Goal: Book appointment/travel/reservation

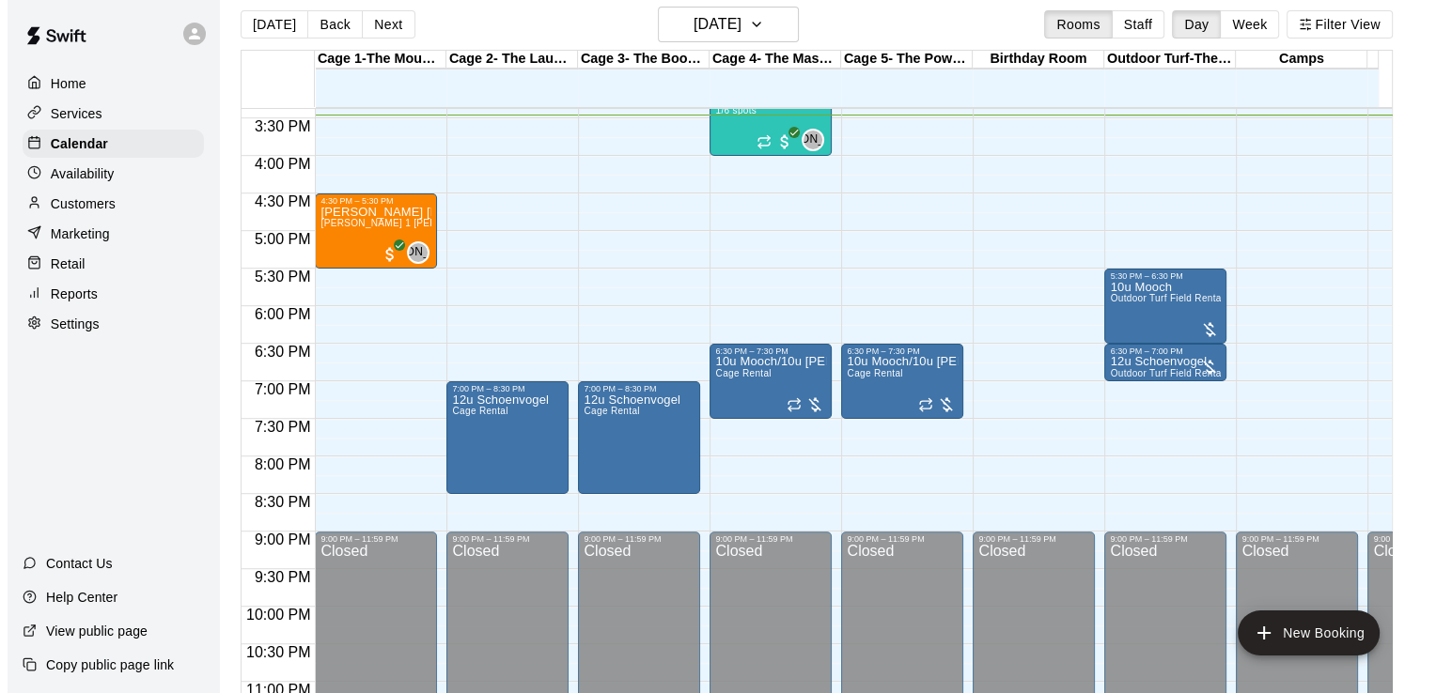
scroll to position [19, 0]
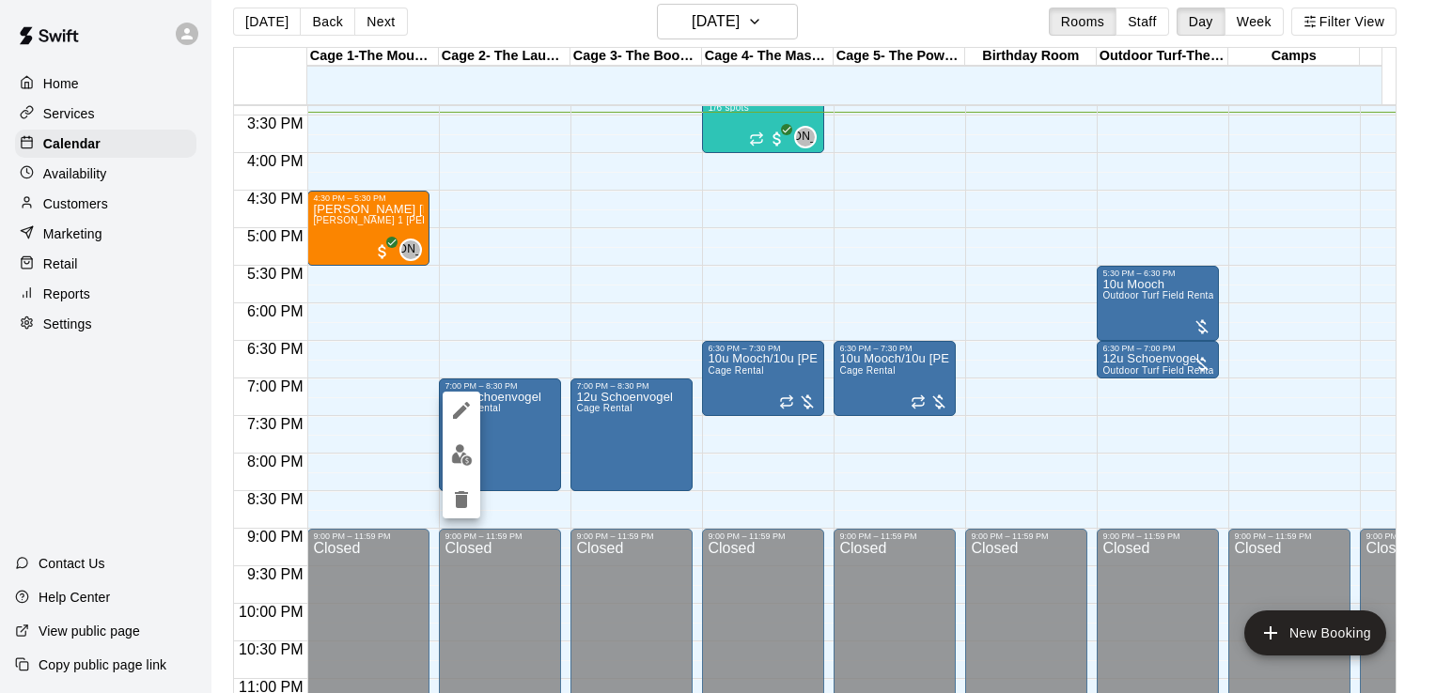
click at [518, 325] on div at bounding box center [718, 346] width 1436 height 693
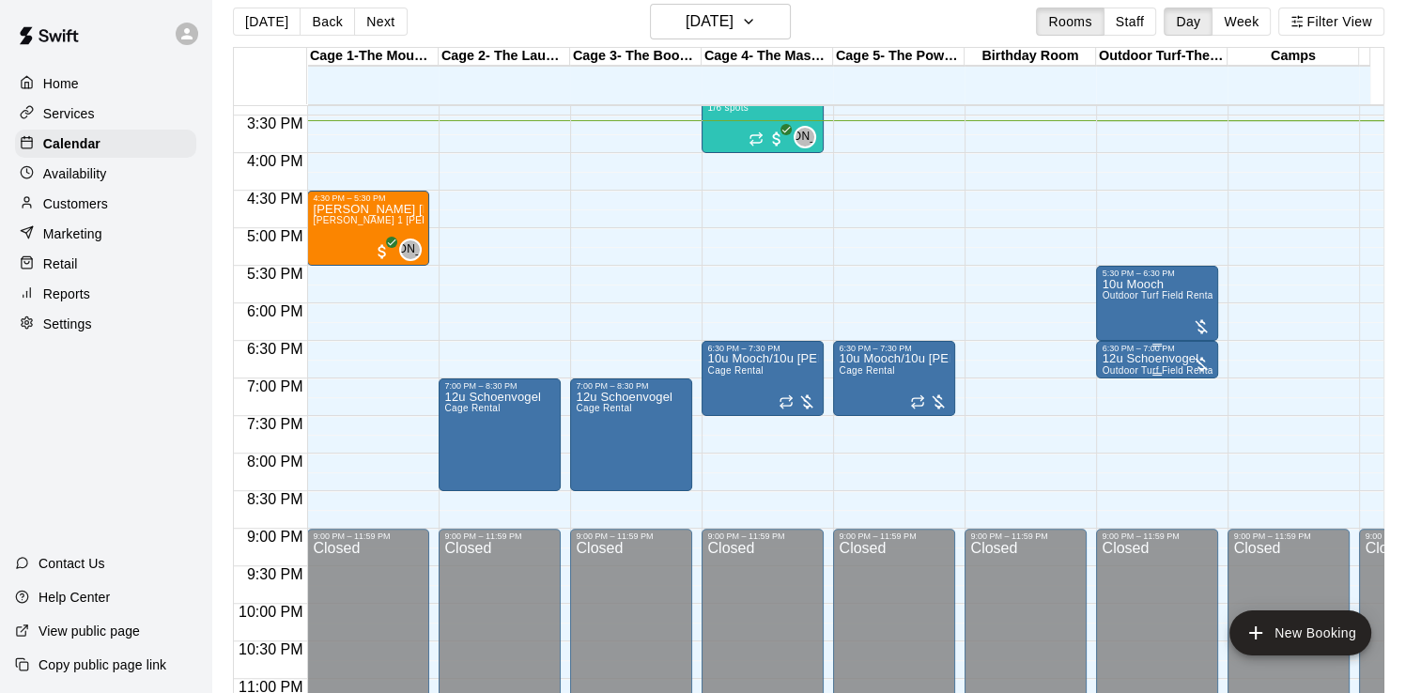
click at [1182, 359] on p "12u Schoenvogel" at bounding box center [1157, 359] width 111 height 0
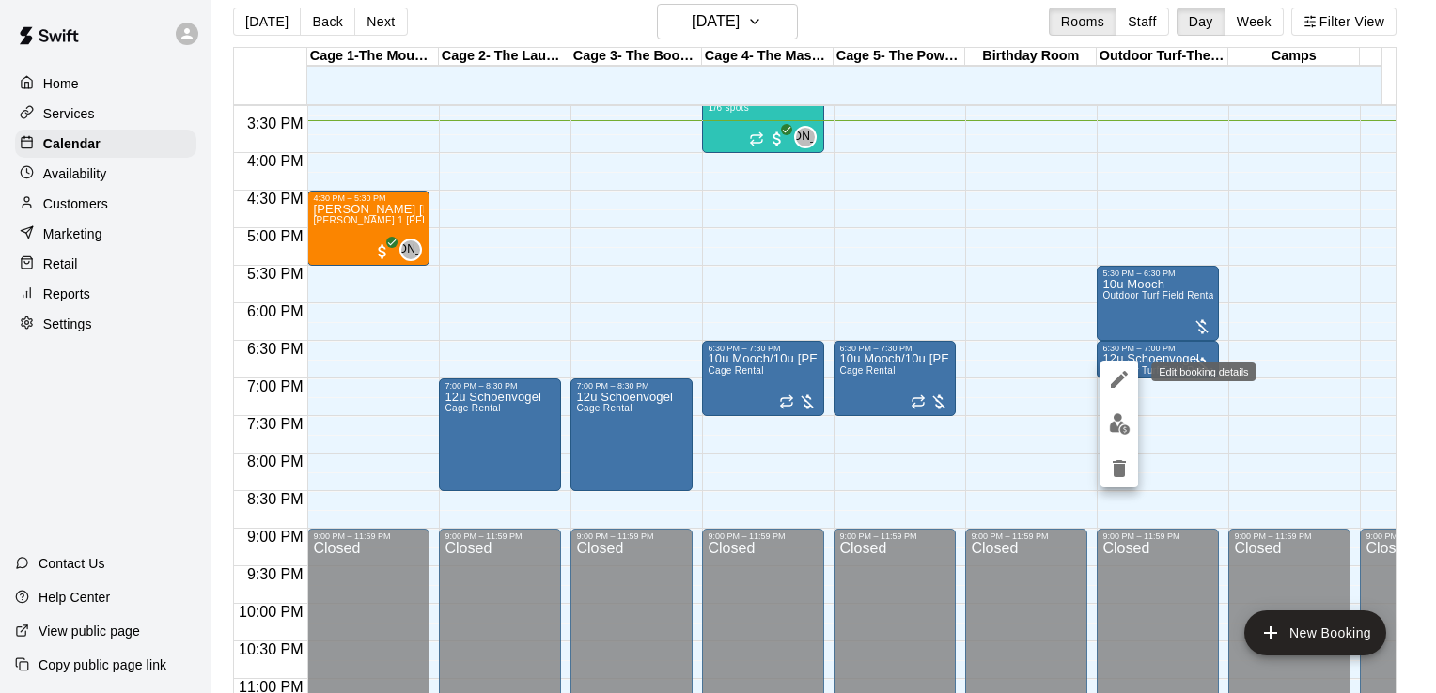
click at [1125, 381] on icon "edit" at bounding box center [1119, 379] width 23 height 23
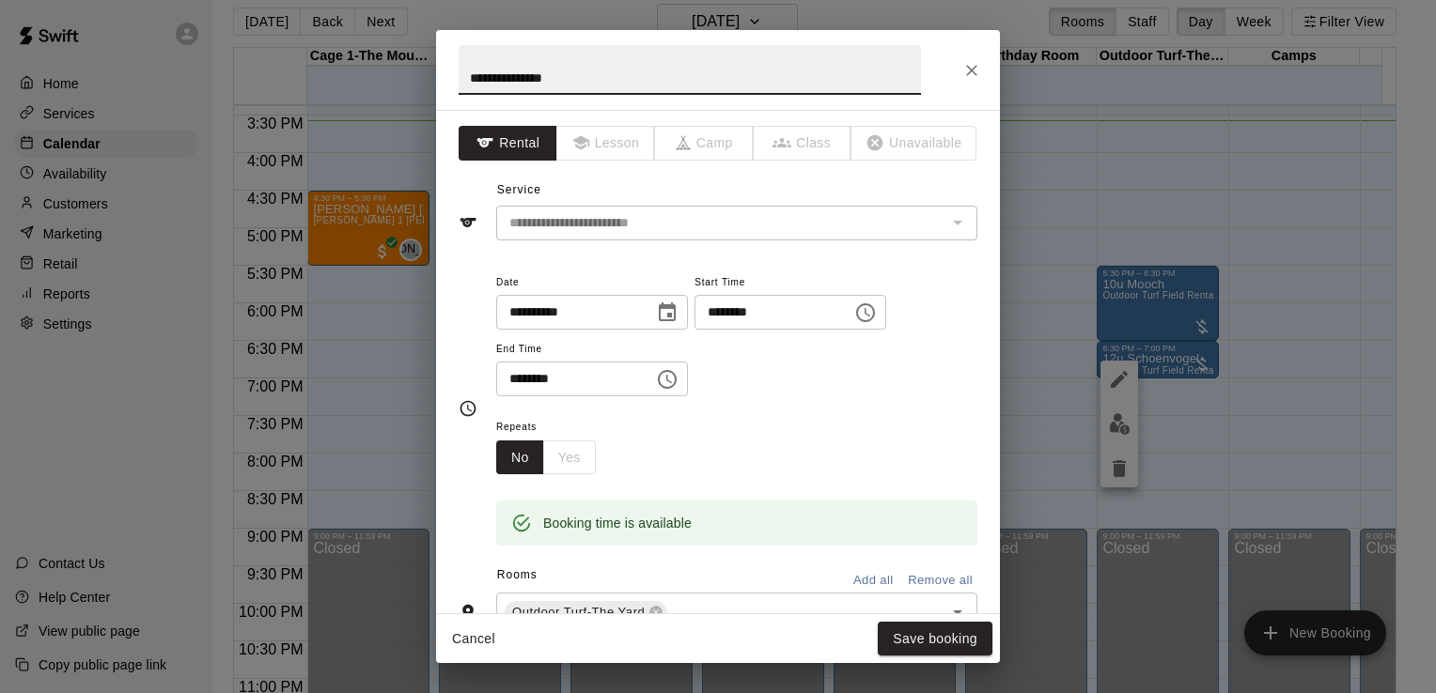
click at [678, 381] on icon "Choose time, selected time is 7:00 PM" at bounding box center [667, 379] width 23 height 23
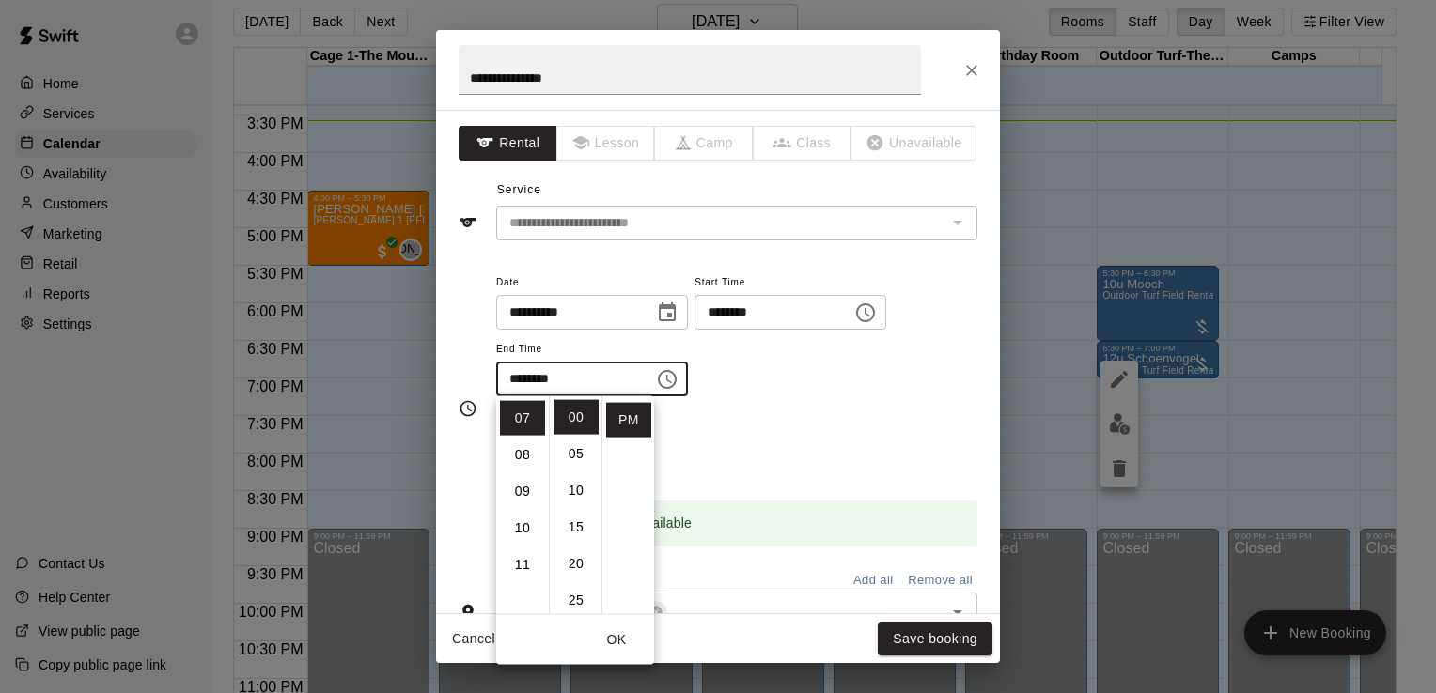
scroll to position [38, 0]
click at [577, 596] on li "30" at bounding box center [575, 600] width 45 height 35
type input "********"
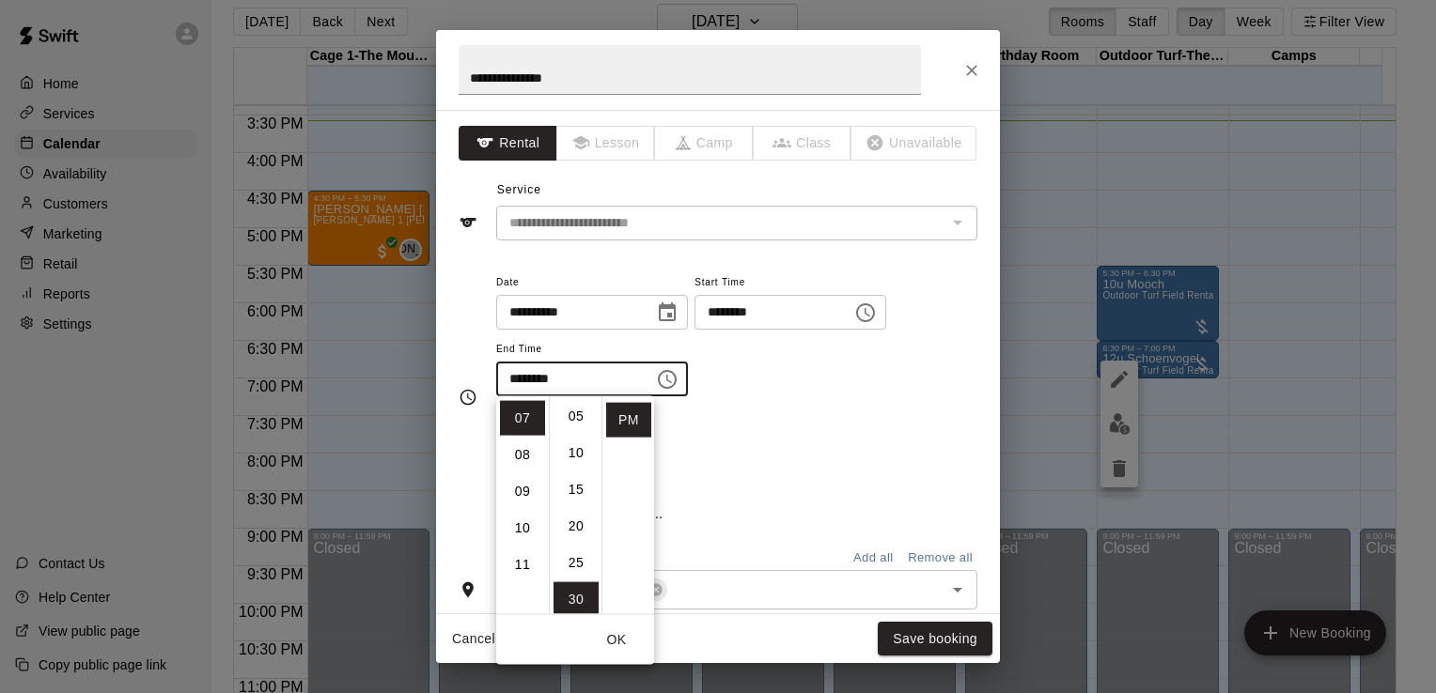
scroll to position [220, 0]
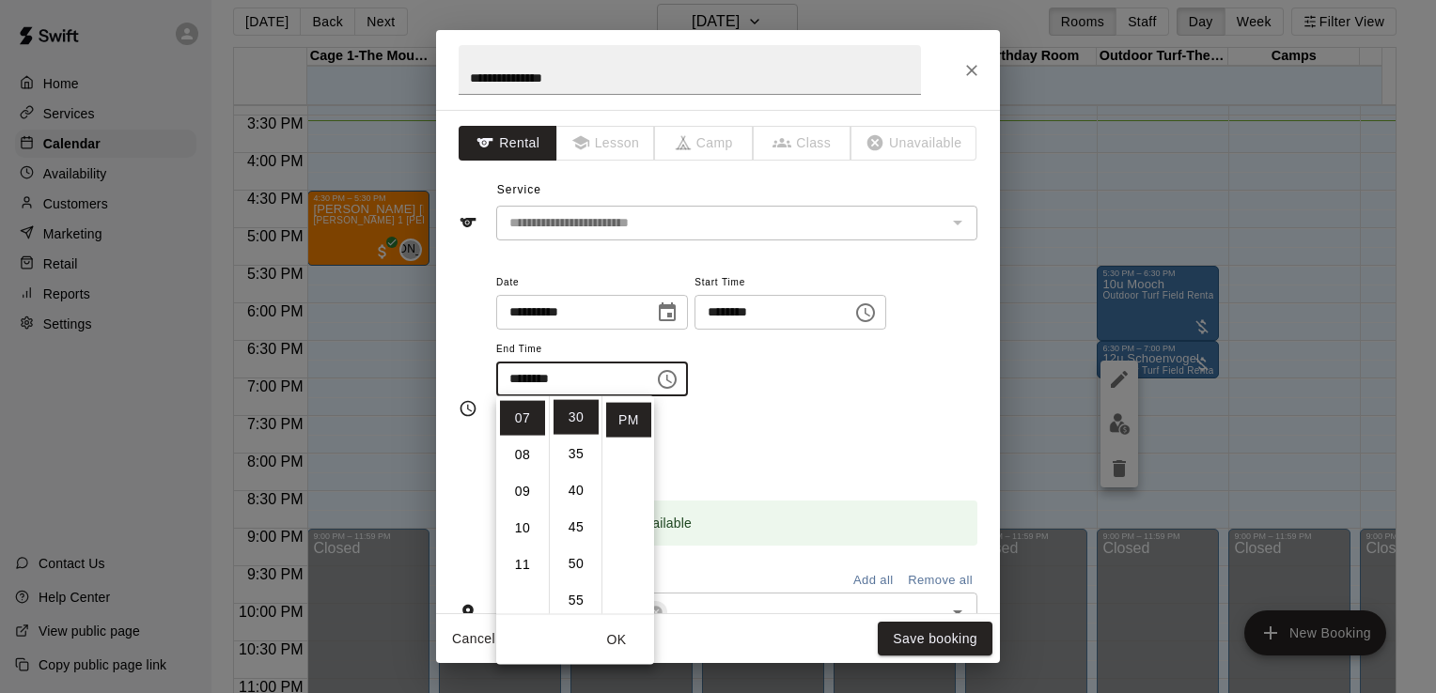
click at [622, 634] on button "OK" at bounding box center [616, 640] width 60 height 35
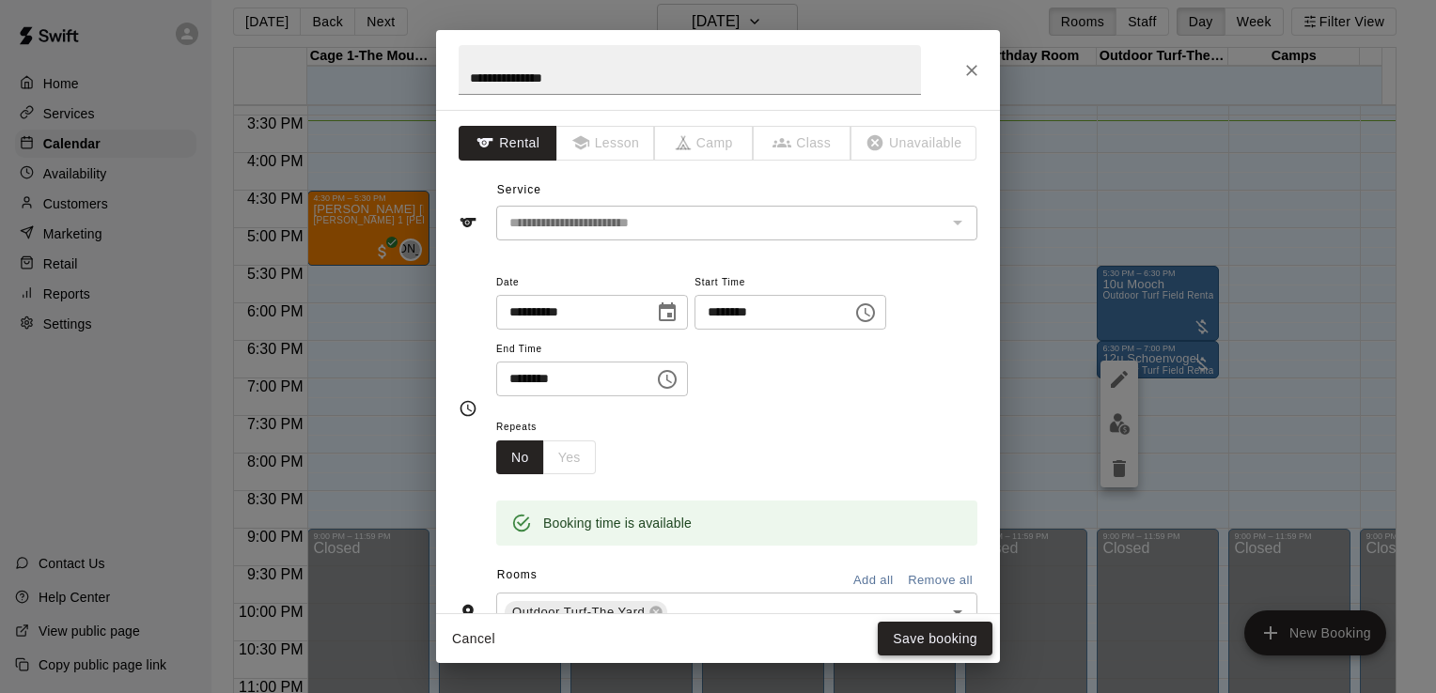
click at [897, 638] on button "Save booking" at bounding box center [935, 639] width 115 height 35
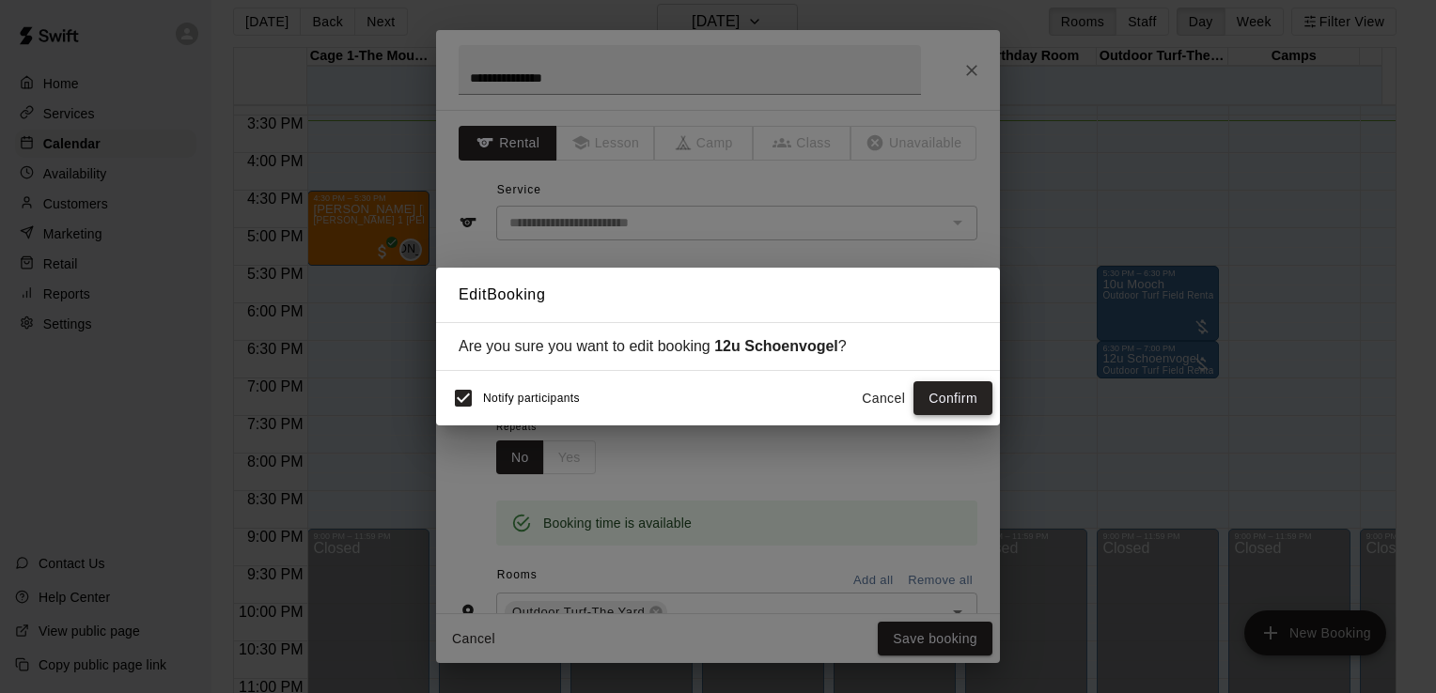
click at [949, 398] on button "Confirm" at bounding box center [952, 398] width 79 height 35
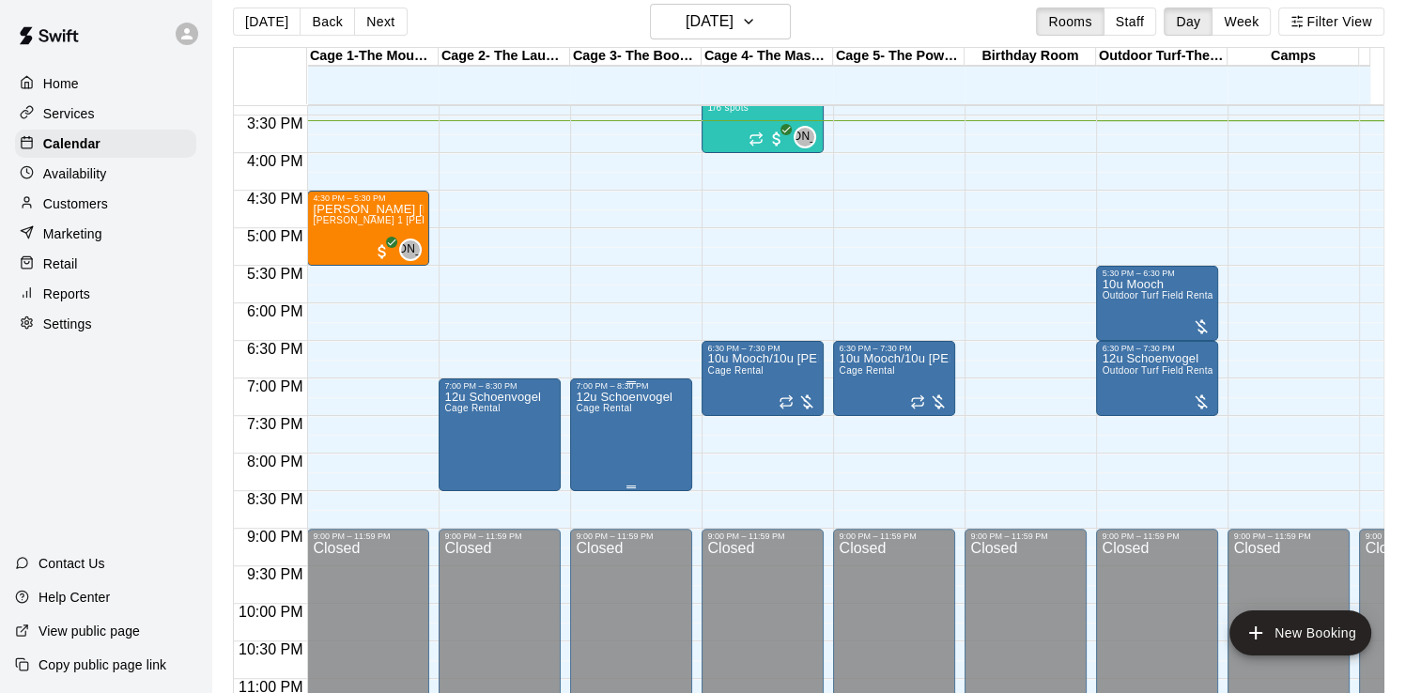
click at [618, 412] on span "Cage Rental" at bounding box center [603, 408] width 55 height 10
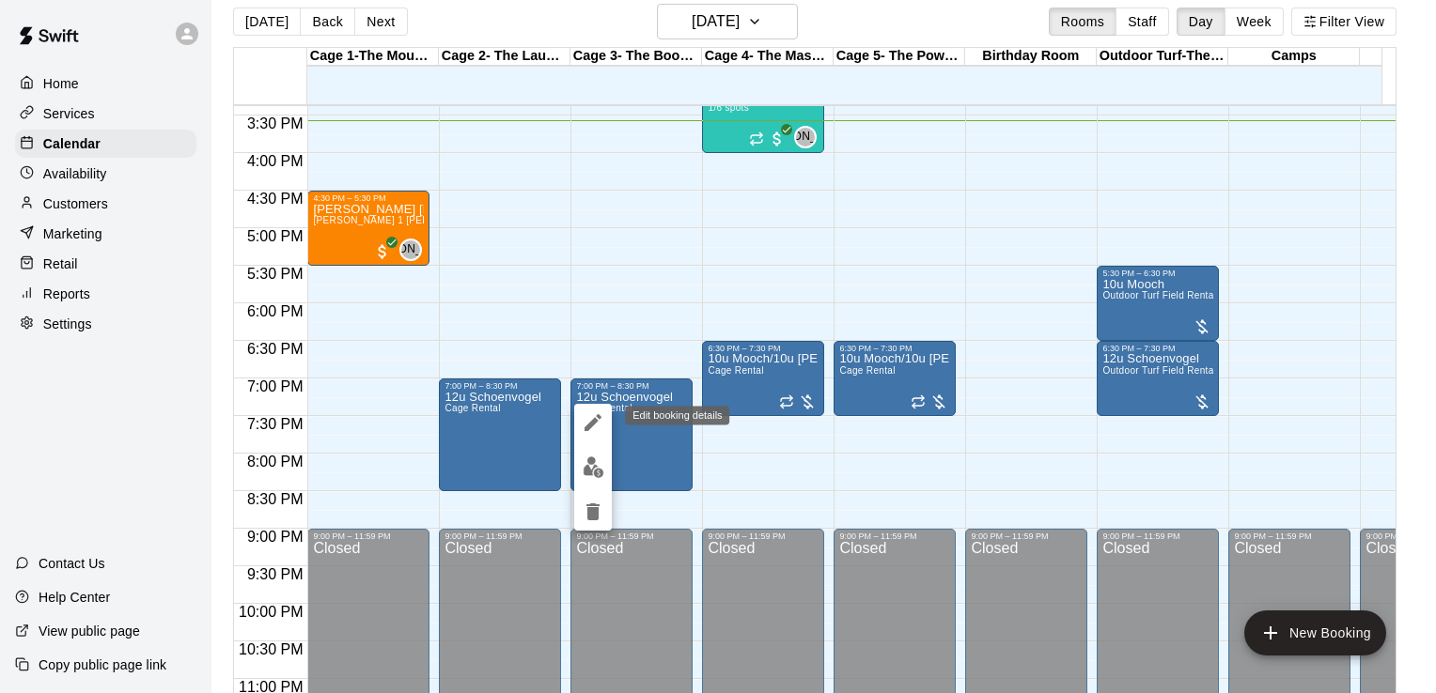
click at [583, 415] on icon "edit" at bounding box center [593, 423] width 23 height 23
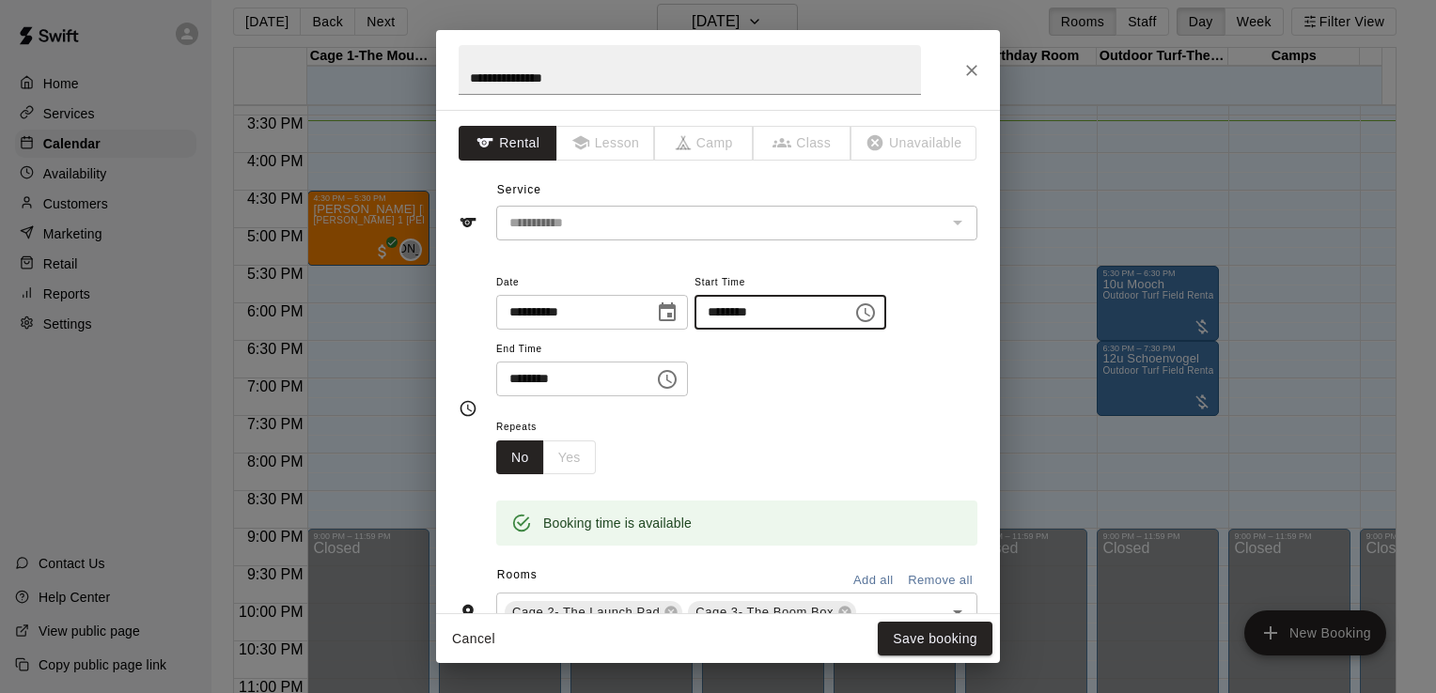
click at [759, 311] on input "********" at bounding box center [766, 312] width 145 height 35
click at [877, 310] on icon "Choose time, selected time is 7:00 PM" at bounding box center [865, 313] width 23 height 23
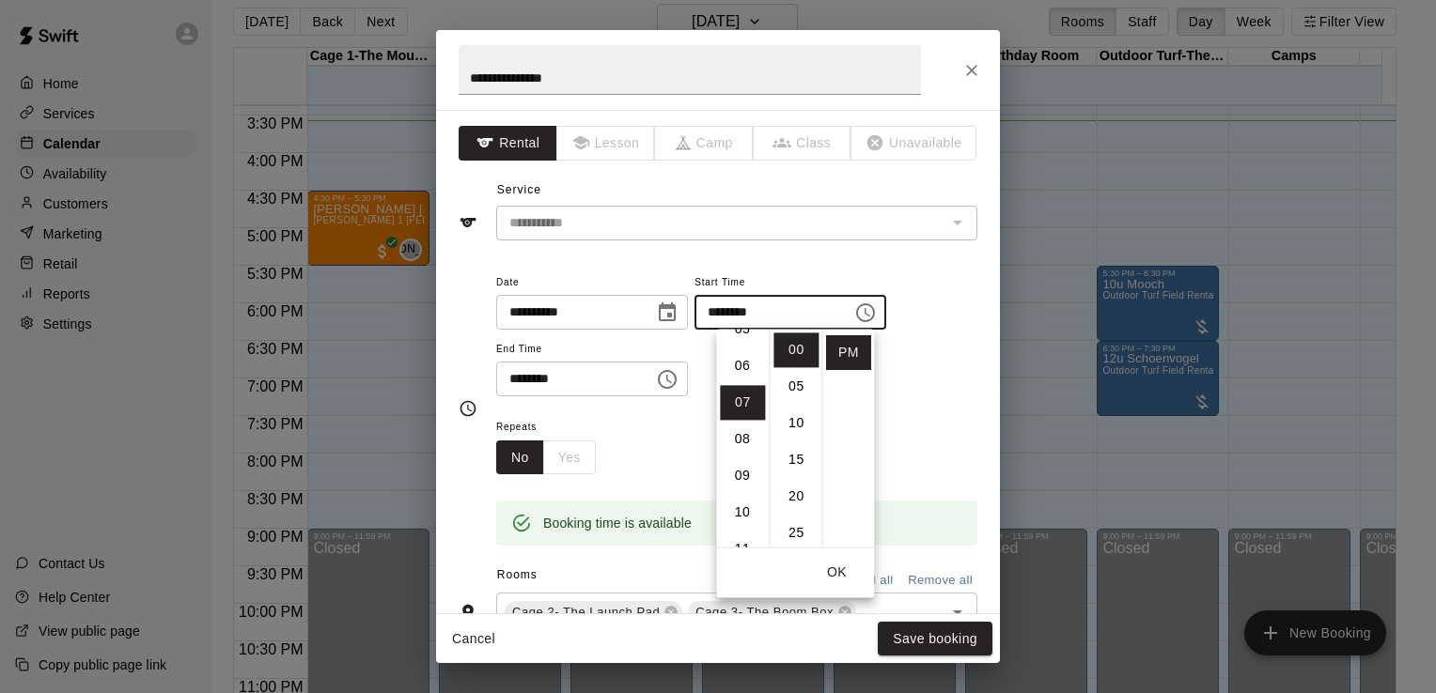
scroll to position [193, 0]
click at [749, 372] on li "06" at bounding box center [742, 377] width 45 height 35
click at [798, 501] on li "30" at bounding box center [795, 505] width 45 height 35
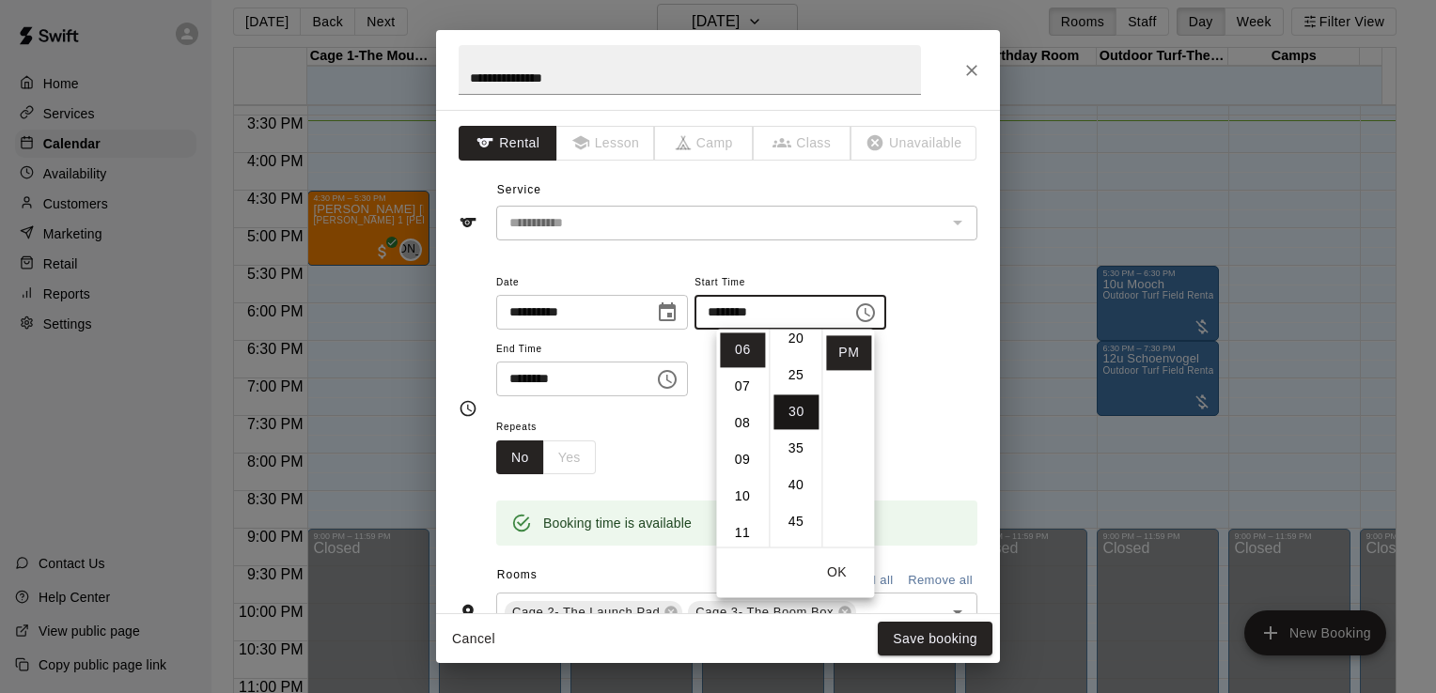
scroll to position [220, 0]
click at [836, 569] on button "OK" at bounding box center [836, 572] width 60 height 35
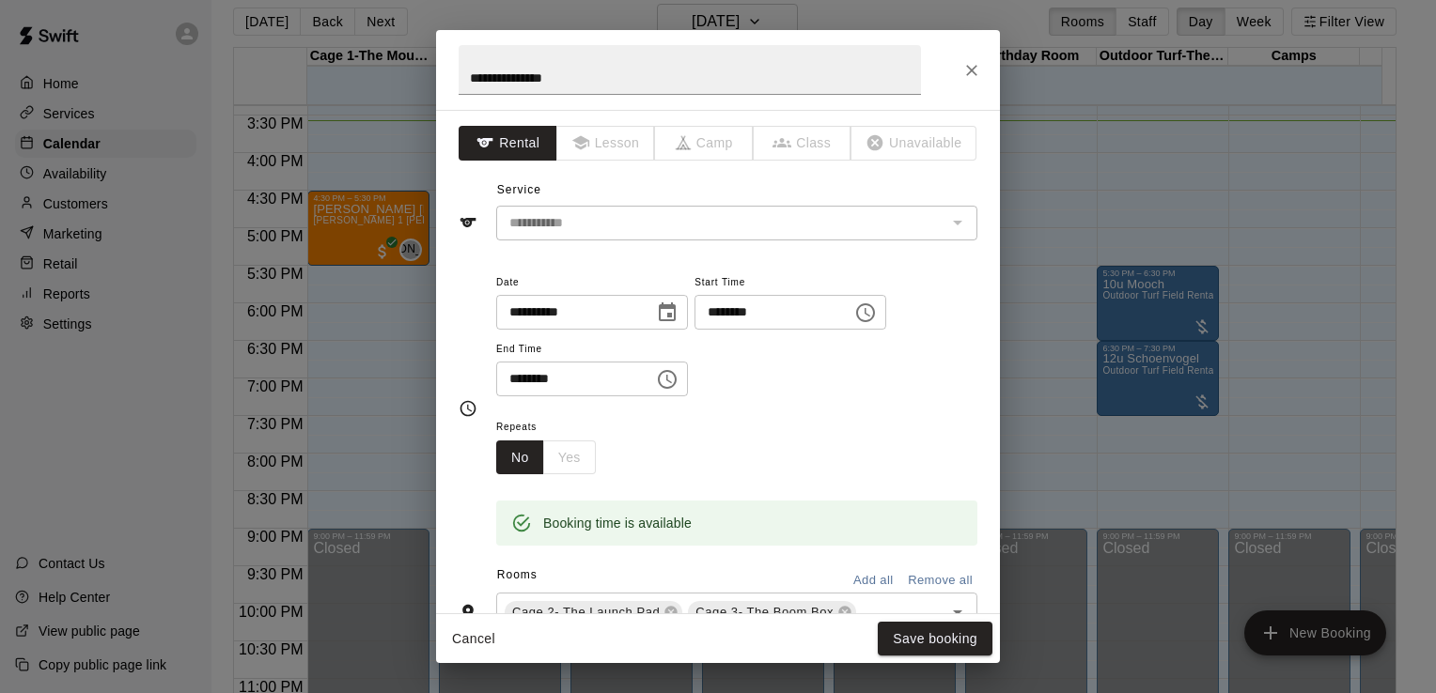
click at [877, 317] on icon "Choose time, selected time is 6:30 PM" at bounding box center [865, 313] width 23 height 23
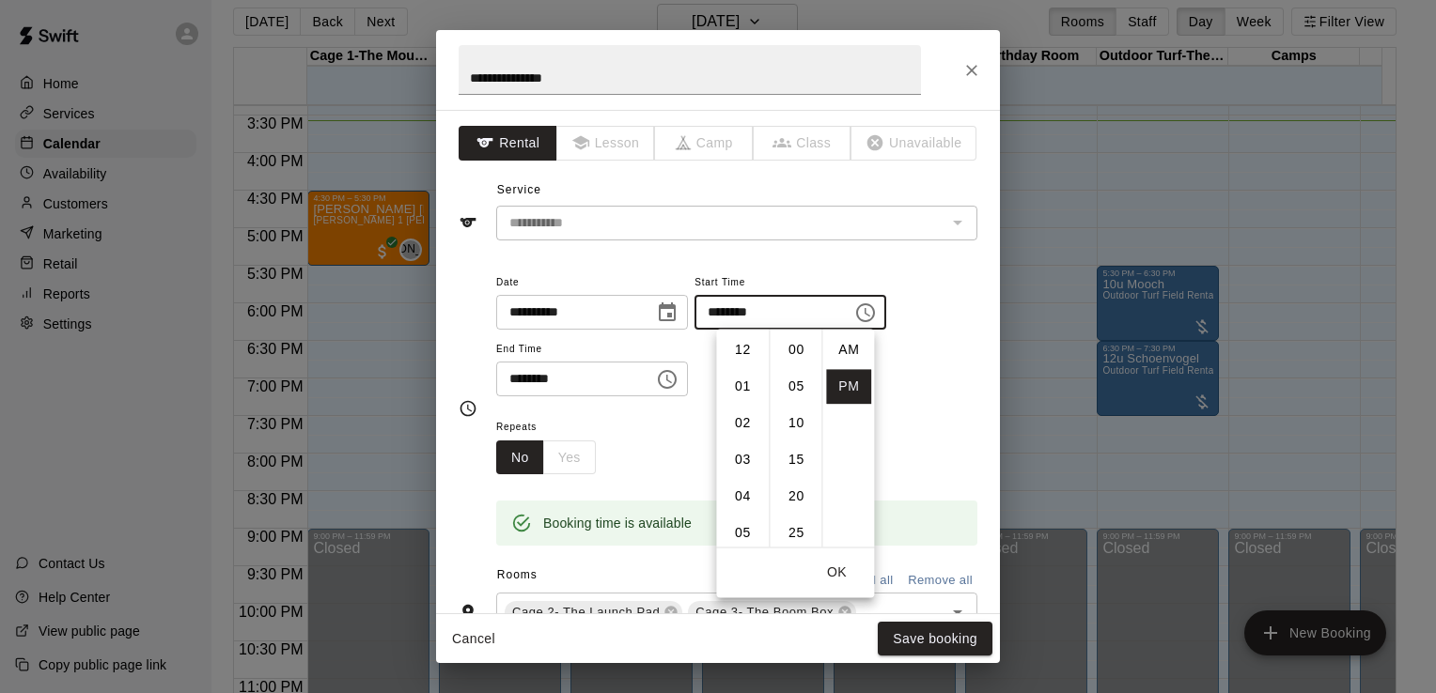
scroll to position [34, 0]
click at [744, 385] on li "07" at bounding box center [742, 386] width 45 height 35
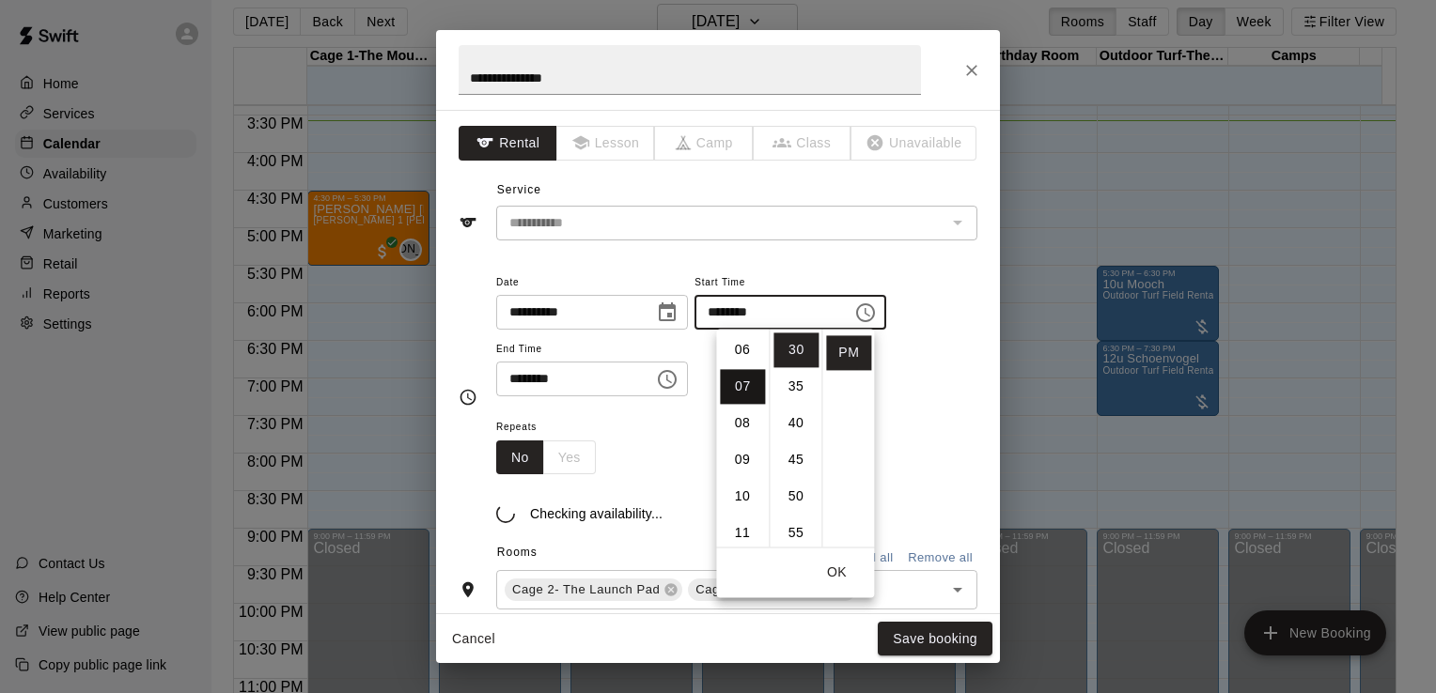
type input "********"
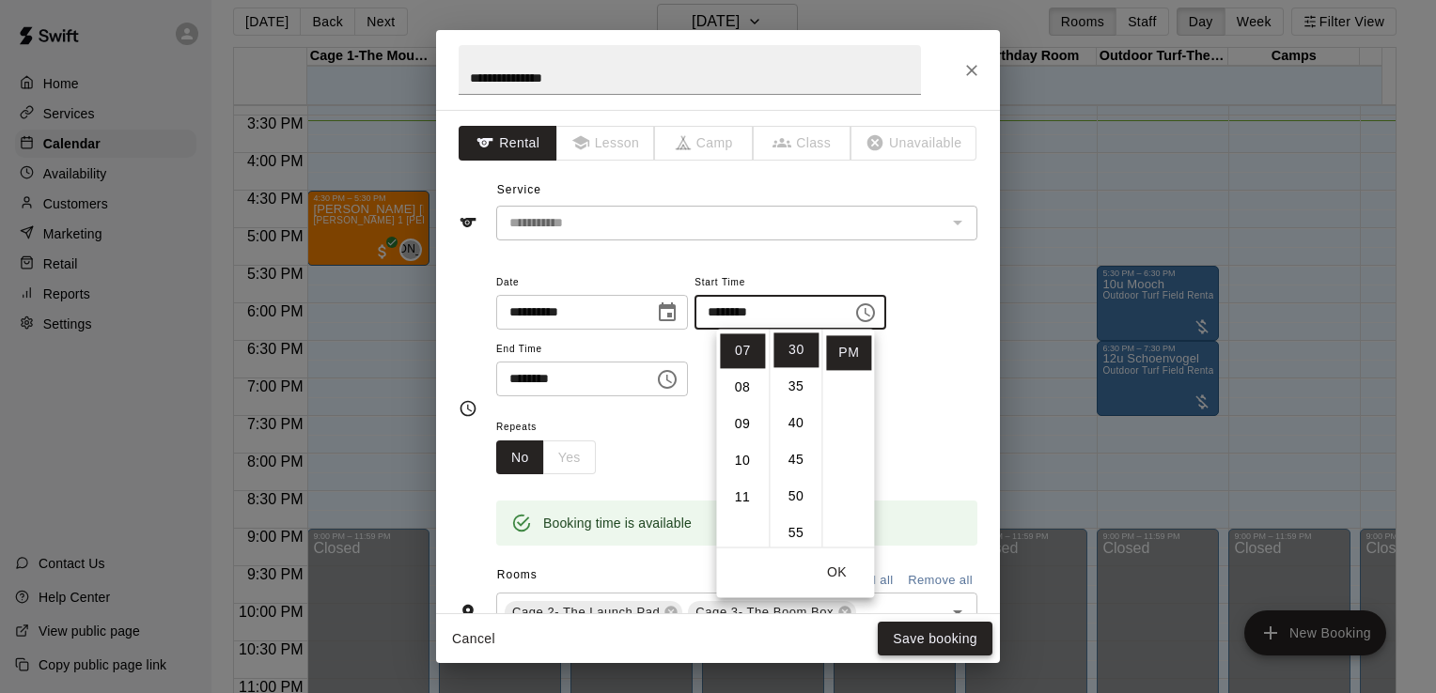
click at [919, 637] on button "Save booking" at bounding box center [935, 639] width 115 height 35
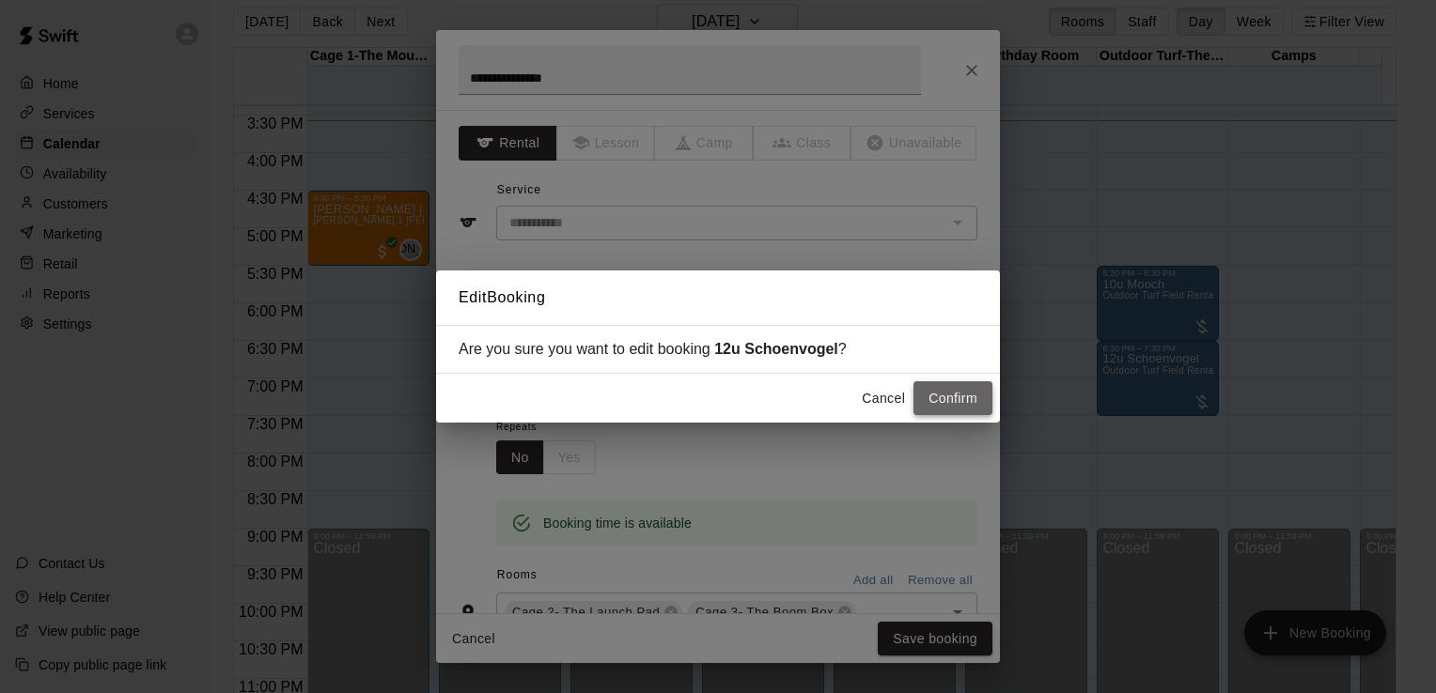
click at [930, 395] on button "Confirm" at bounding box center [952, 398] width 79 height 35
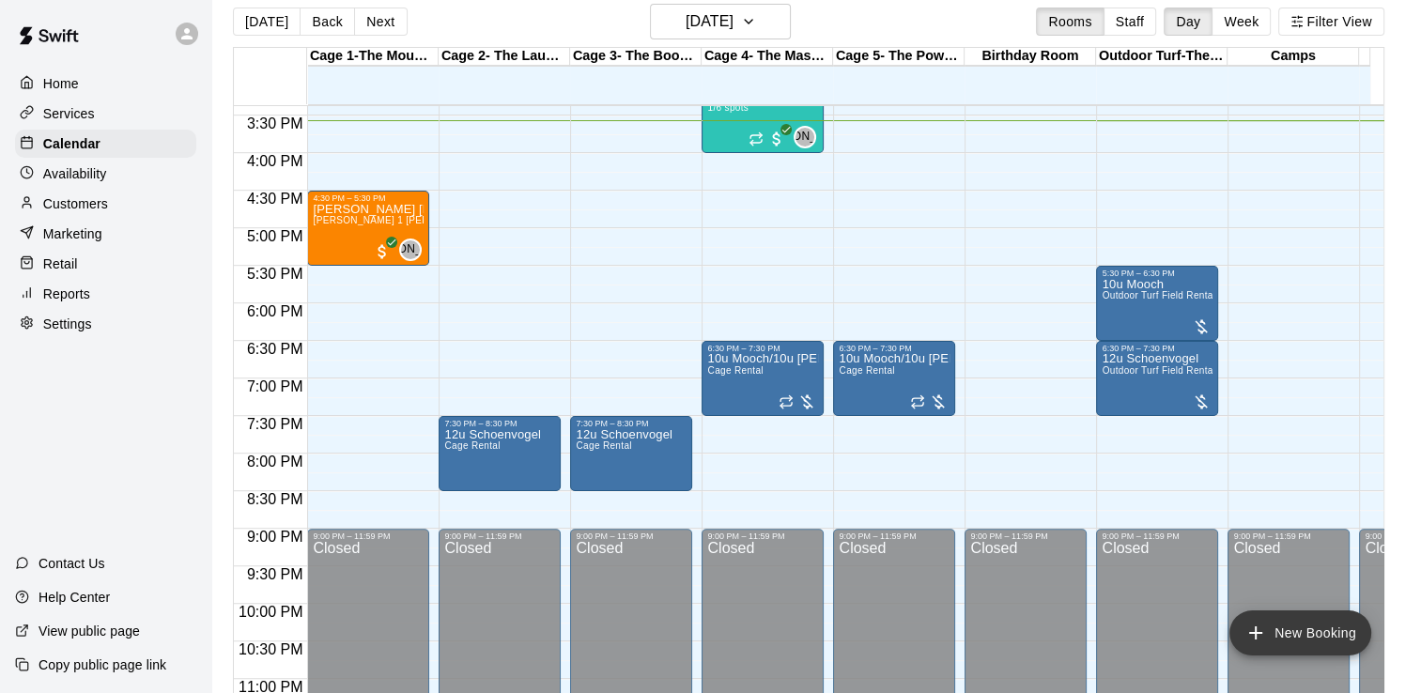
click at [1288, 624] on button "New Booking" at bounding box center [1301, 633] width 142 height 45
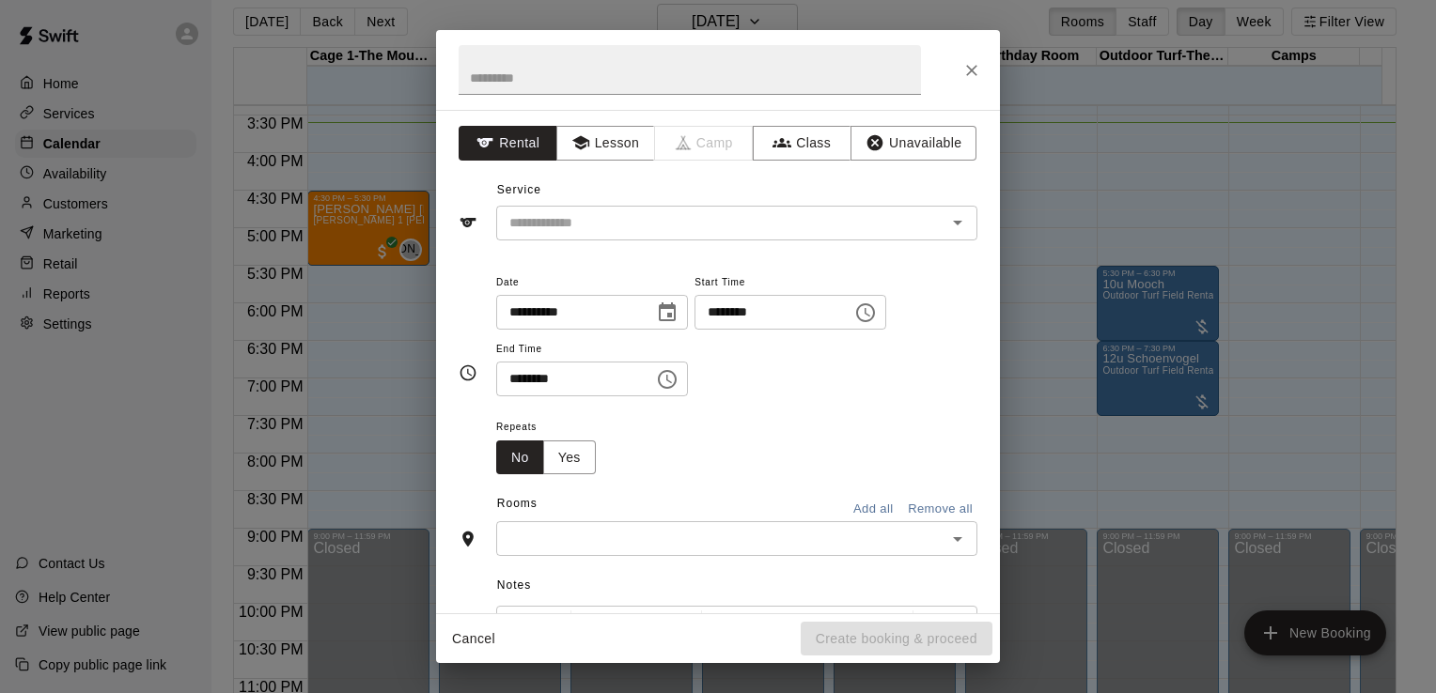
click at [1151, 135] on div "**********" at bounding box center [718, 346] width 1436 height 693
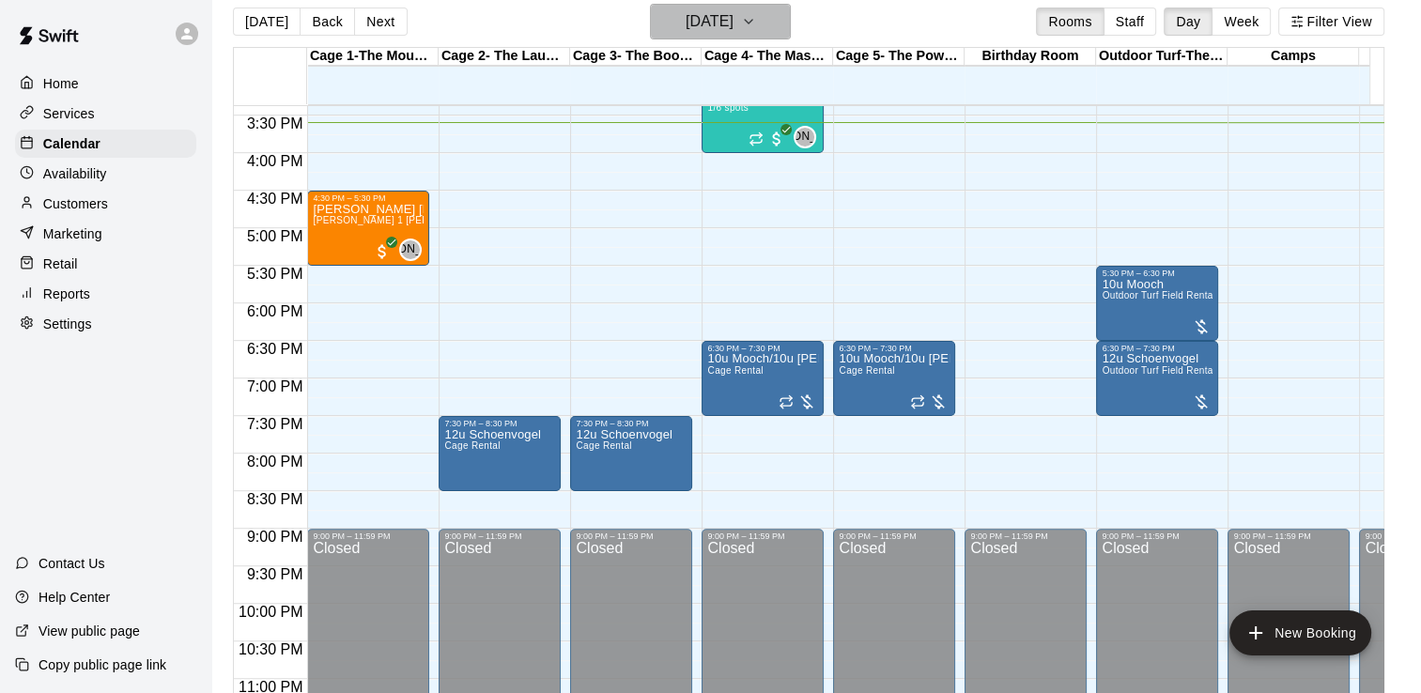
click at [791, 24] on button "[DATE]" at bounding box center [720, 22] width 141 height 36
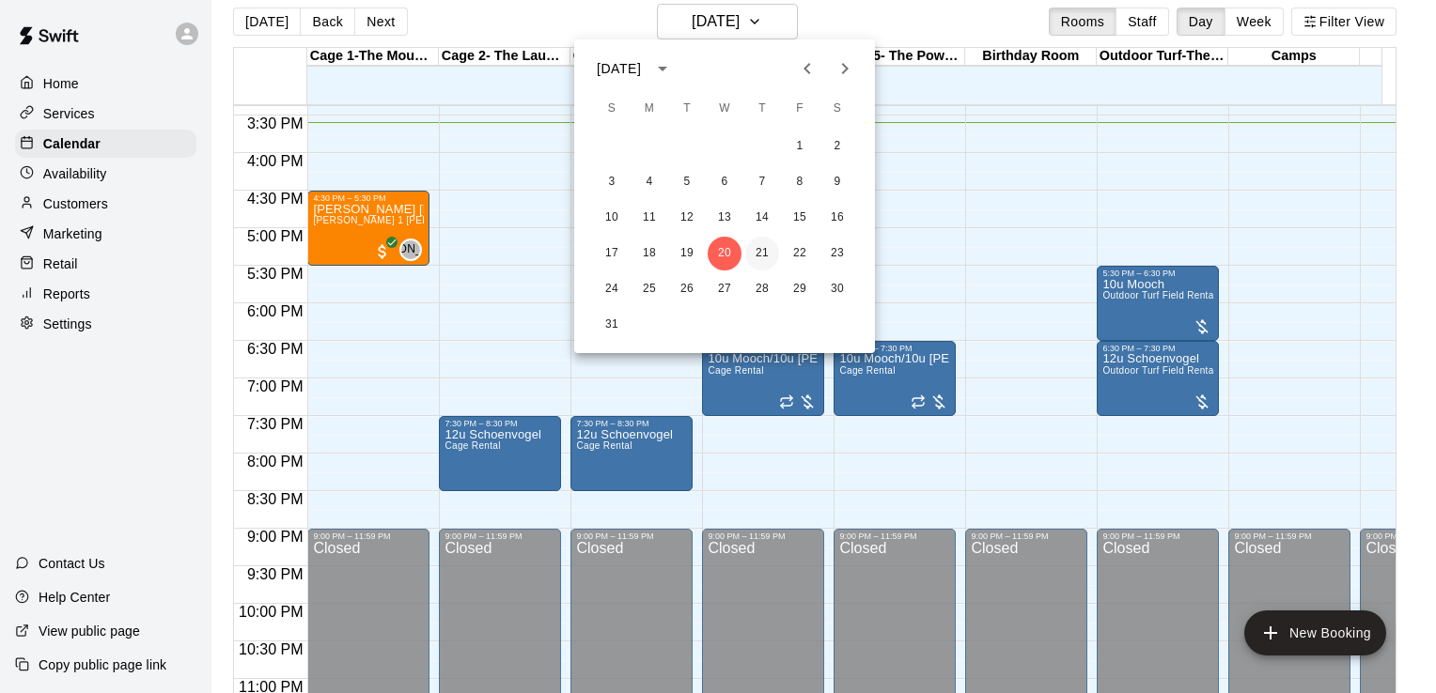
click at [755, 254] on button "21" at bounding box center [762, 254] width 34 height 34
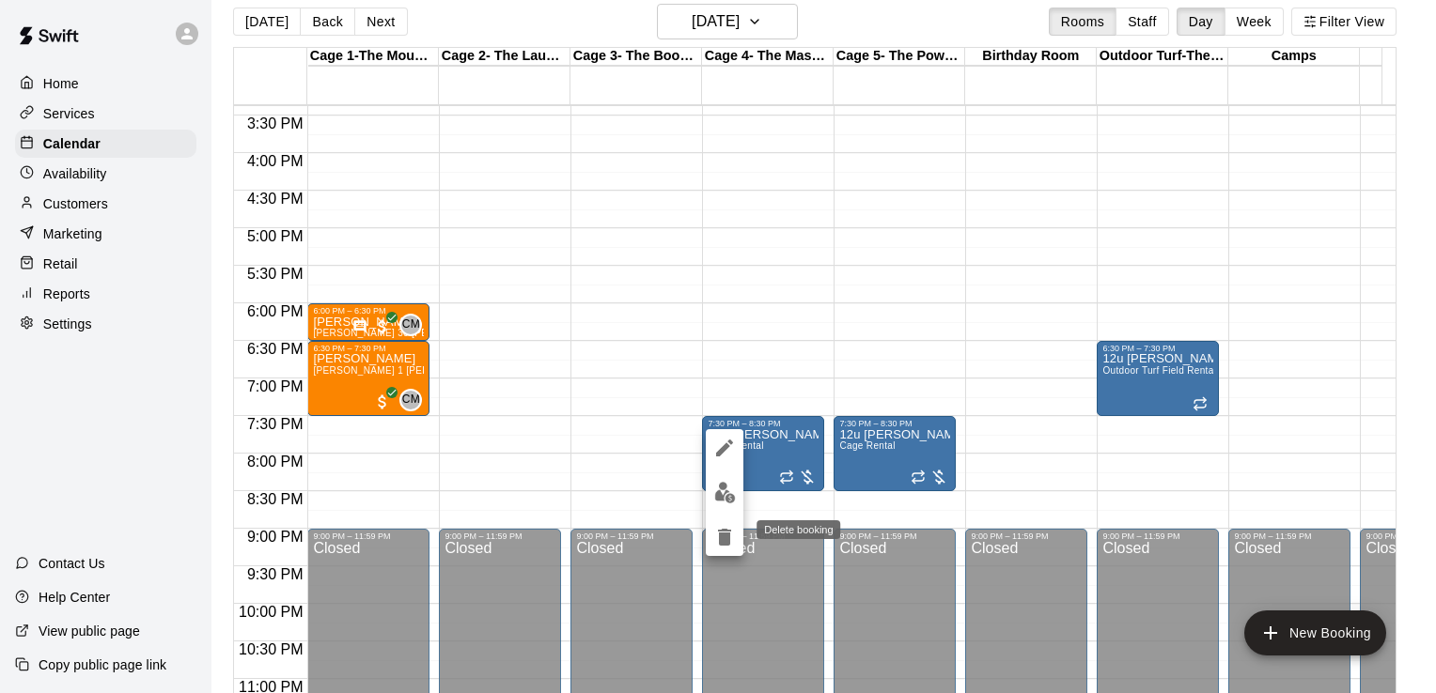
click at [717, 536] on icon "delete" at bounding box center [724, 537] width 23 height 23
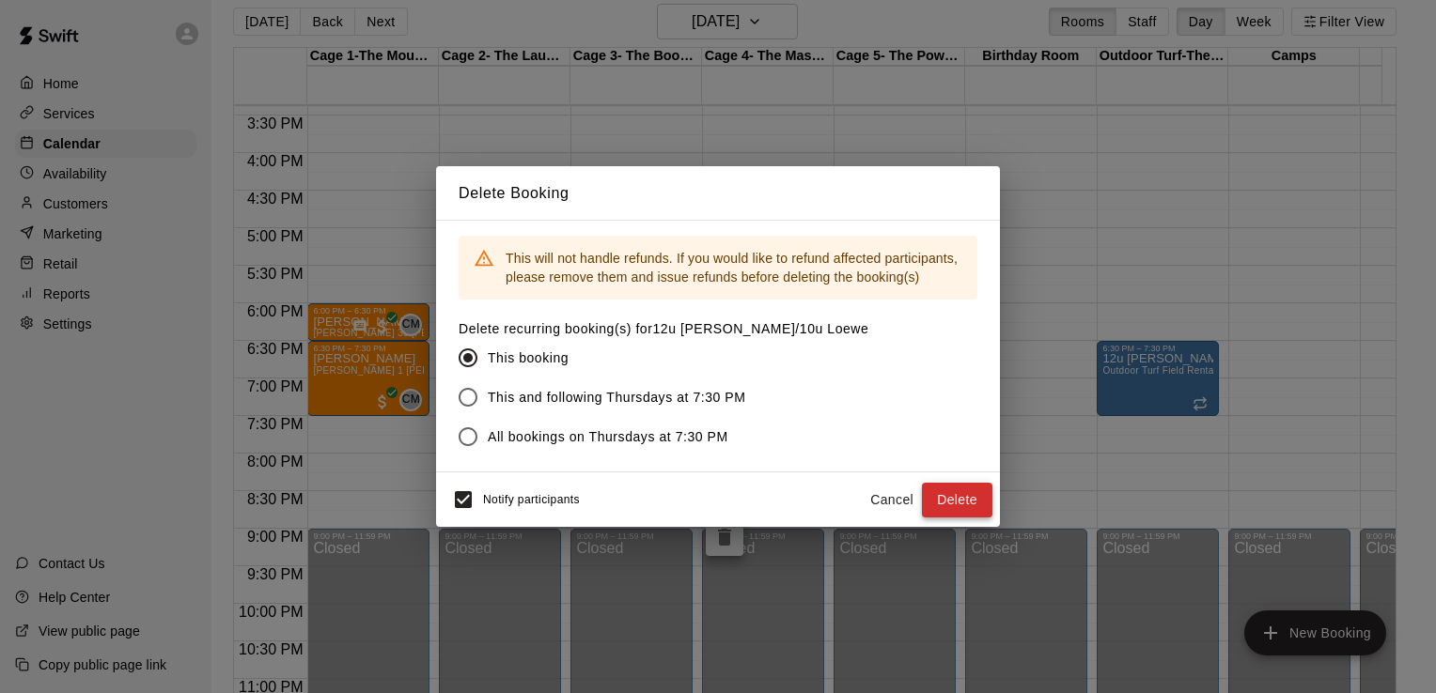
click at [938, 502] on button "Delete" at bounding box center [957, 500] width 70 height 35
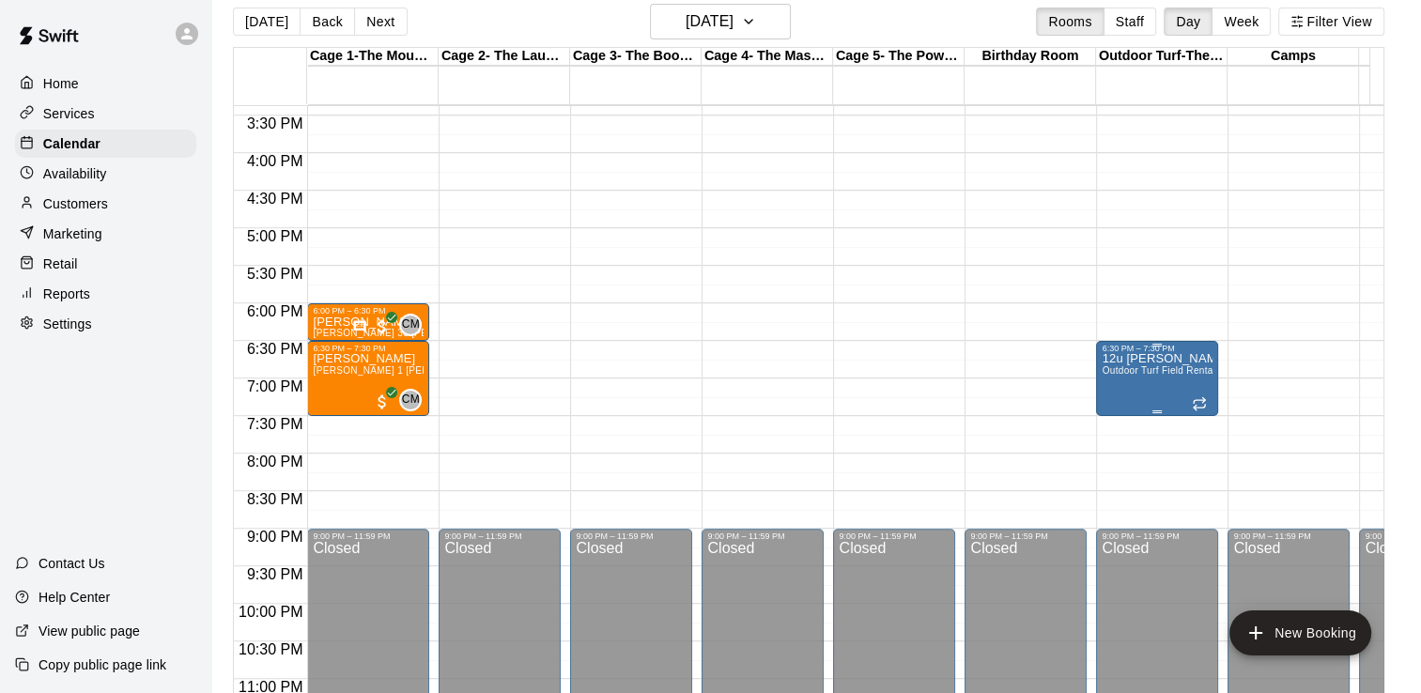
click at [1163, 393] on div "12u [PERSON_NAME]/10u Loewe Outdoor Turf Field Rental" at bounding box center [1157, 699] width 111 height 693
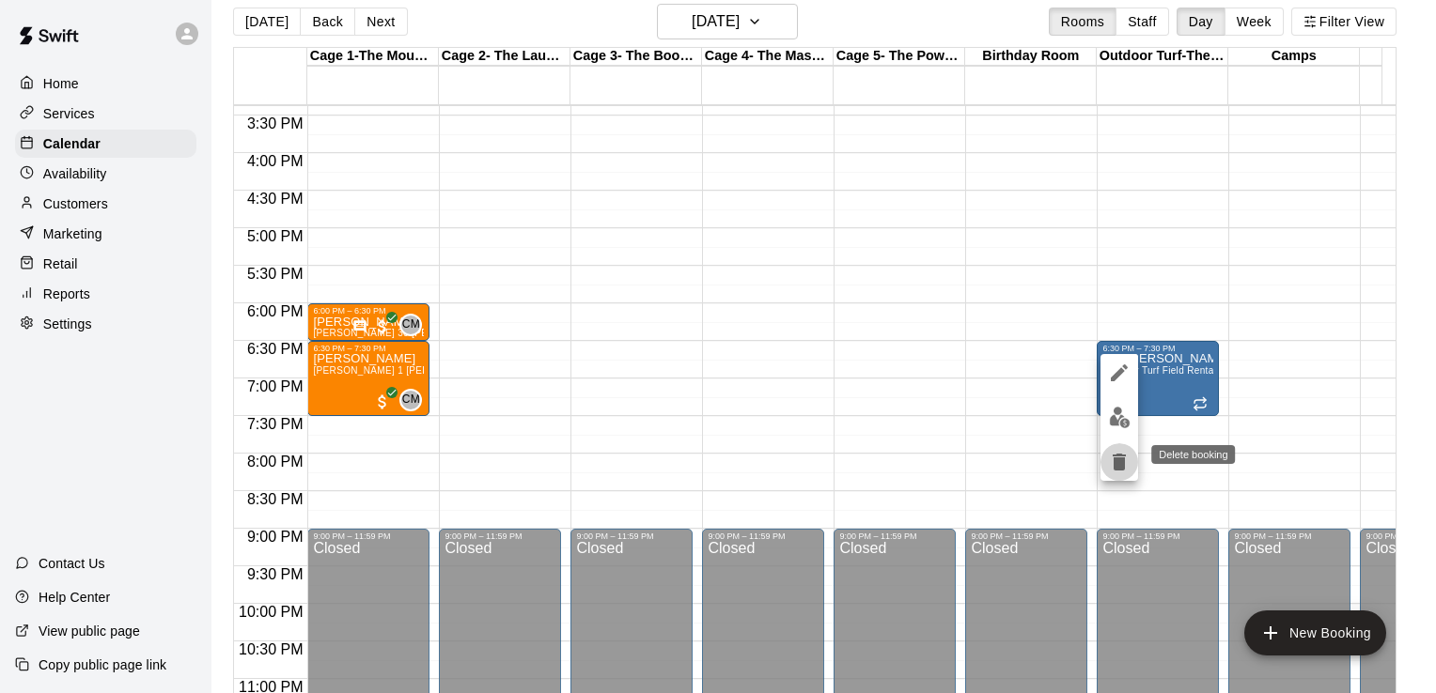
click at [1118, 460] on icon "delete" at bounding box center [1118, 462] width 13 height 17
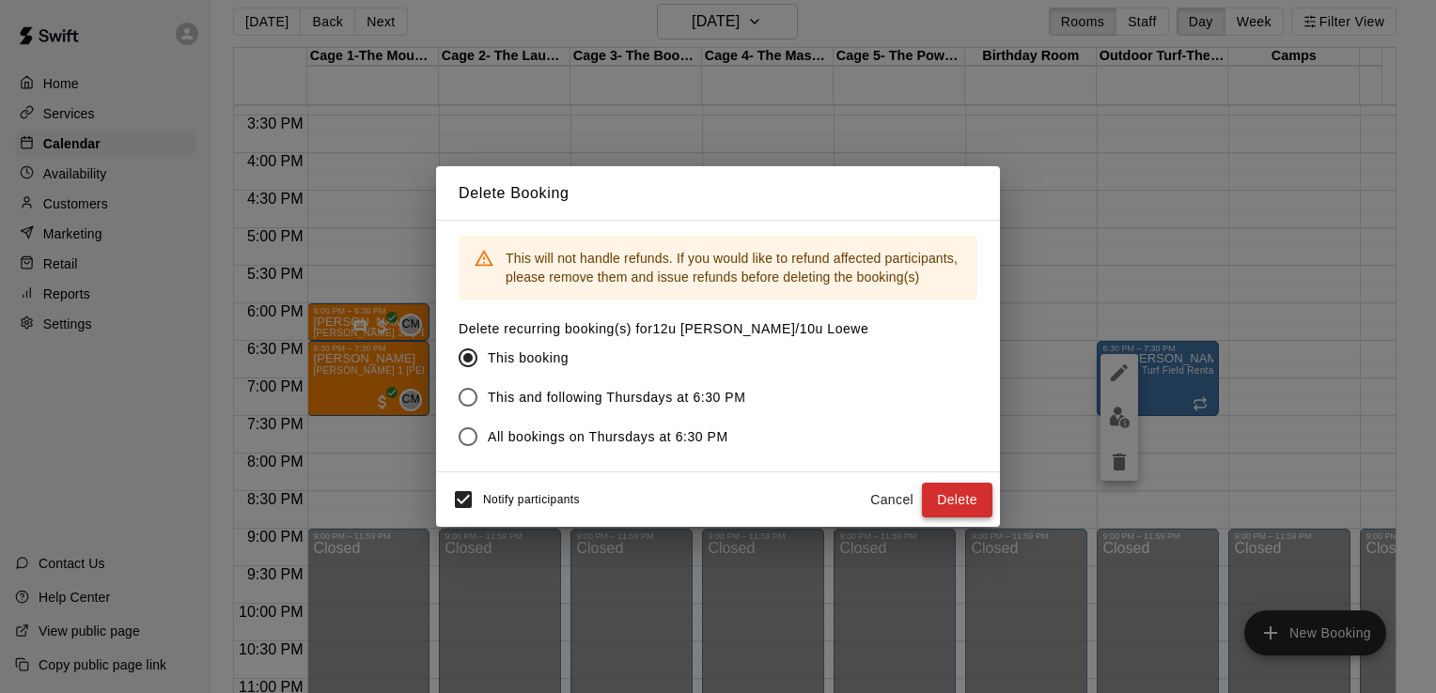
click at [951, 499] on button "Delete" at bounding box center [957, 500] width 70 height 35
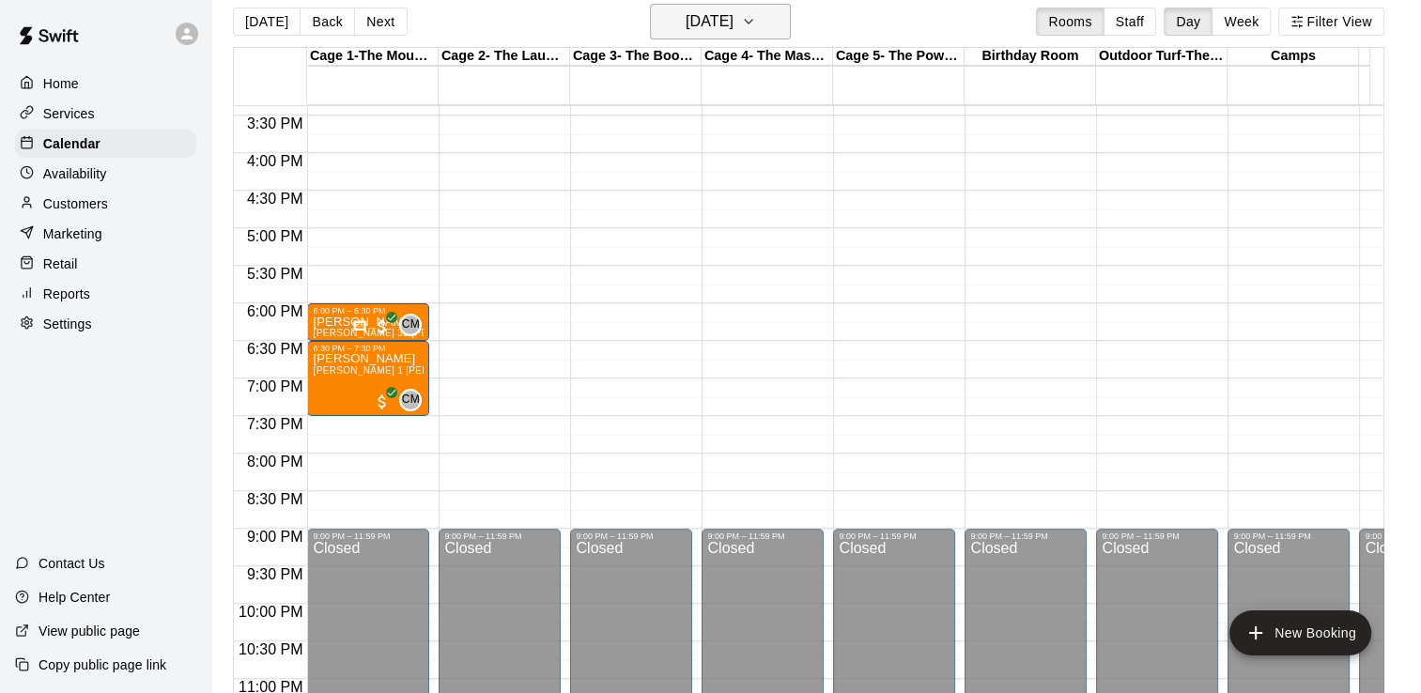
click at [734, 31] on h6 "[DATE]" at bounding box center [710, 21] width 48 height 26
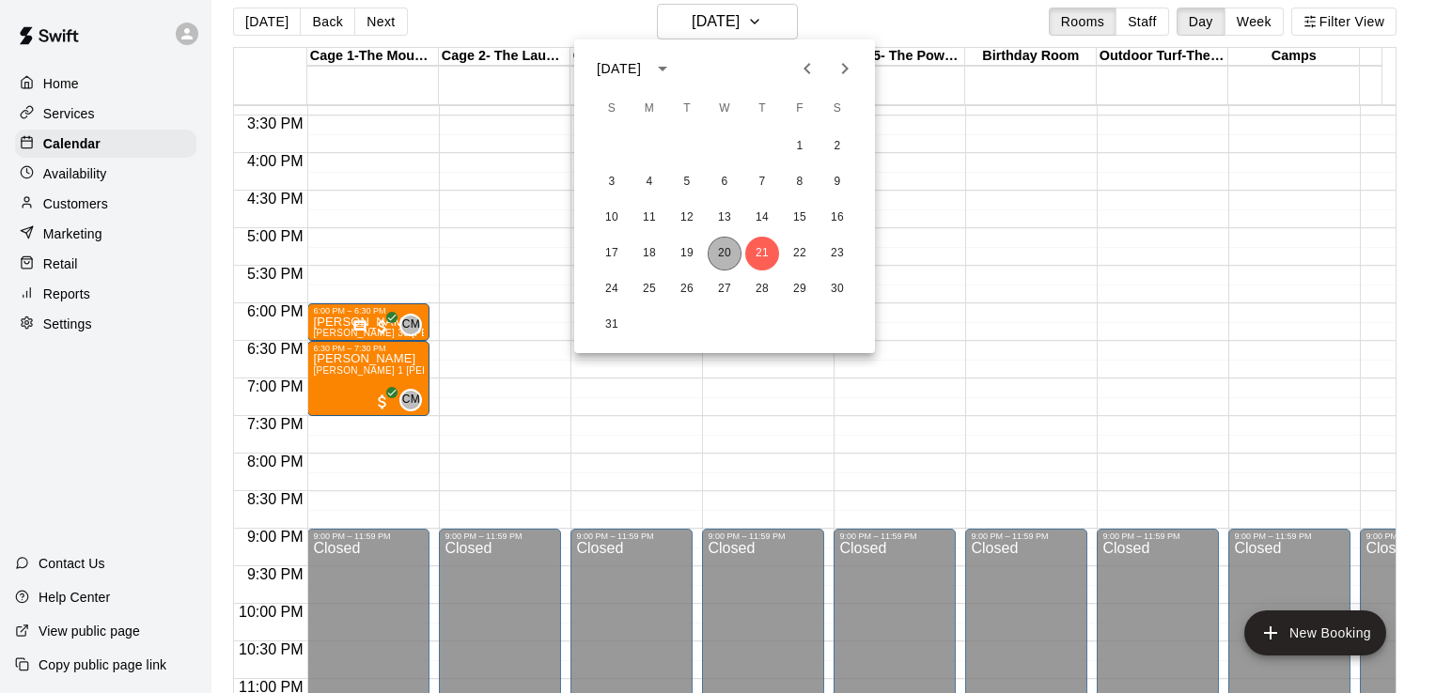
click at [718, 256] on button "20" at bounding box center [724, 254] width 34 height 34
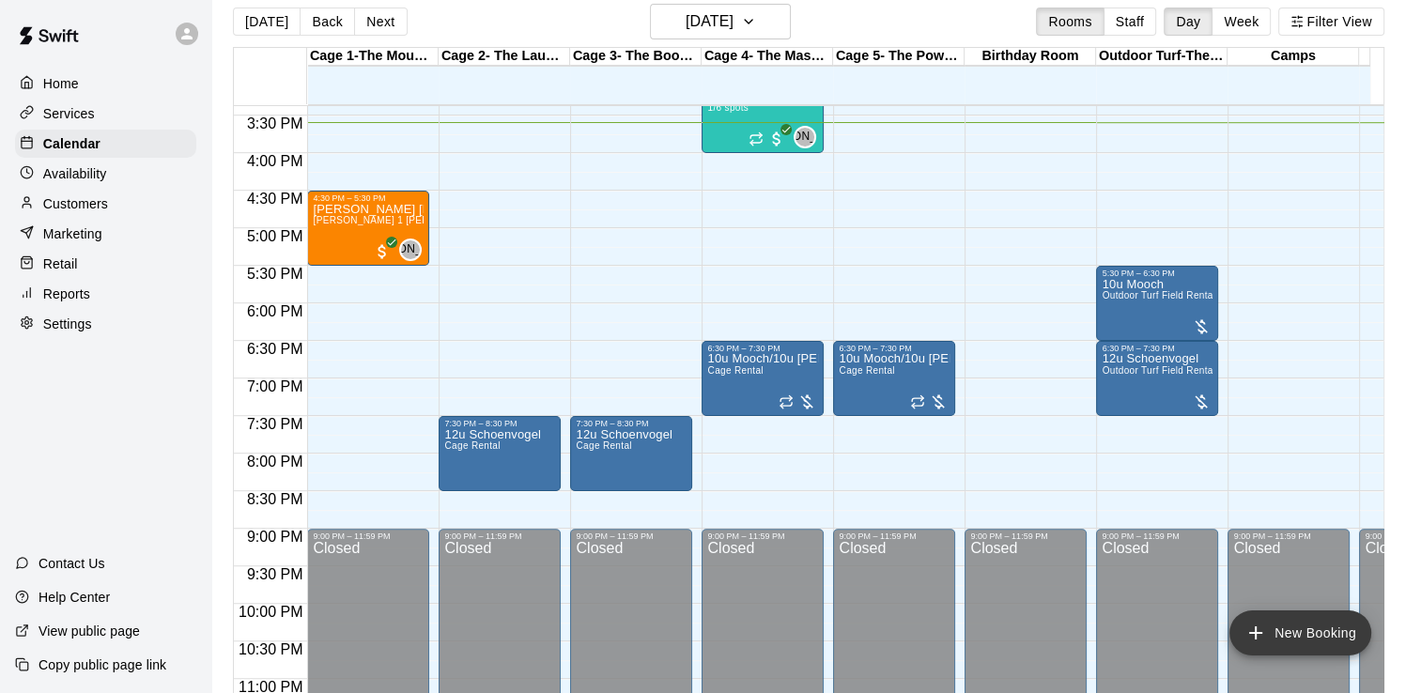
click at [1315, 624] on button "New Booking" at bounding box center [1301, 633] width 142 height 45
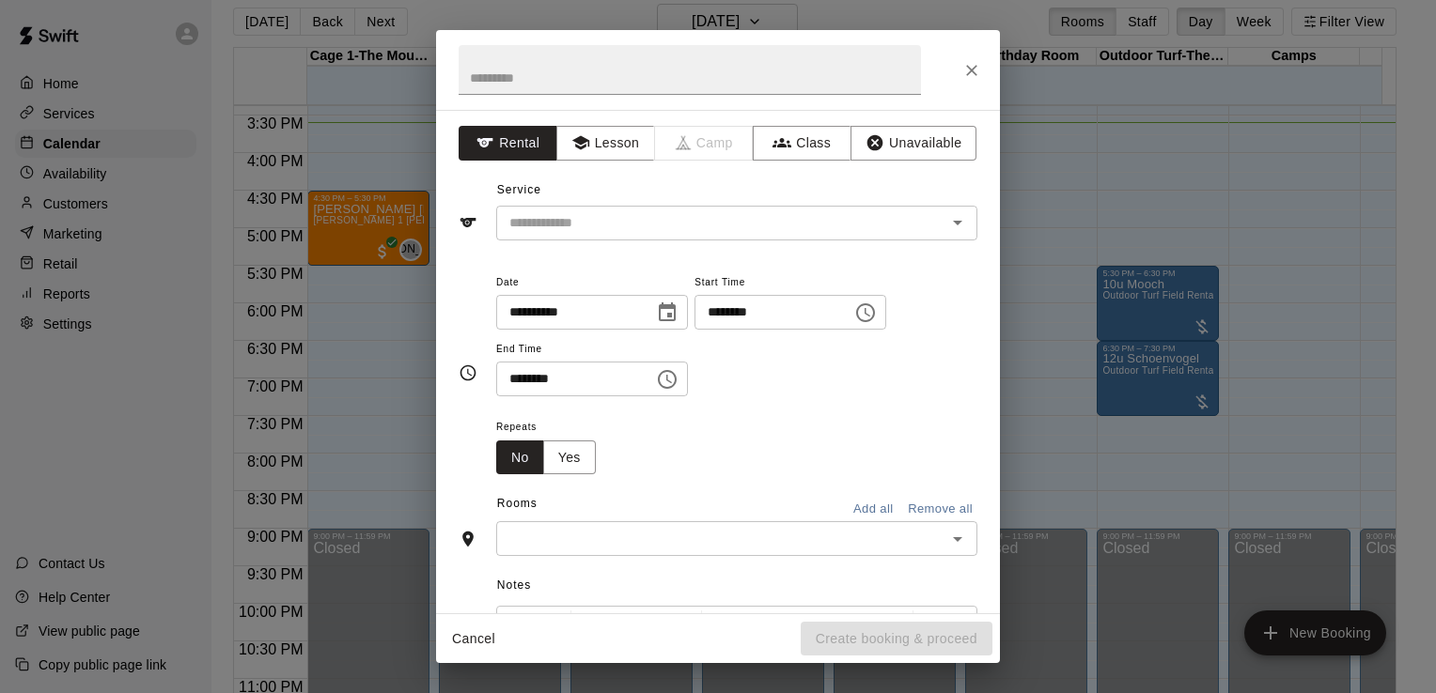
click at [398, 395] on div "**********" at bounding box center [718, 346] width 1436 height 693
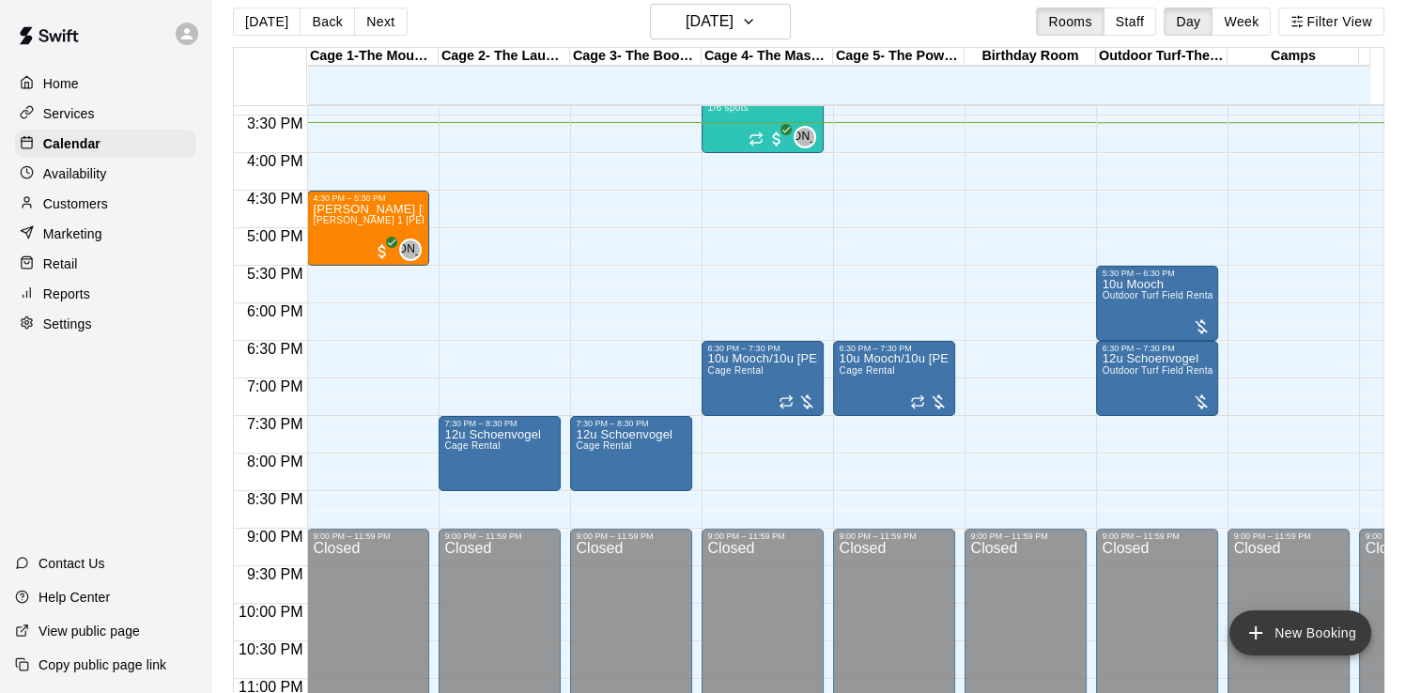
click at [1328, 641] on button "New Booking" at bounding box center [1301, 633] width 142 height 45
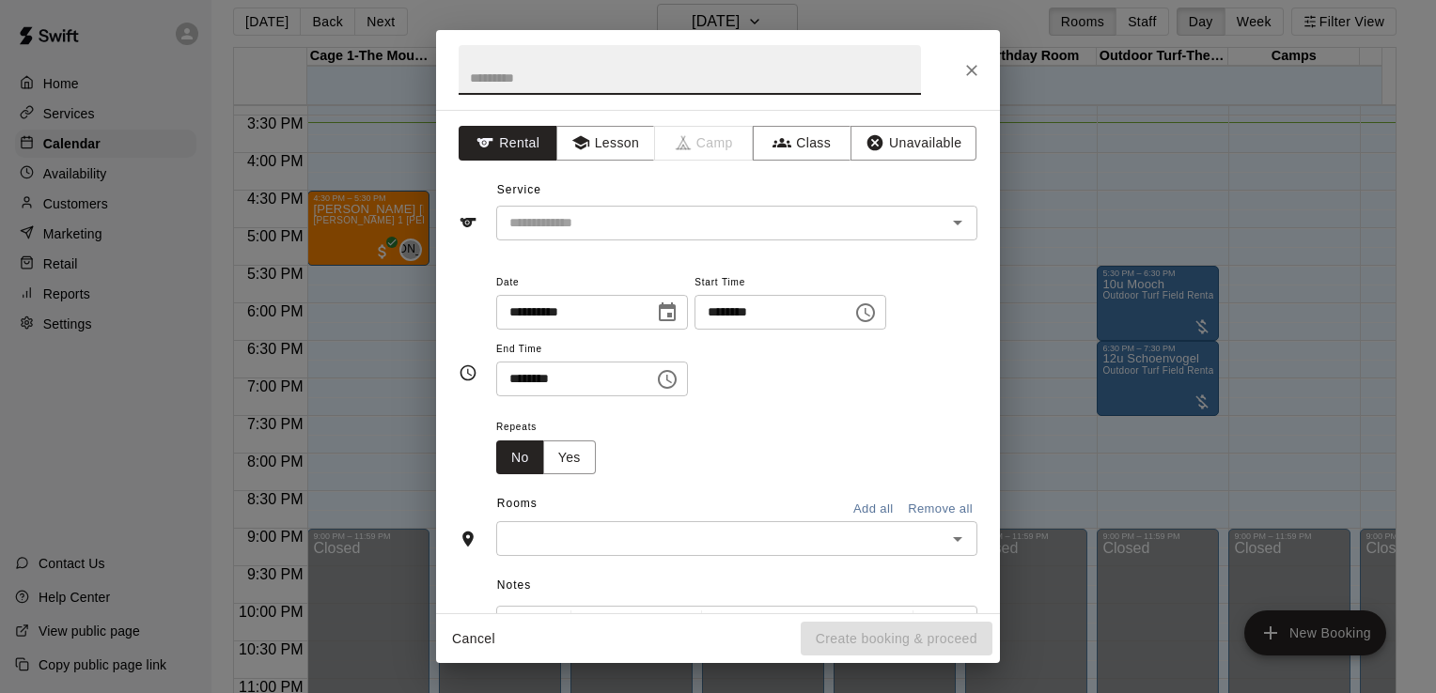
click at [678, 312] on icon "Choose date, selected date is Aug 20, 2025" at bounding box center [667, 313] width 23 height 23
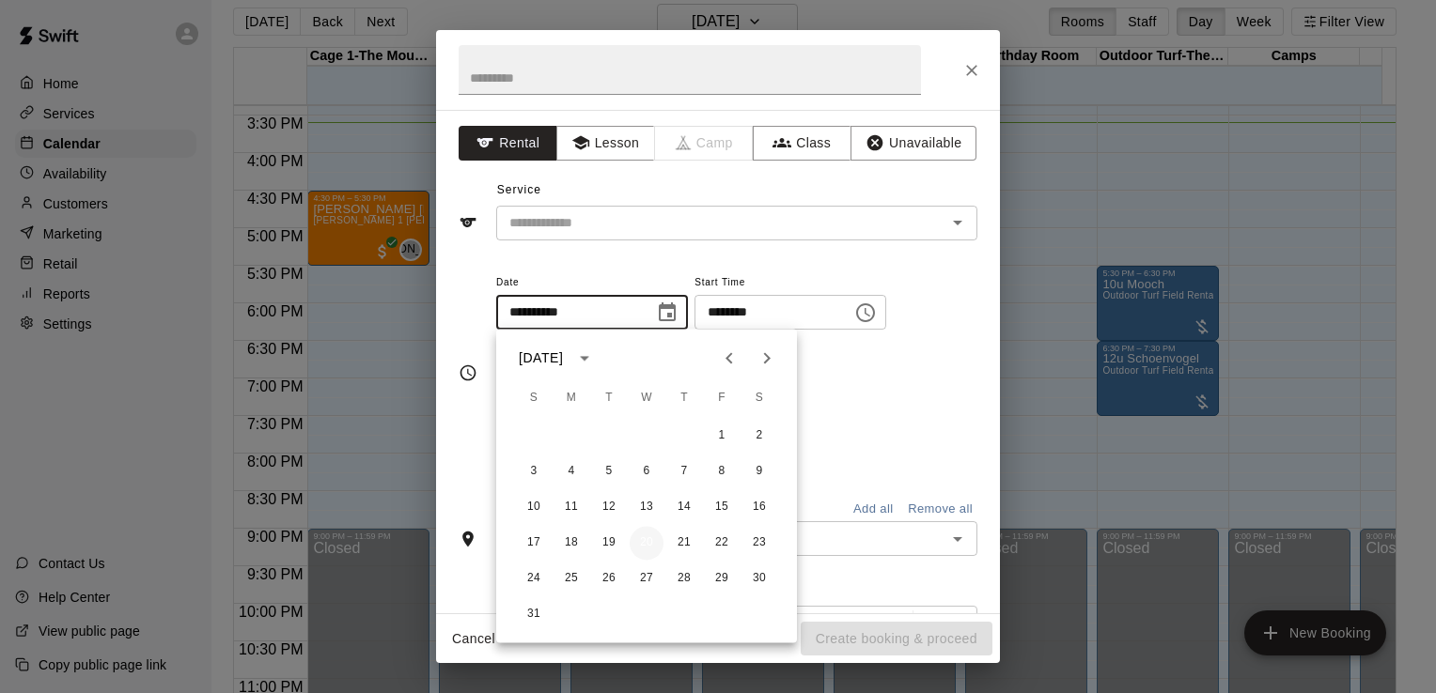
click at [644, 536] on button "20" at bounding box center [646, 543] width 34 height 34
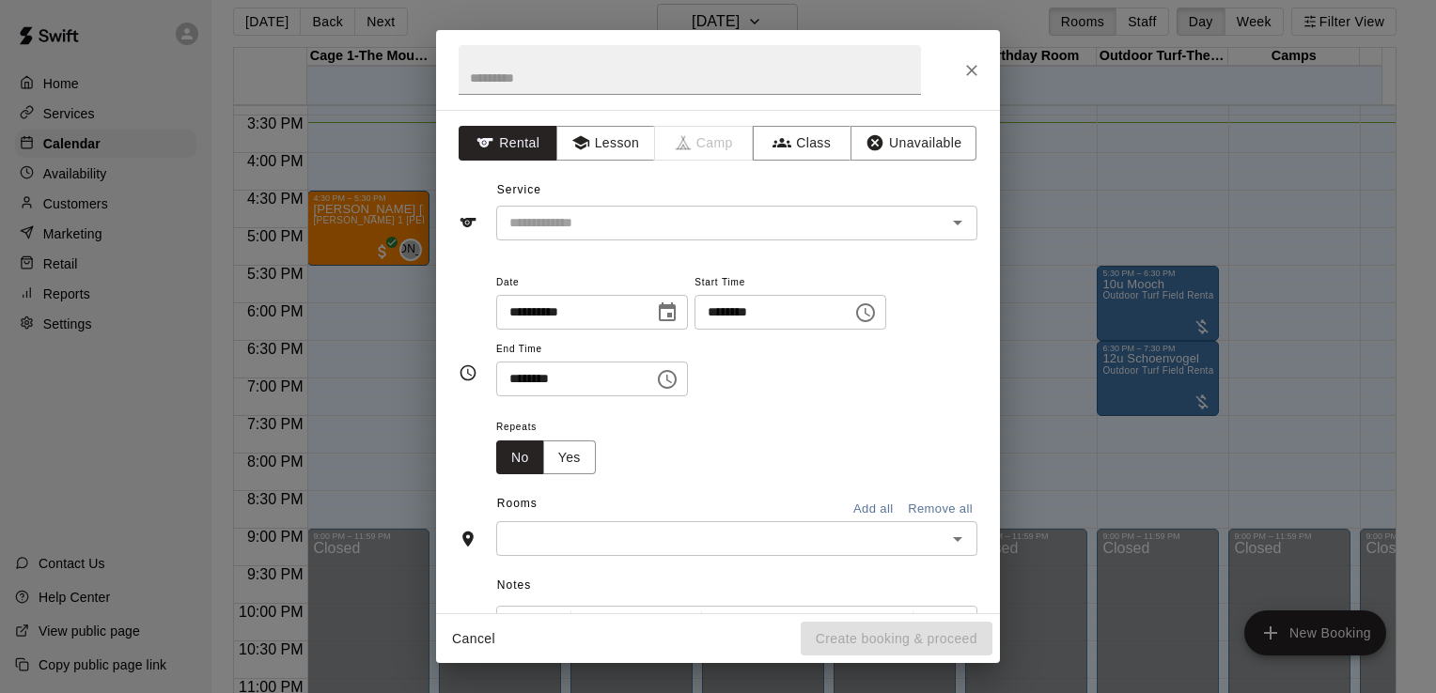
click at [831, 313] on input "********" at bounding box center [766, 312] width 145 height 35
click at [875, 310] on icon "Choose time, selected time is 3:00 PM" at bounding box center [865, 312] width 19 height 19
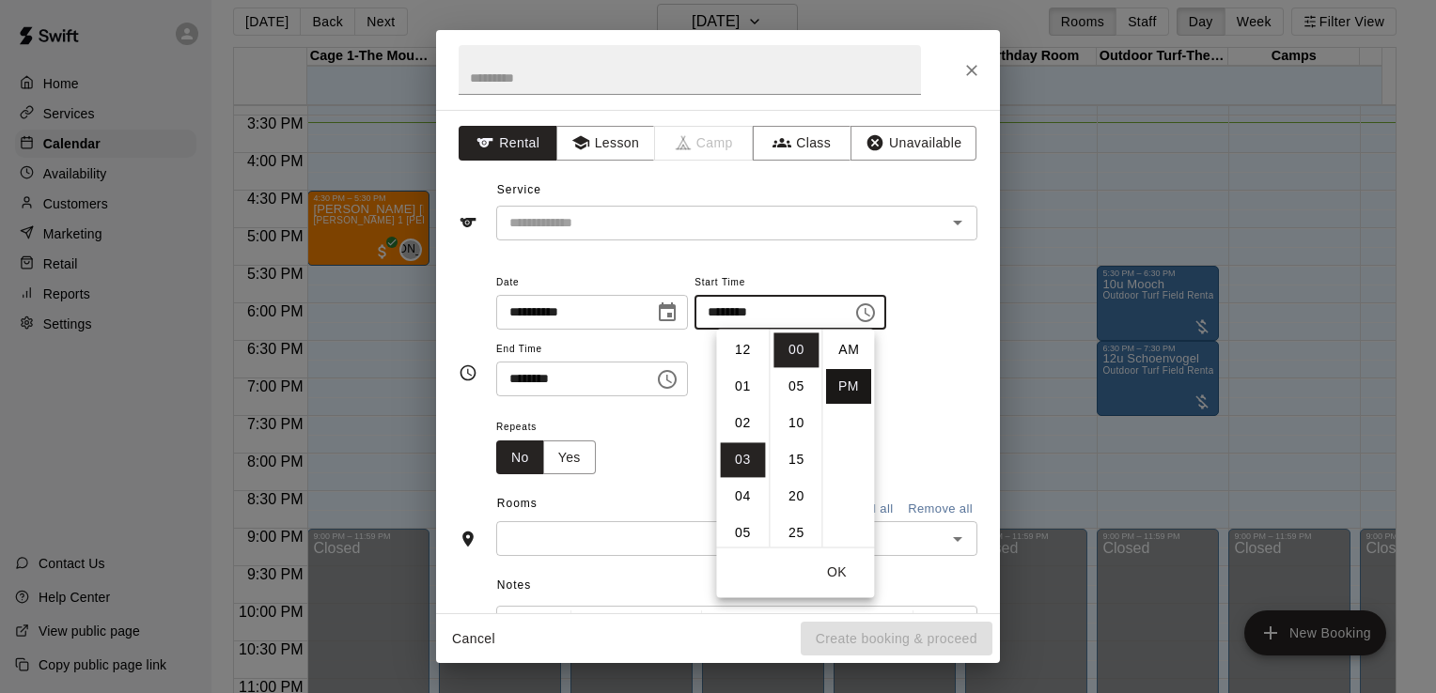
scroll to position [34, 0]
click at [745, 457] on li "06" at bounding box center [742, 460] width 45 height 35
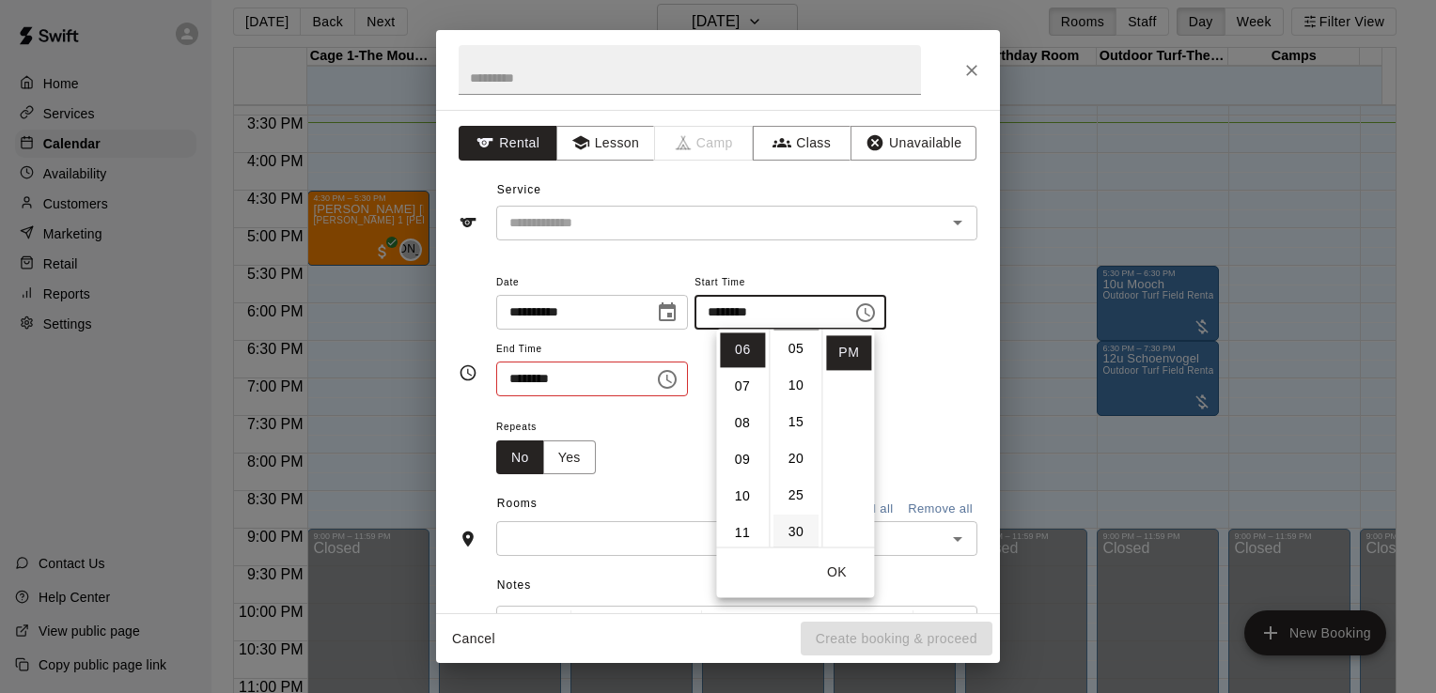
click at [791, 528] on li "30" at bounding box center [795, 532] width 45 height 35
type input "********"
click at [676, 374] on icon "Choose time, selected time is 3:30 PM" at bounding box center [667, 379] width 19 height 19
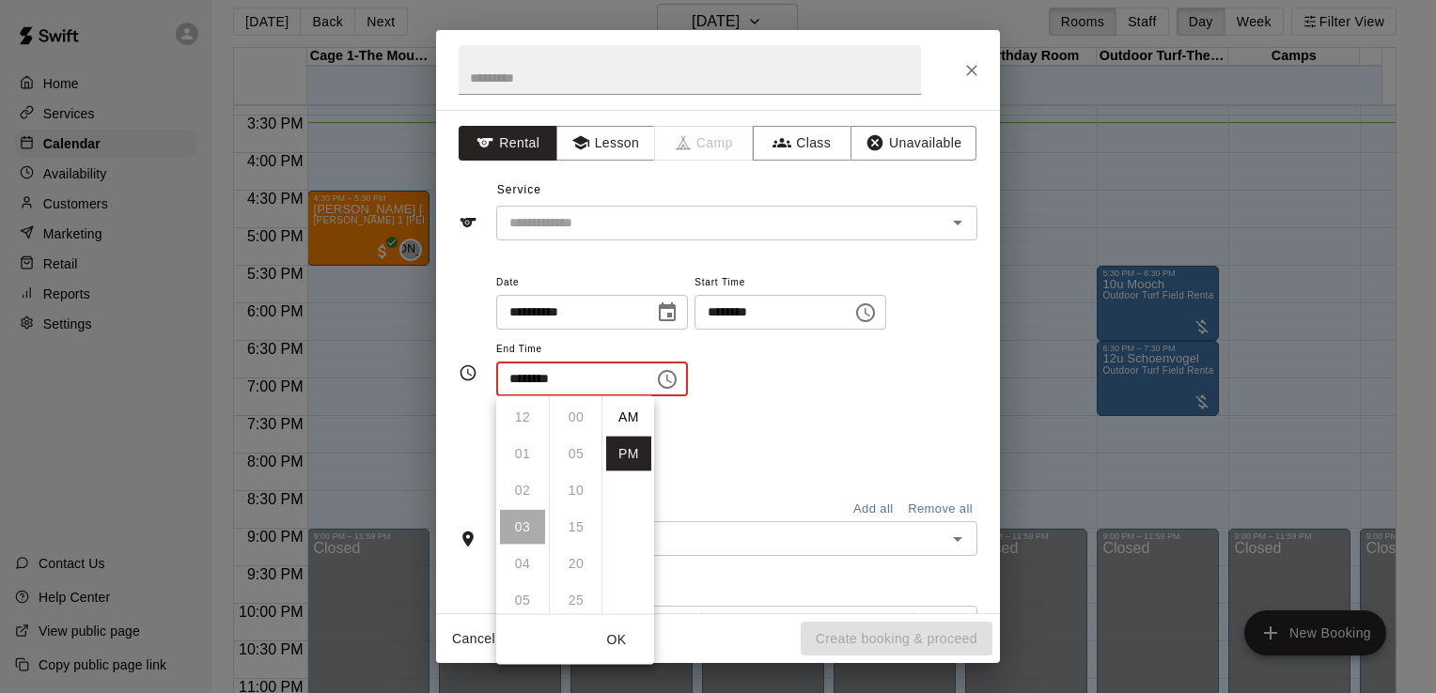
scroll to position [34, 0]
click at [530, 599] on li "08" at bounding box center [522, 601] width 45 height 35
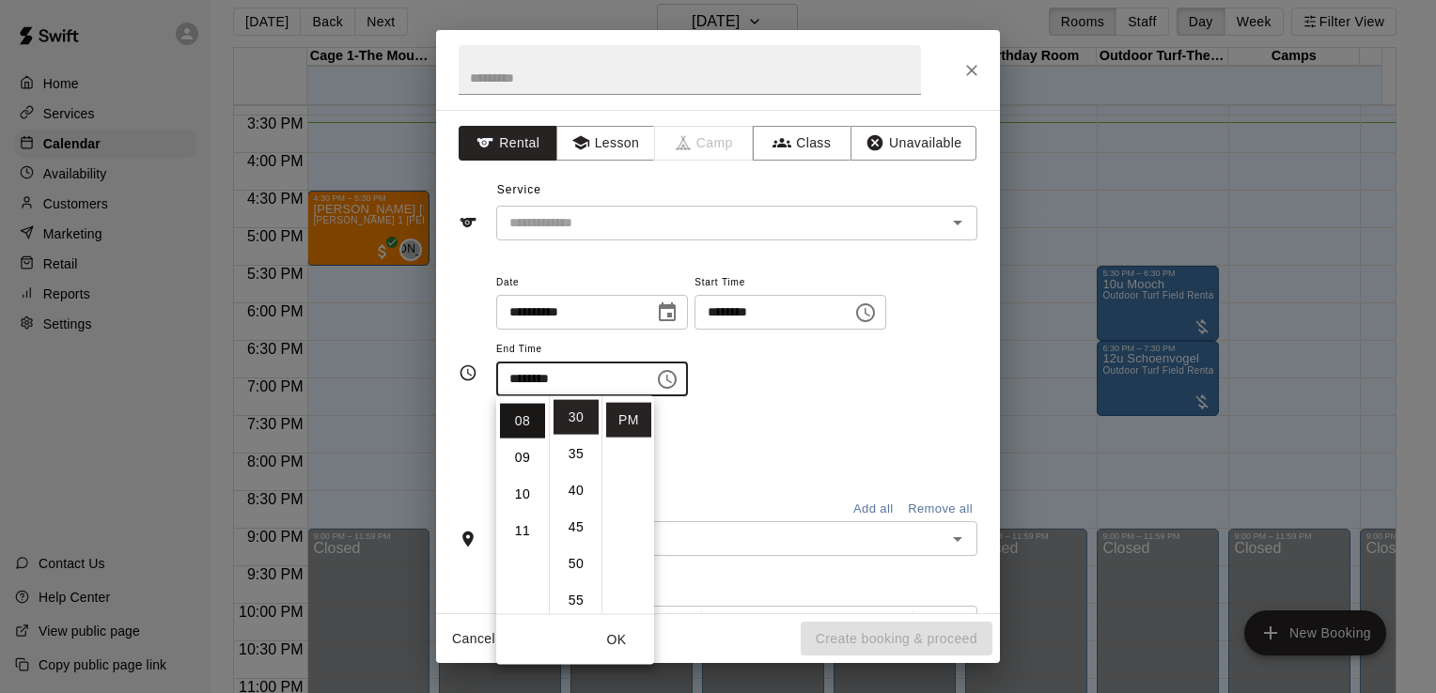
scroll to position [293, 0]
click at [614, 639] on button "OK" at bounding box center [616, 640] width 60 height 35
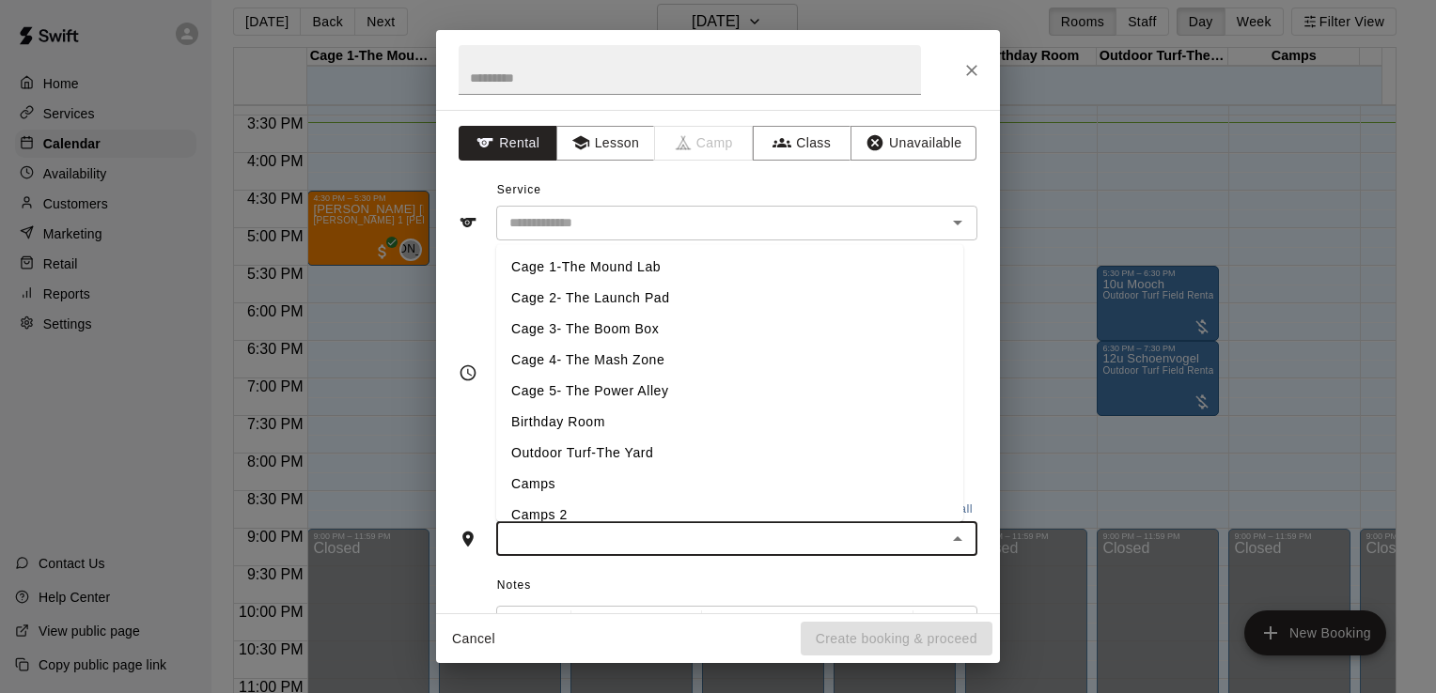
click at [893, 535] on input "text" at bounding box center [721, 538] width 439 height 23
click at [616, 305] on li "Cage 2- The Launch Pad" at bounding box center [729, 298] width 467 height 31
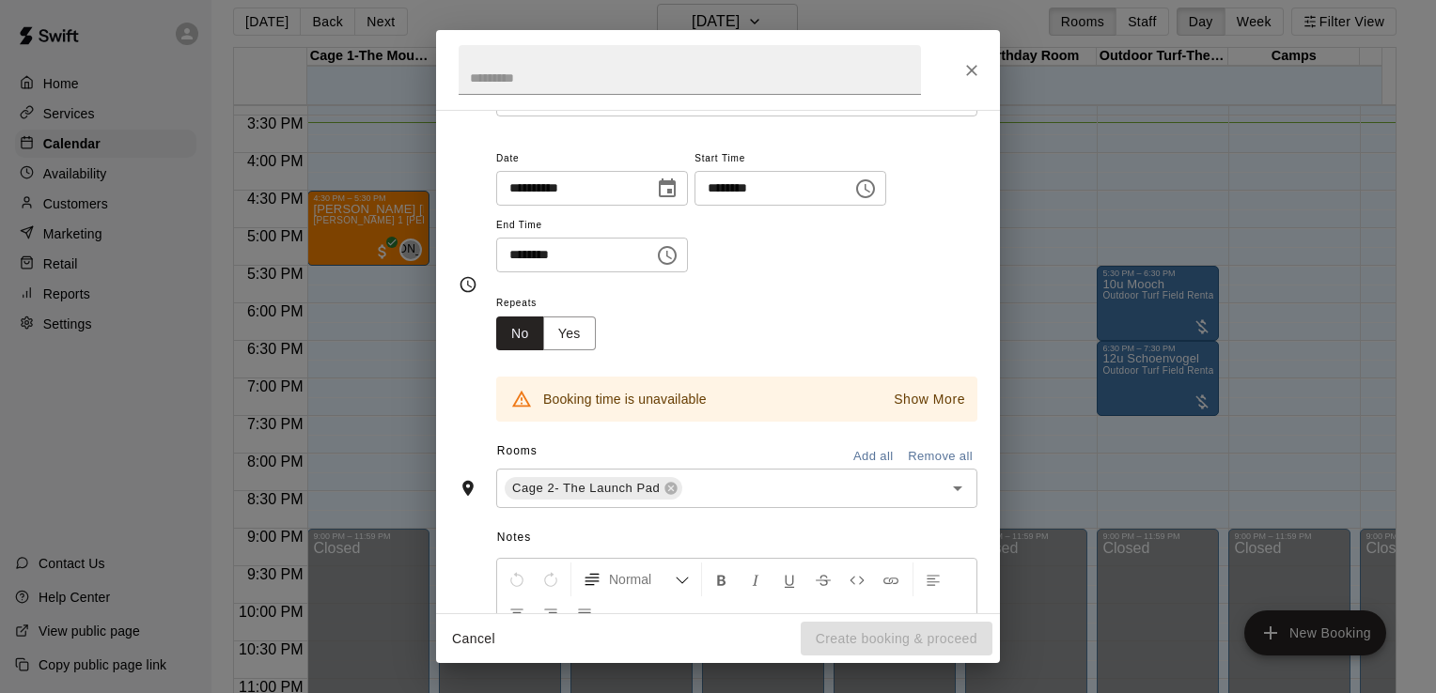
scroll to position [128, 0]
click at [676, 243] on icon "Choose time, selected time is 8:30 PM" at bounding box center [667, 251] width 19 height 19
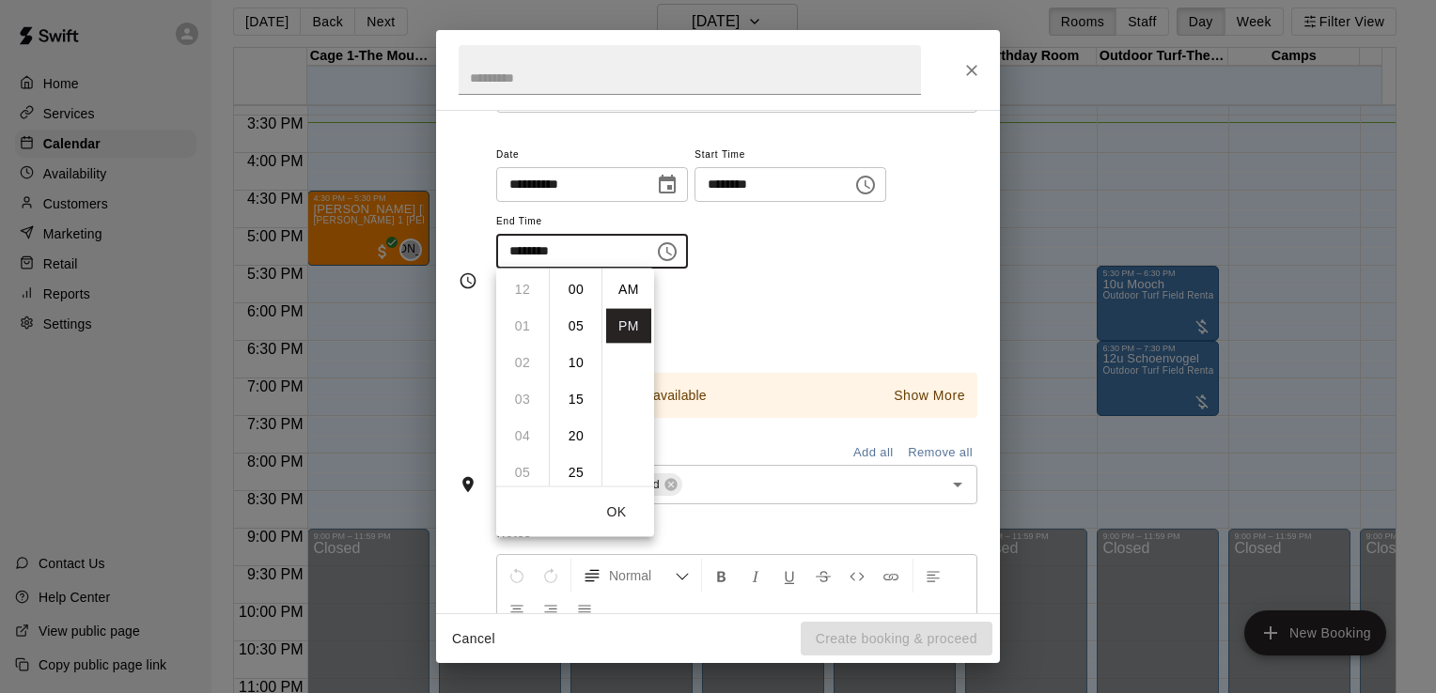
scroll to position [34, 0]
click at [519, 321] on li "07" at bounding box center [522, 337] width 45 height 35
type input "********"
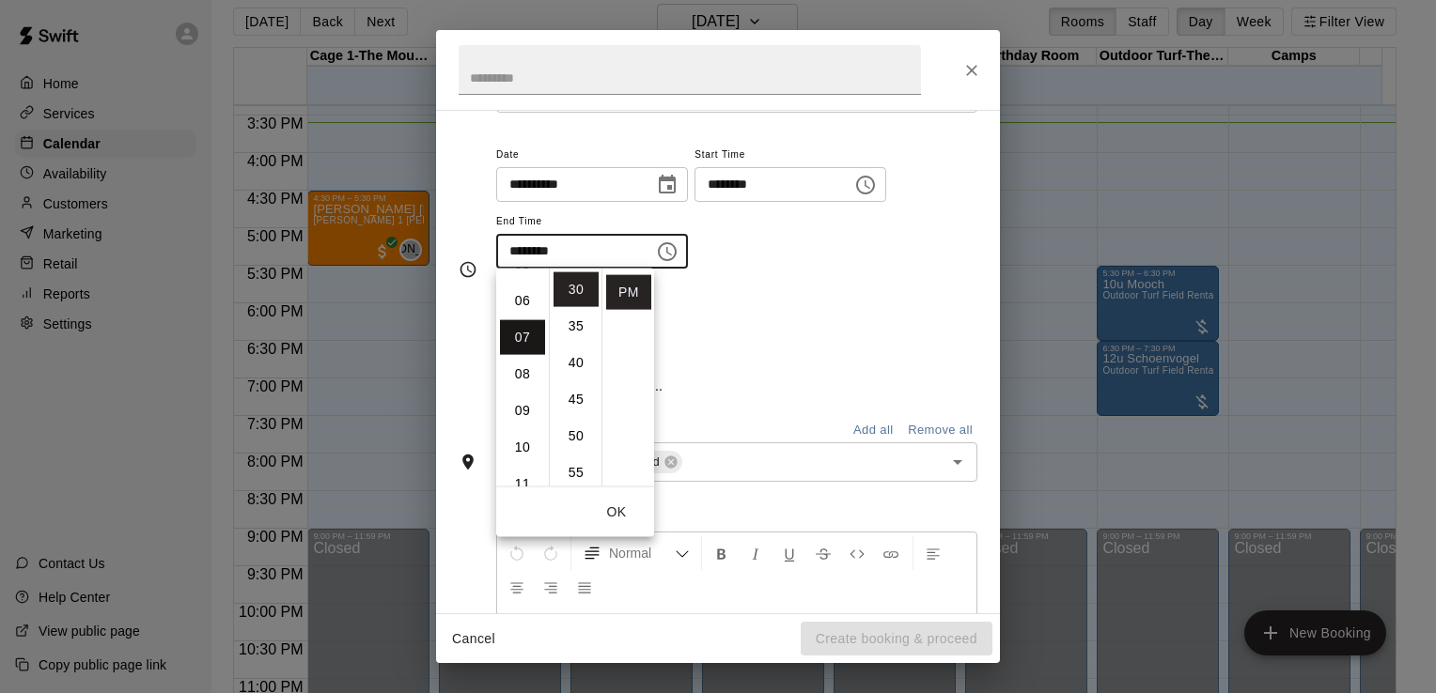
scroll to position [256, 0]
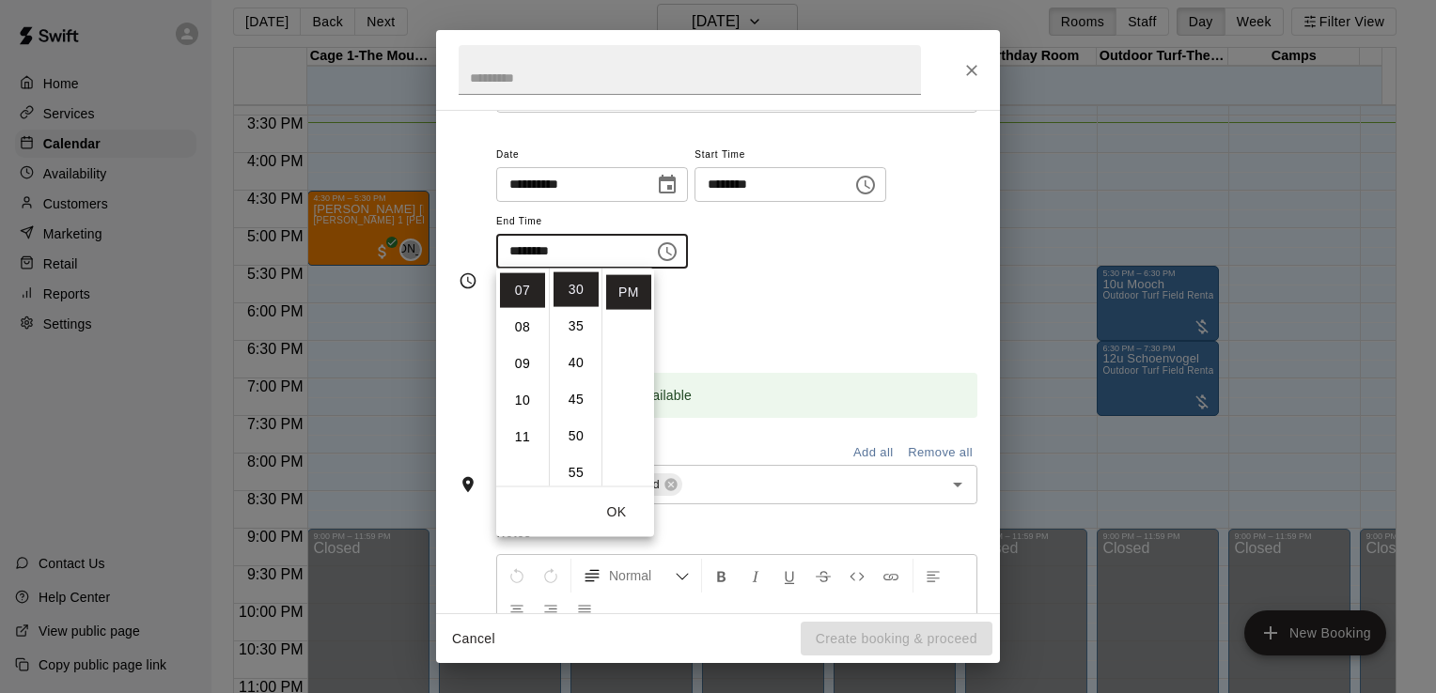
click at [619, 502] on button "OK" at bounding box center [616, 512] width 60 height 35
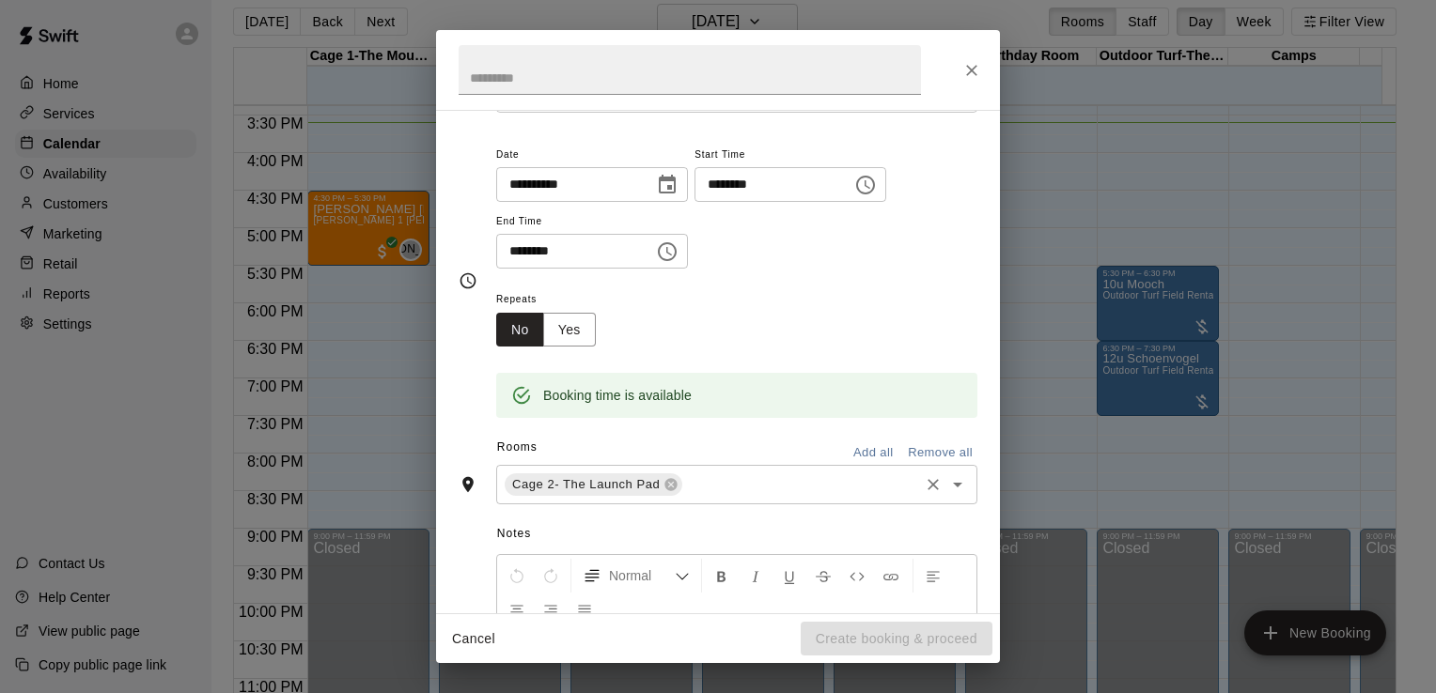
click at [695, 483] on input "text" at bounding box center [800, 485] width 231 height 23
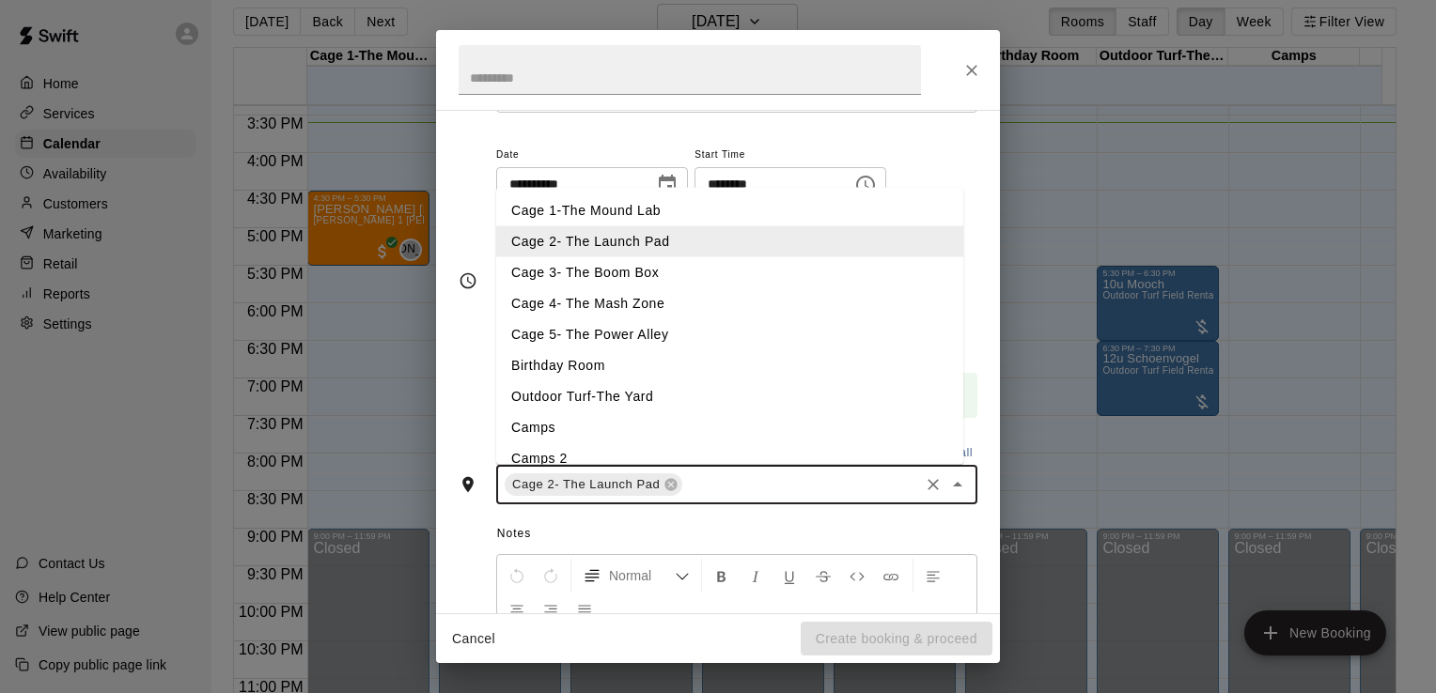
click at [628, 269] on li "Cage 3- The Boom Box" at bounding box center [729, 272] width 467 height 31
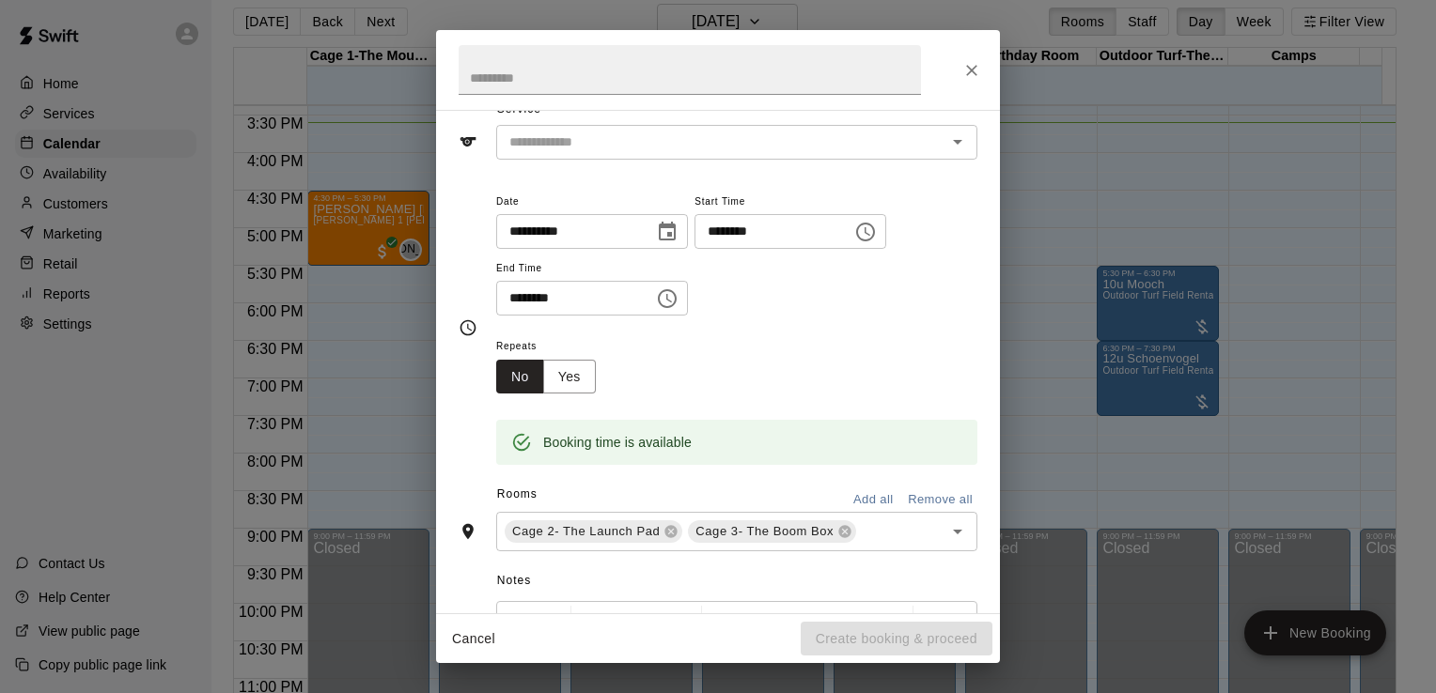
scroll to position [0, 0]
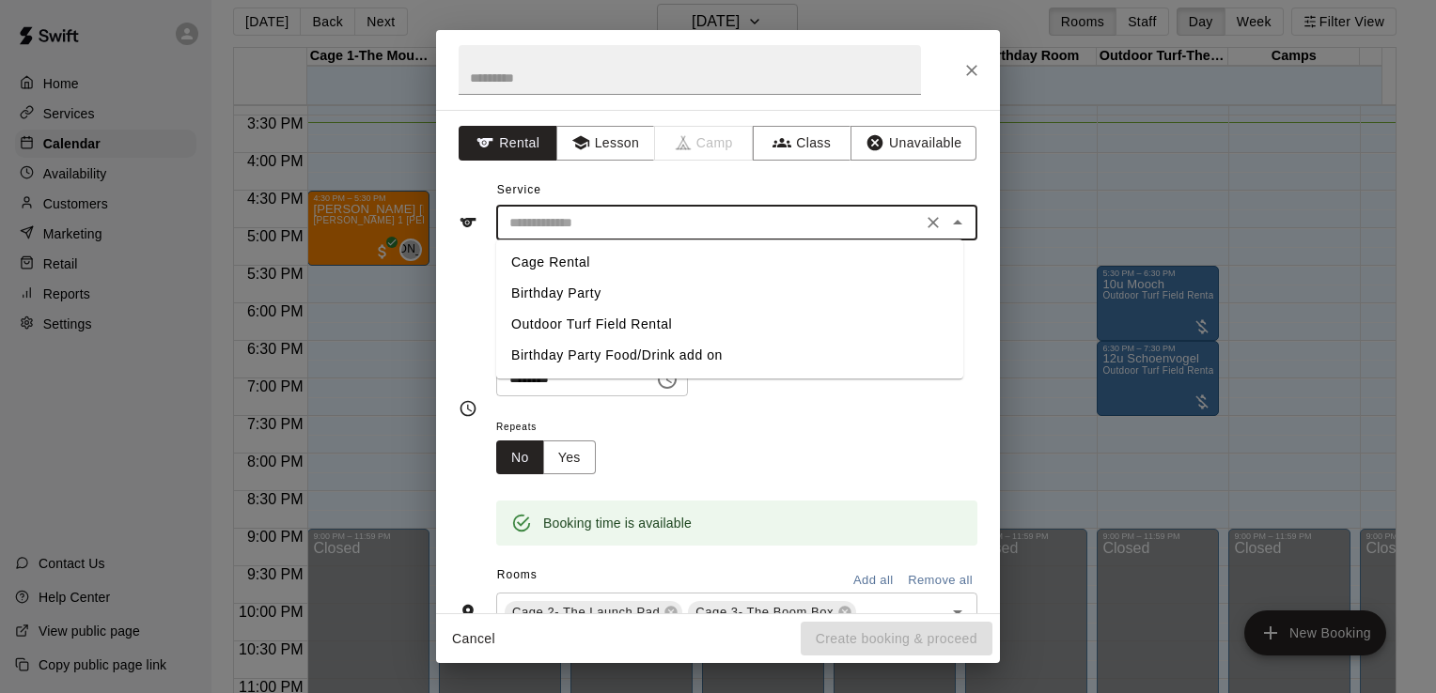
click at [639, 211] on input "text" at bounding box center [709, 222] width 414 height 23
click at [579, 89] on input "text" at bounding box center [689, 70] width 462 height 50
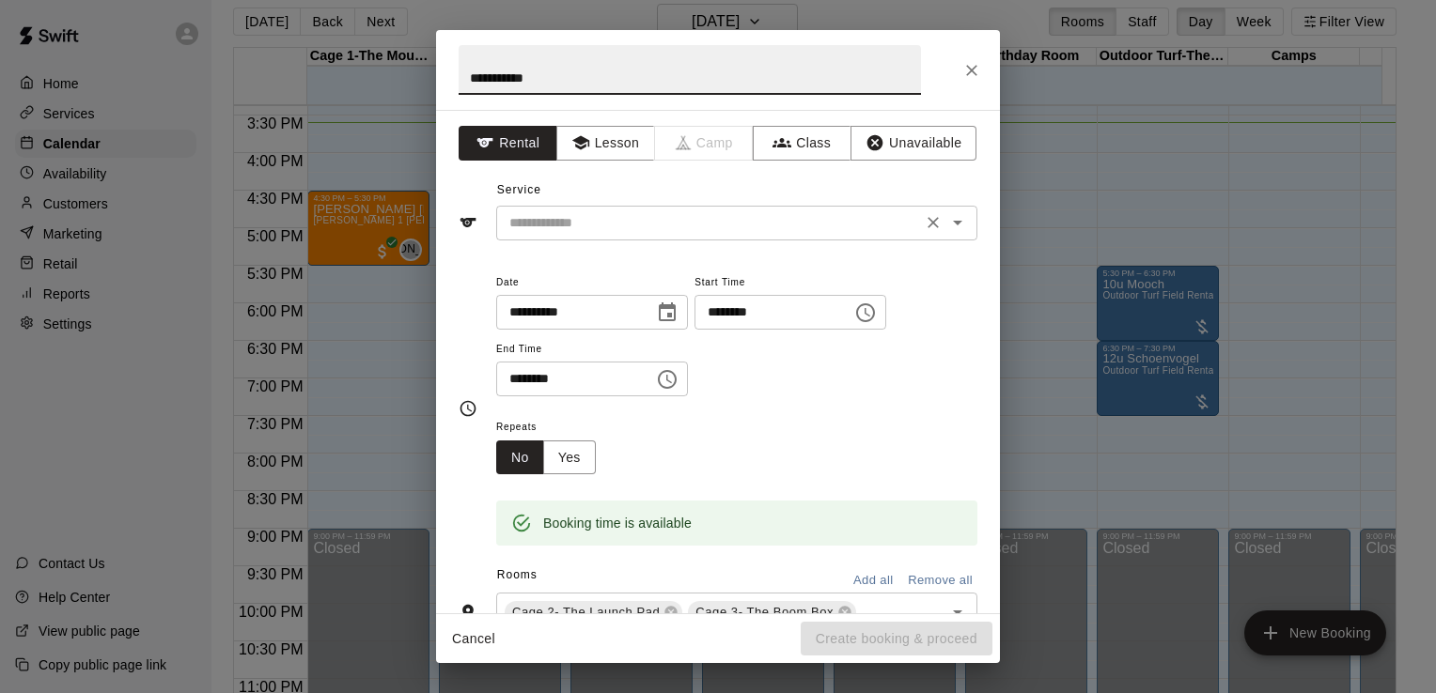
type input "**********"
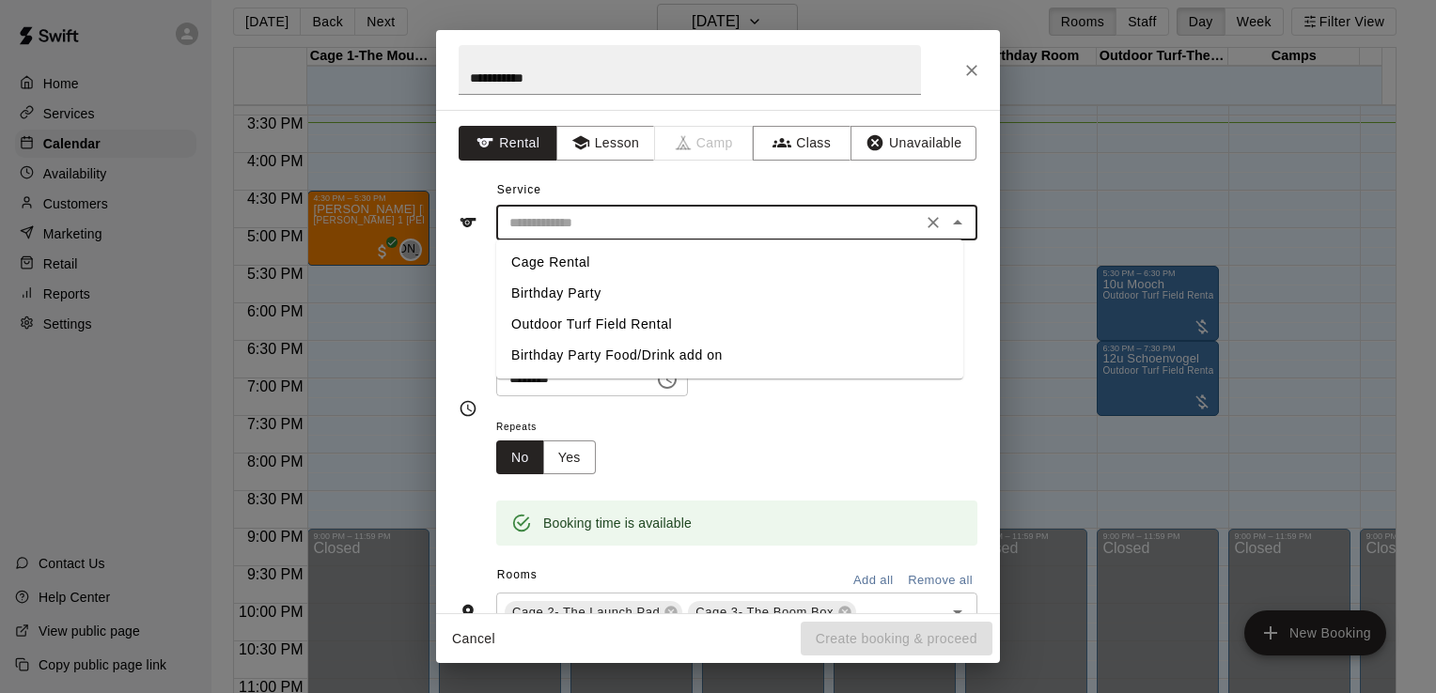
click at [605, 227] on input "text" at bounding box center [709, 222] width 414 height 23
click at [580, 253] on li "Cage Rental" at bounding box center [729, 262] width 467 height 31
type input "**********"
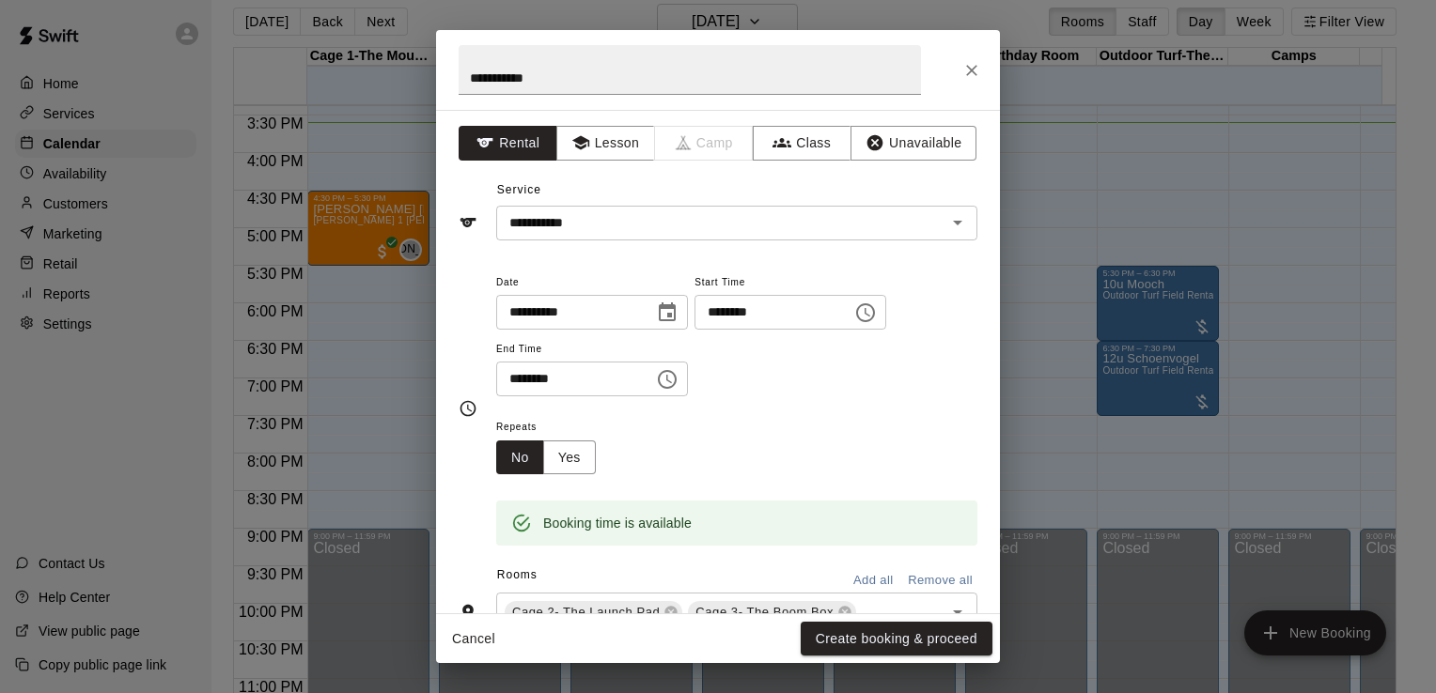
scroll to position [318, 0]
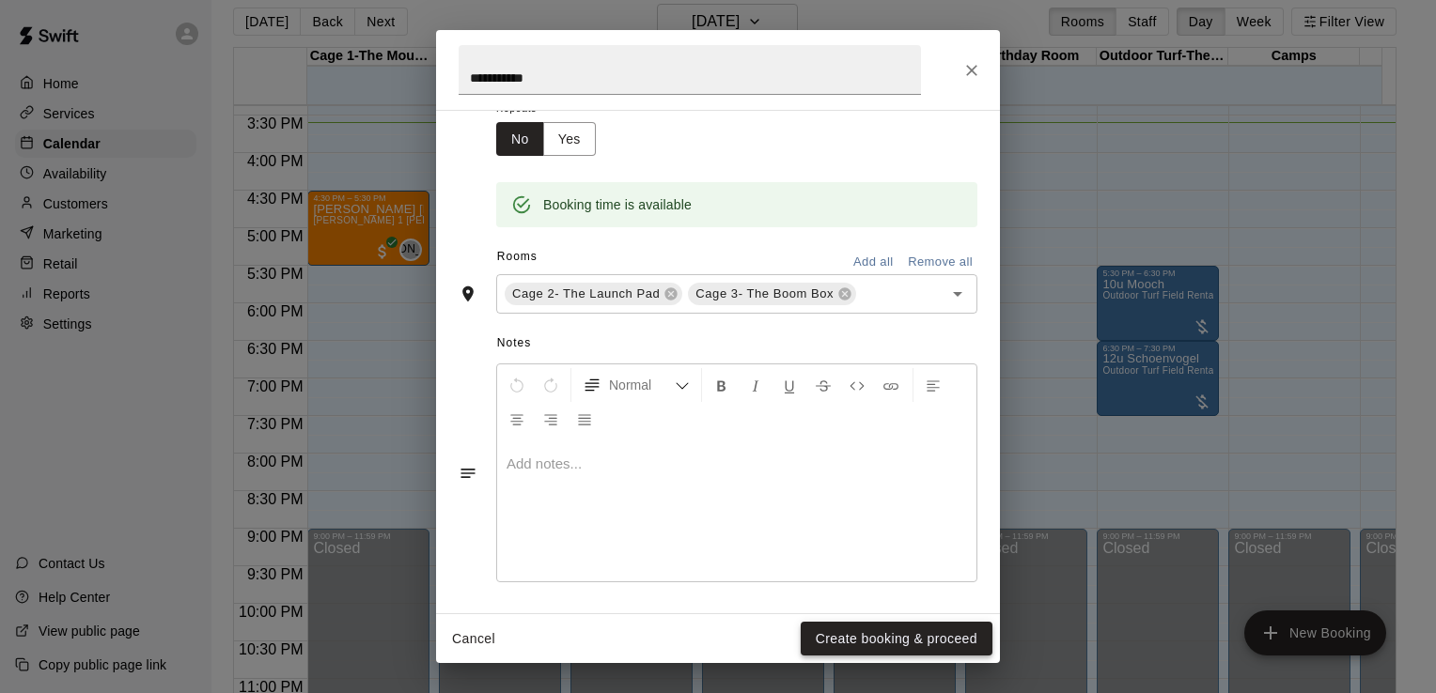
click at [892, 637] on button "Create booking & proceed" at bounding box center [896, 639] width 192 height 35
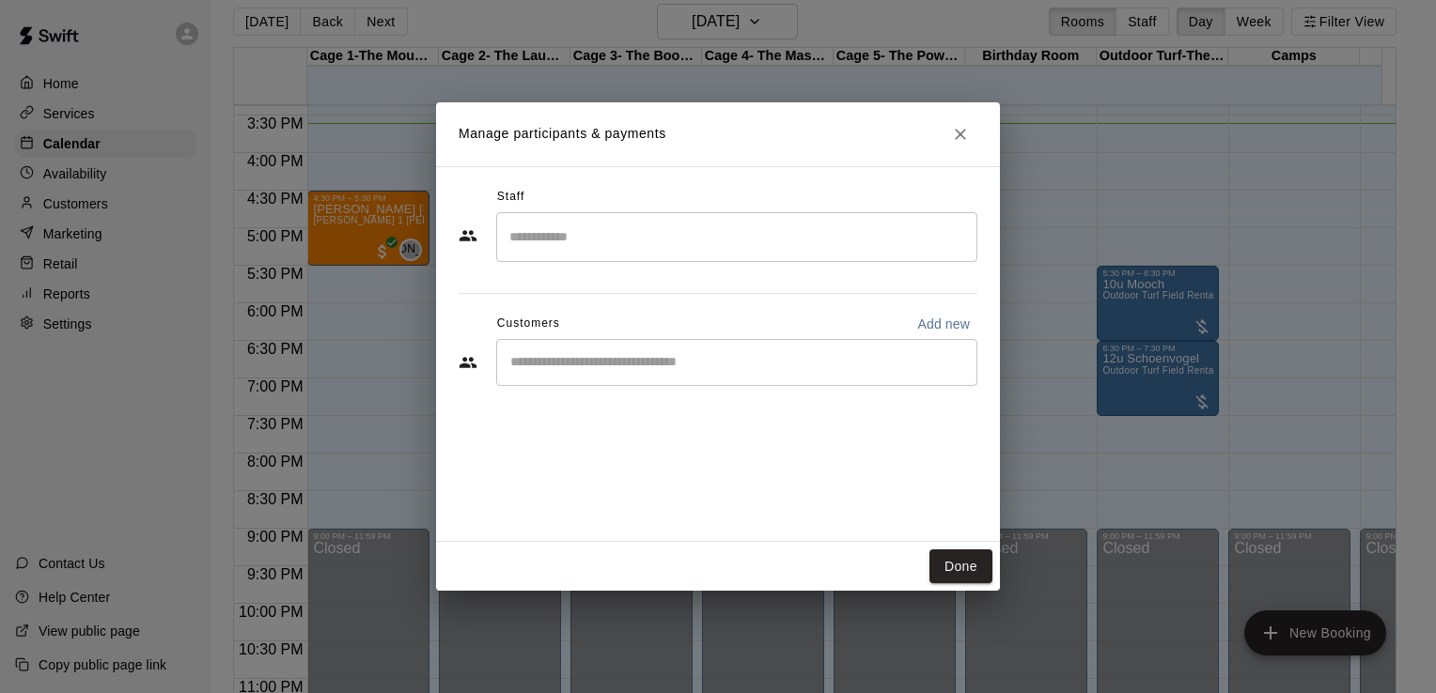
click at [552, 366] on input "Start typing to search customers..." at bounding box center [737, 362] width 464 height 19
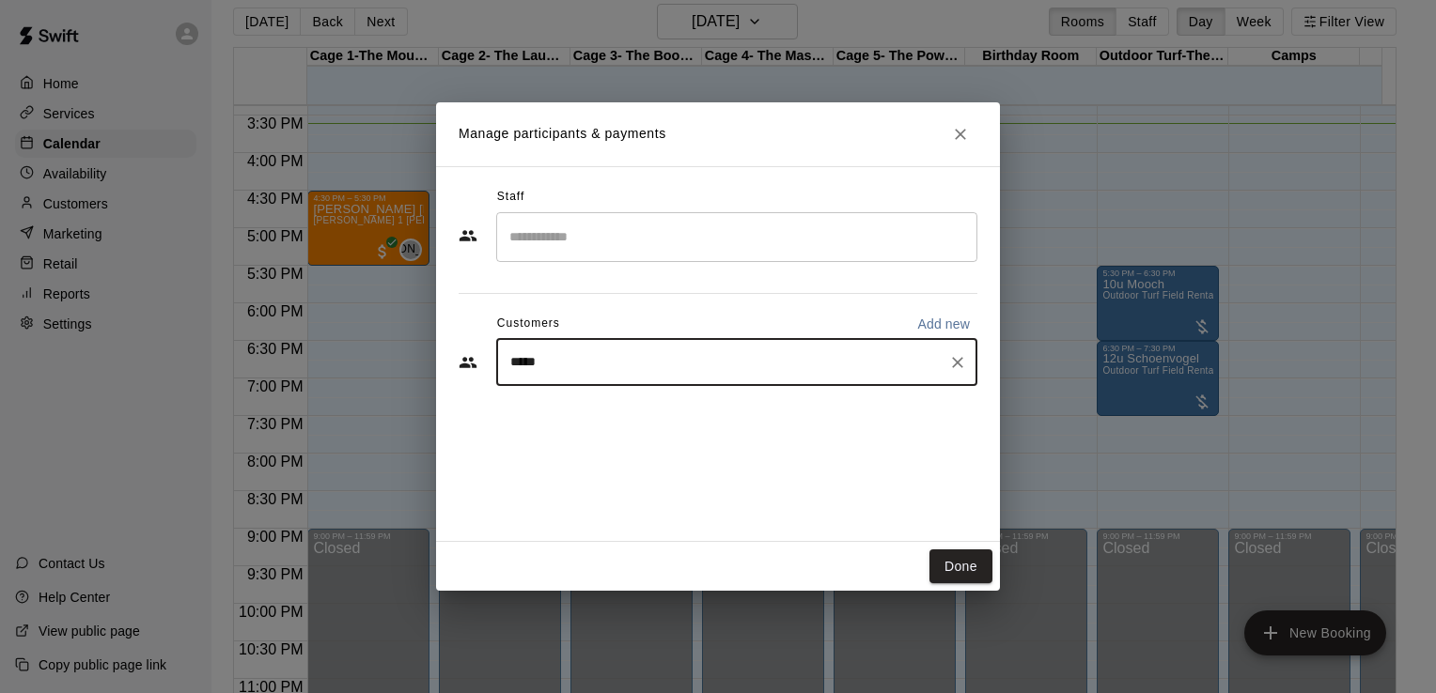
type input "******"
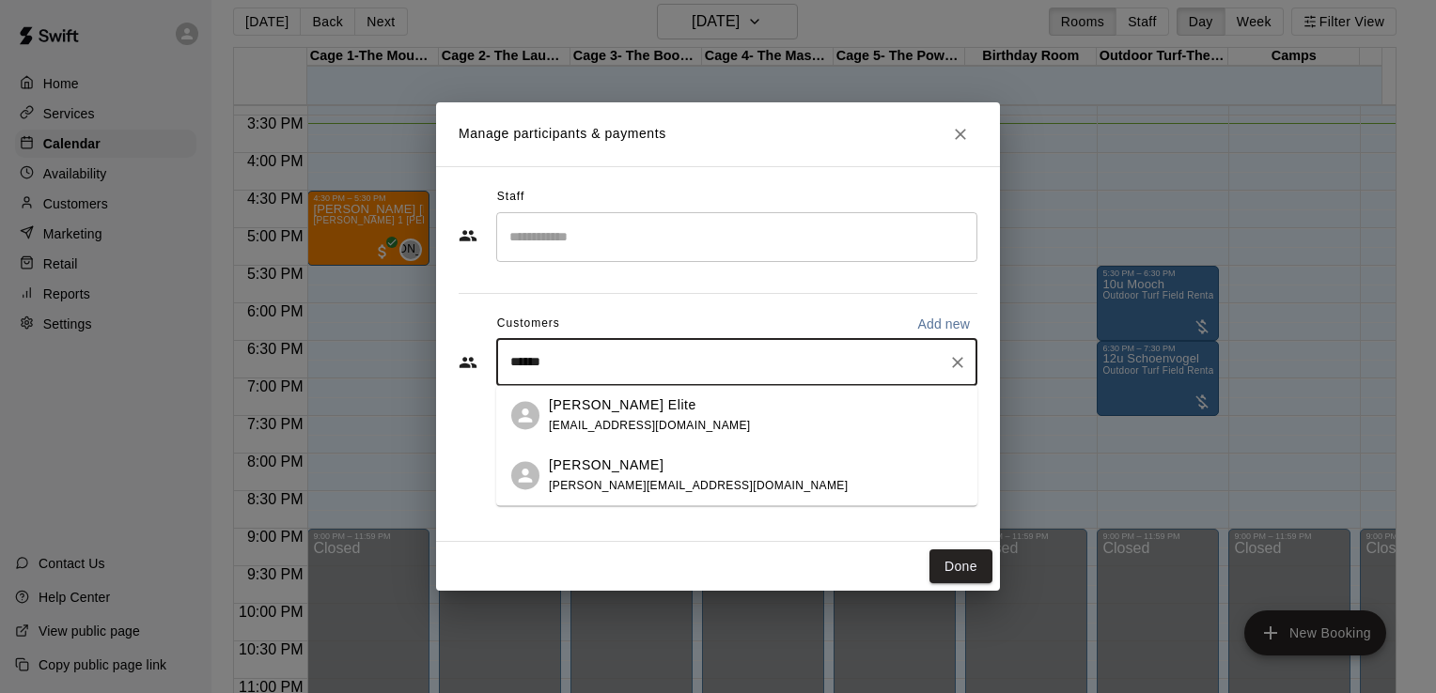
click at [577, 404] on p "[PERSON_NAME] Elite" at bounding box center [623, 406] width 148 height 20
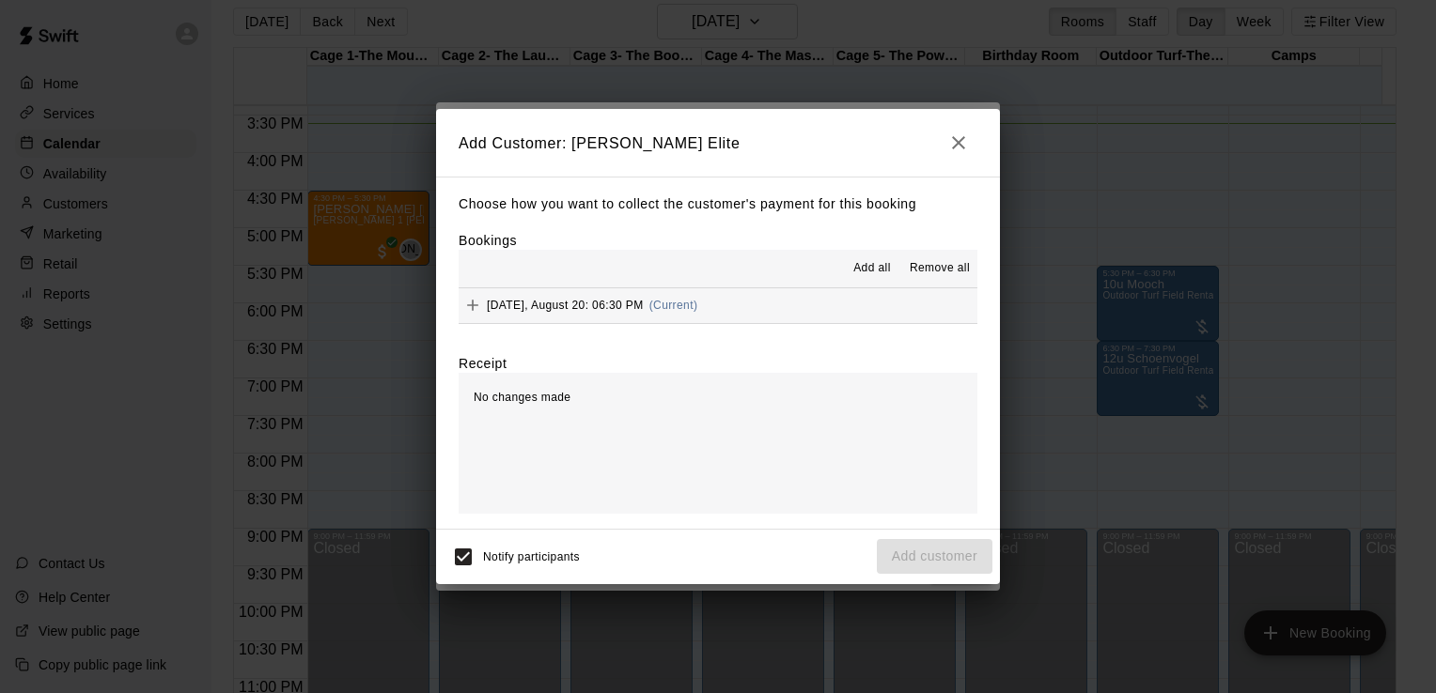
click at [864, 272] on span "Add all" at bounding box center [872, 268] width 38 height 19
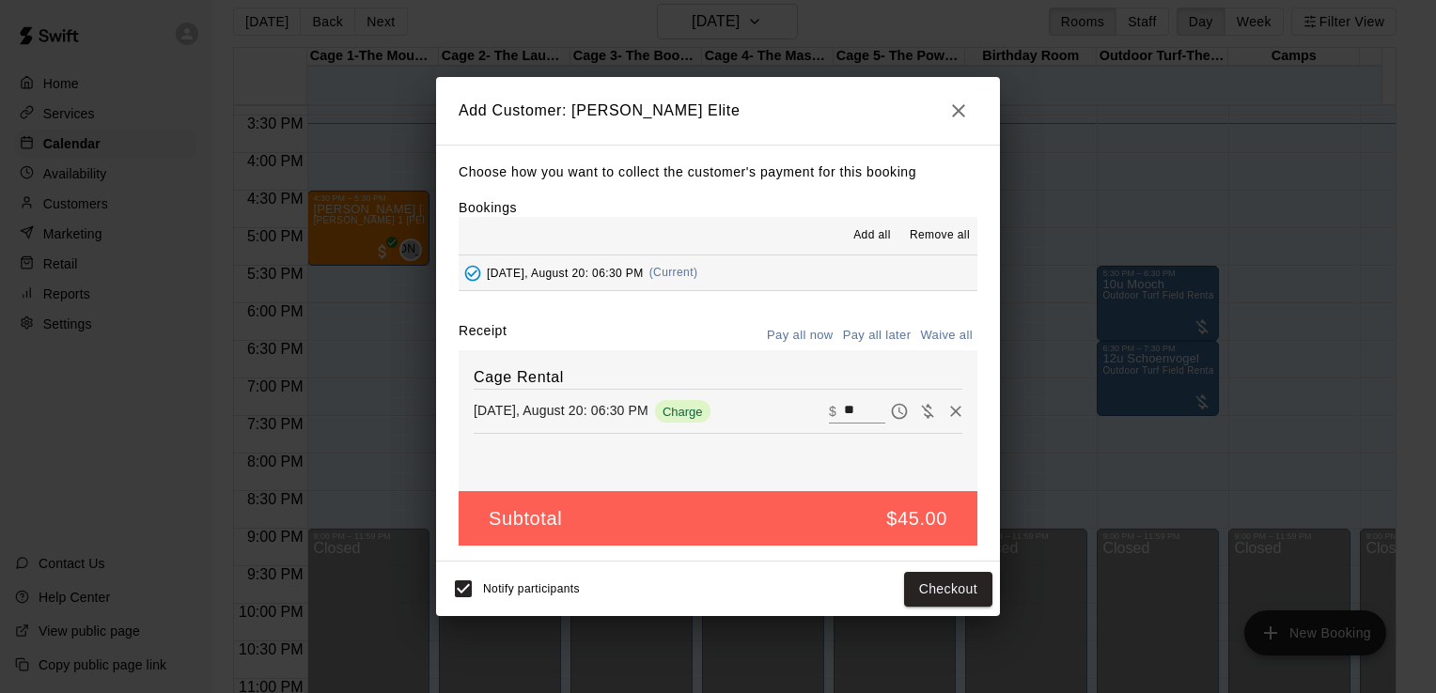
click at [966, 110] on icon "button" at bounding box center [958, 111] width 23 height 23
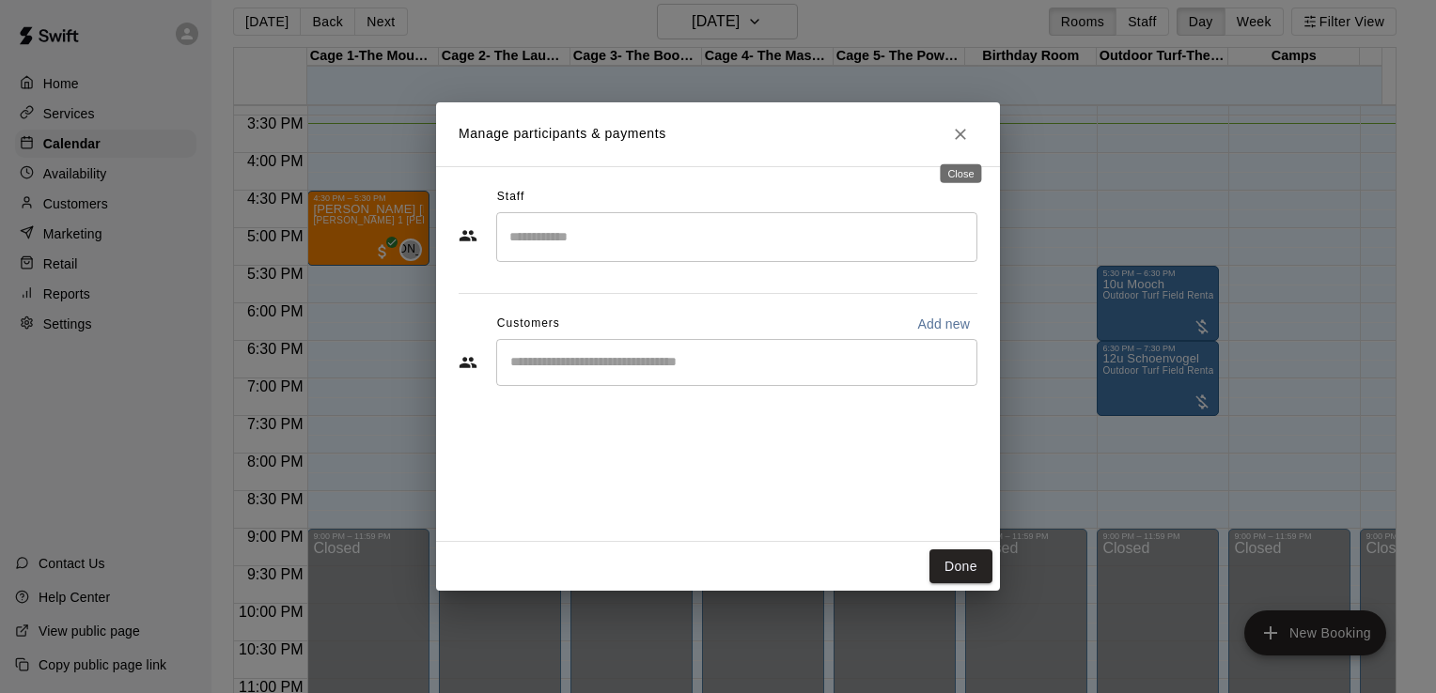
click at [955, 123] on button "Close" at bounding box center [960, 134] width 34 height 34
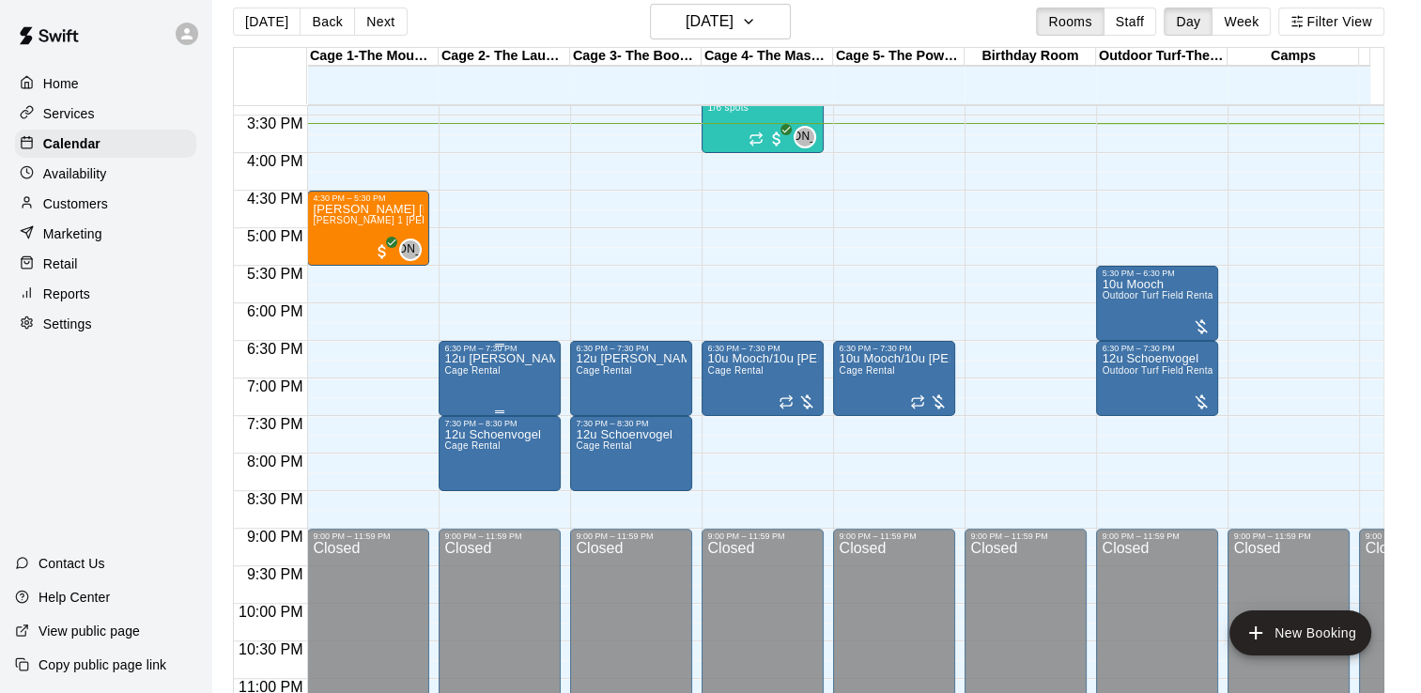
click at [523, 378] on div "12u Woodard Cage Rental" at bounding box center [499, 699] width 111 height 693
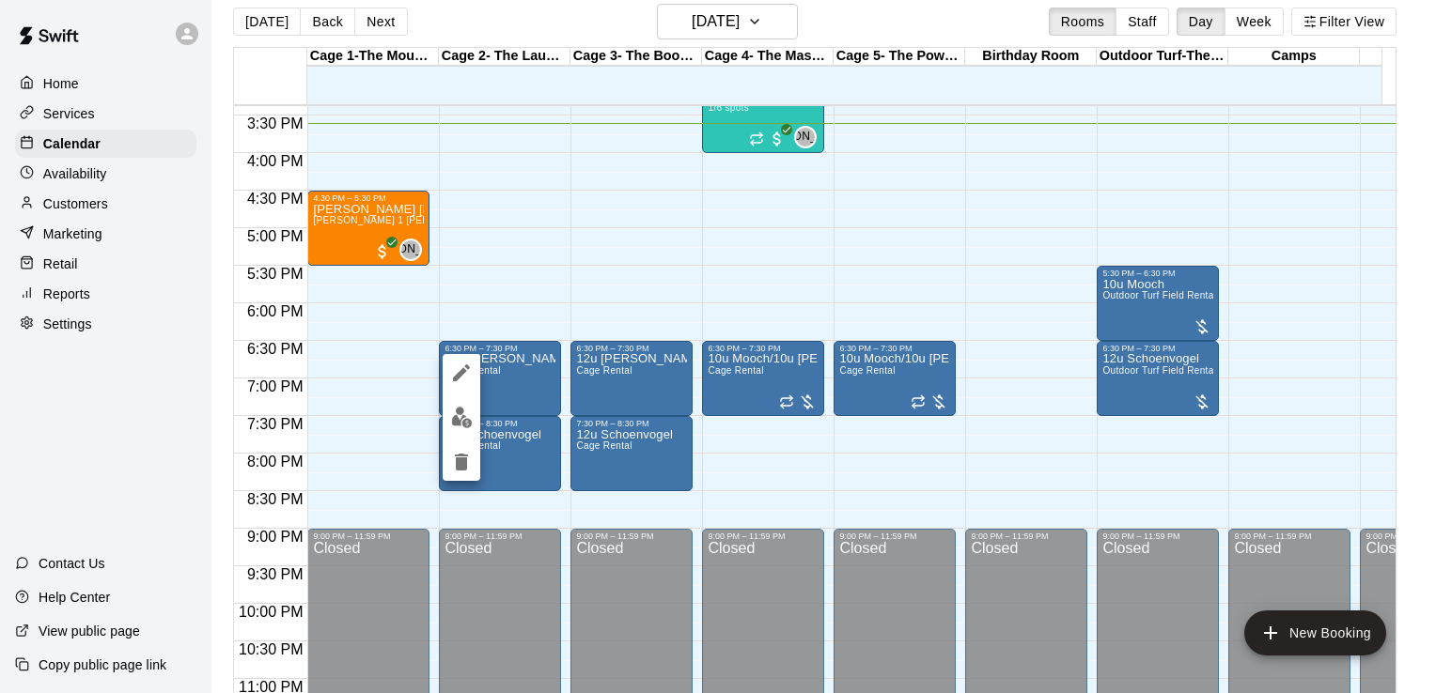
click at [467, 371] on icon "edit" at bounding box center [461, 373] width 23 height 23
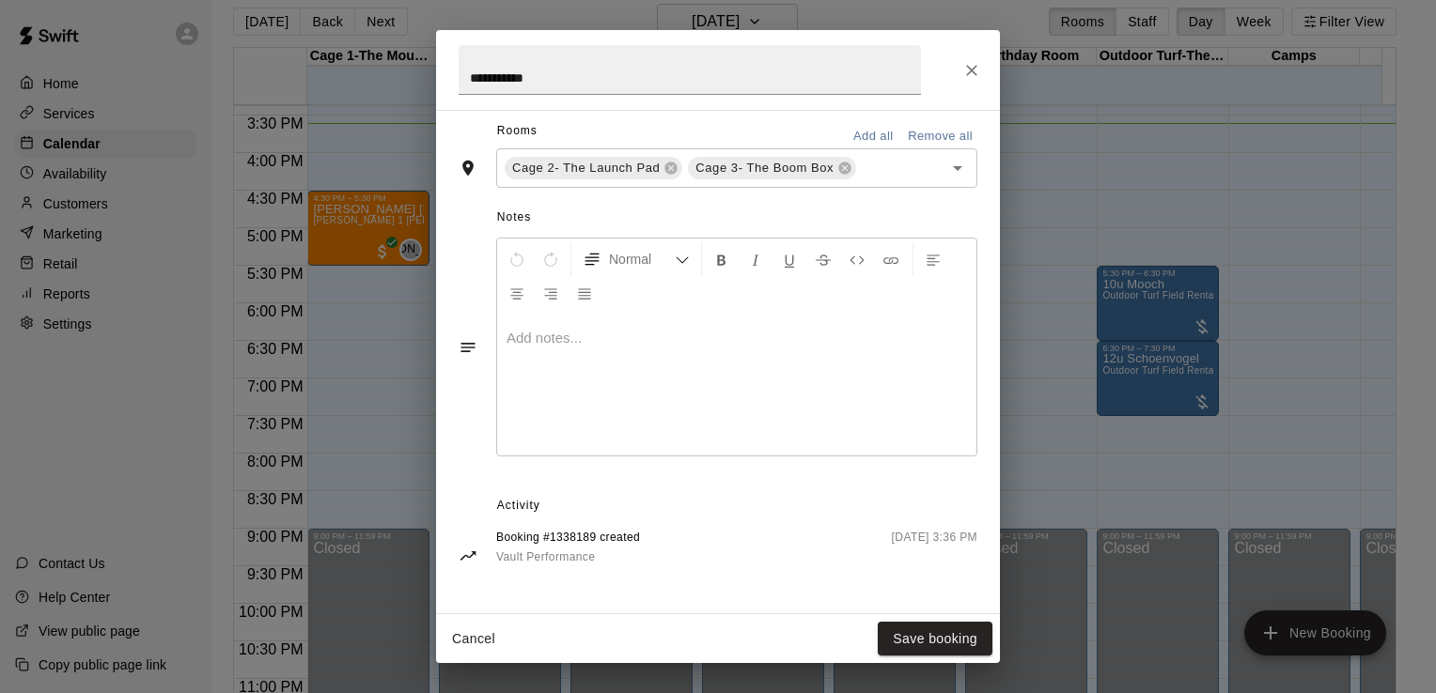
scroll to position [0, 0]
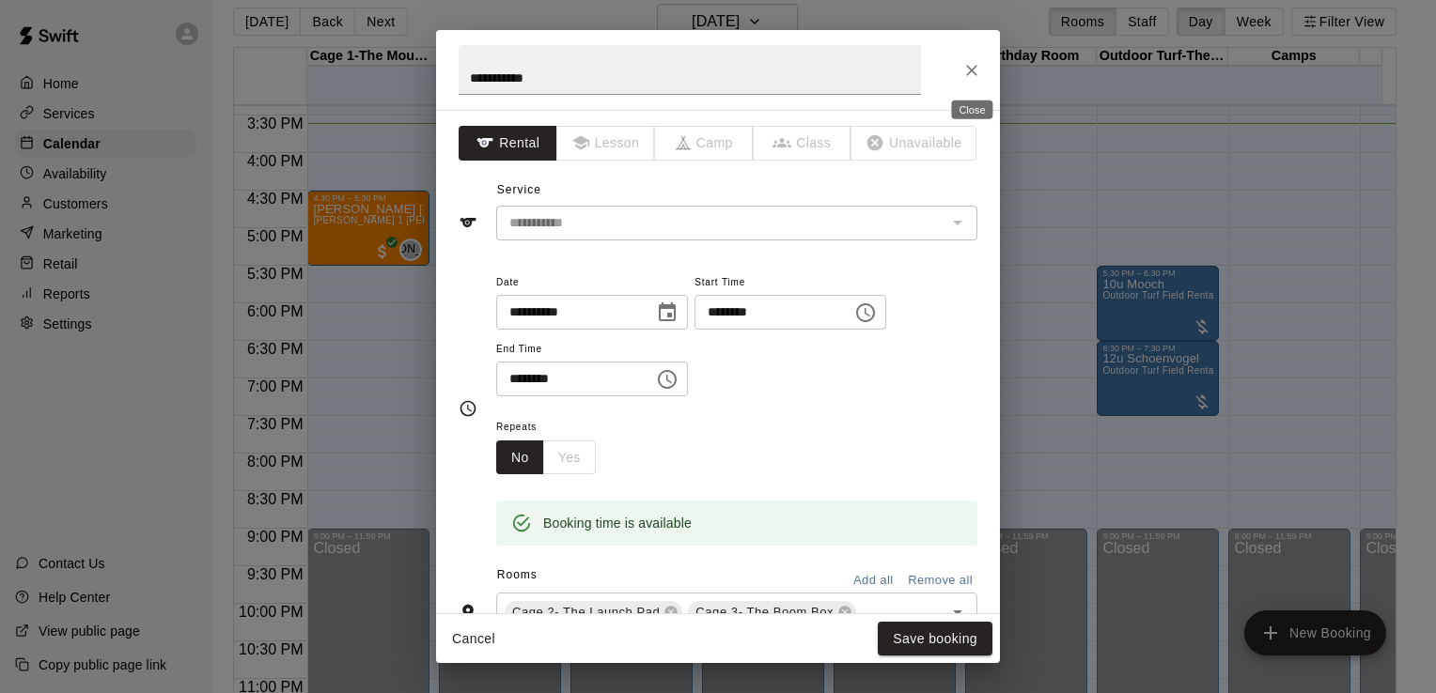
click at [976, 70] on icon "Close" at bounding box center [971, 70] width 19 height 19
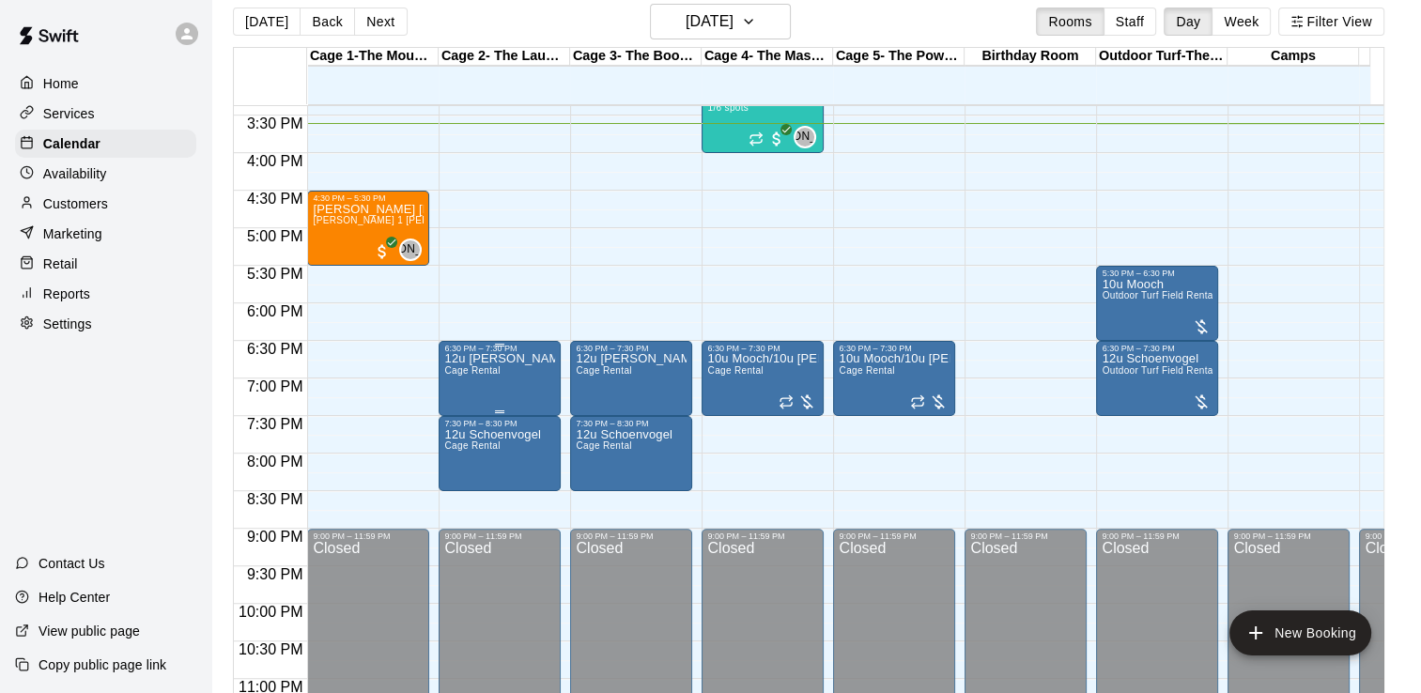
click at [515, 385] on div "12u Woodard Cage Rental" at bounding box center [499, 699] width 111 height 693
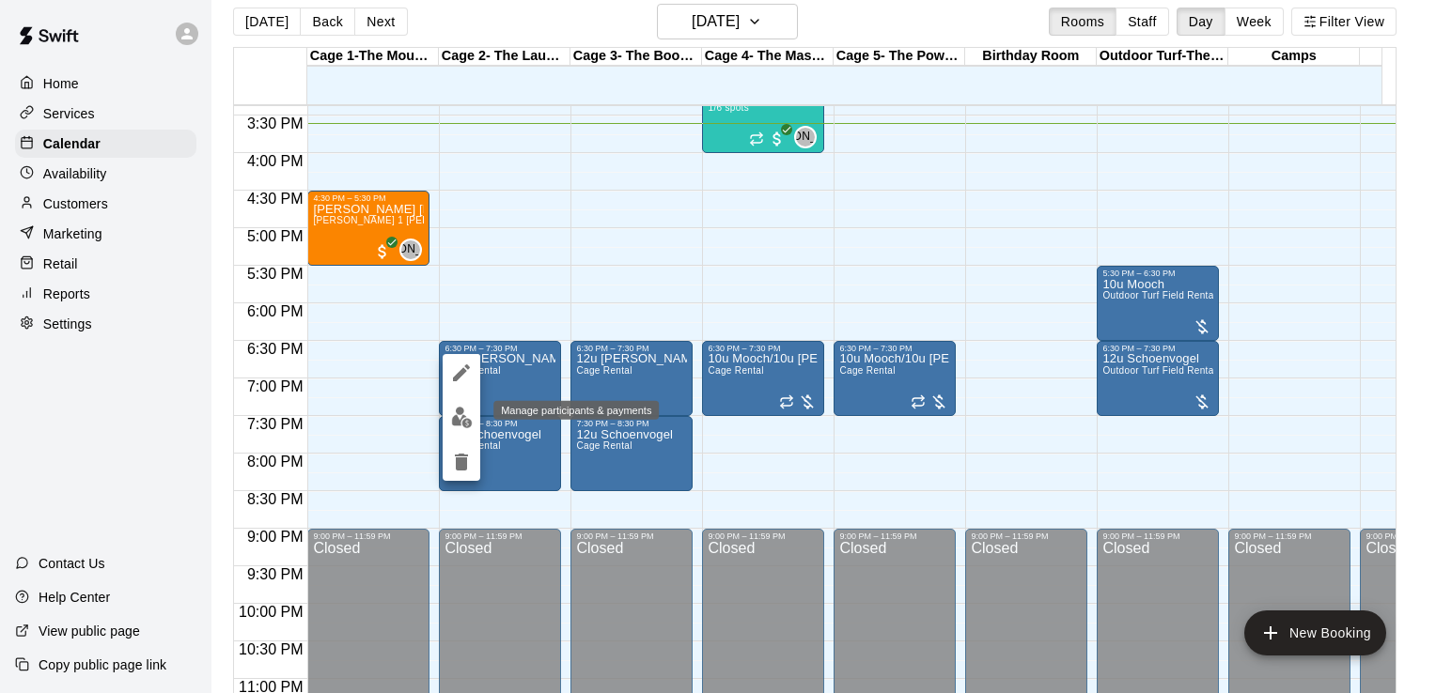
click at [462, 416] on img "edit" at bounding box center [462, 418] width 22 height 22
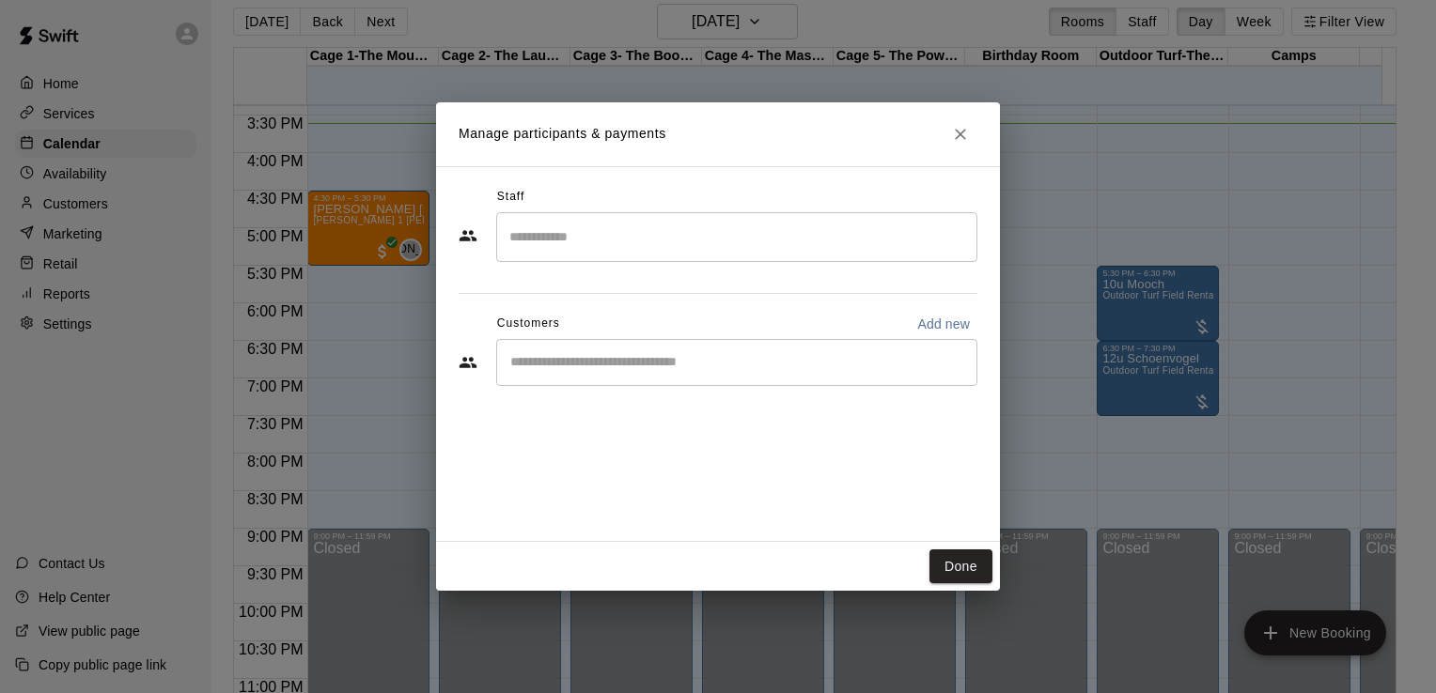
click at [657, 366] on input "Start typing to search customers..." at bounding box center [737, 362] width 464 height 19
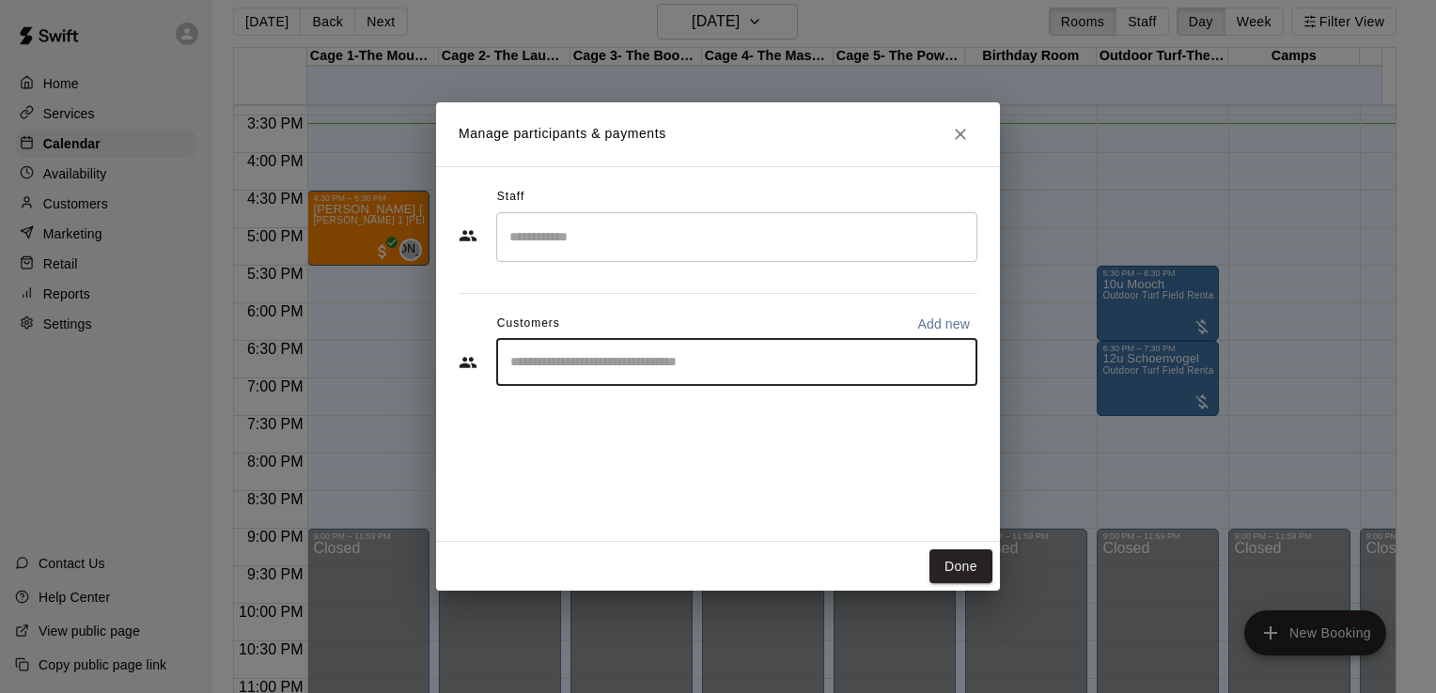
click at [657, 366] on input "Start typing to search customers..." at bounding box center [737, 362] width 464 height 19
type input "****"
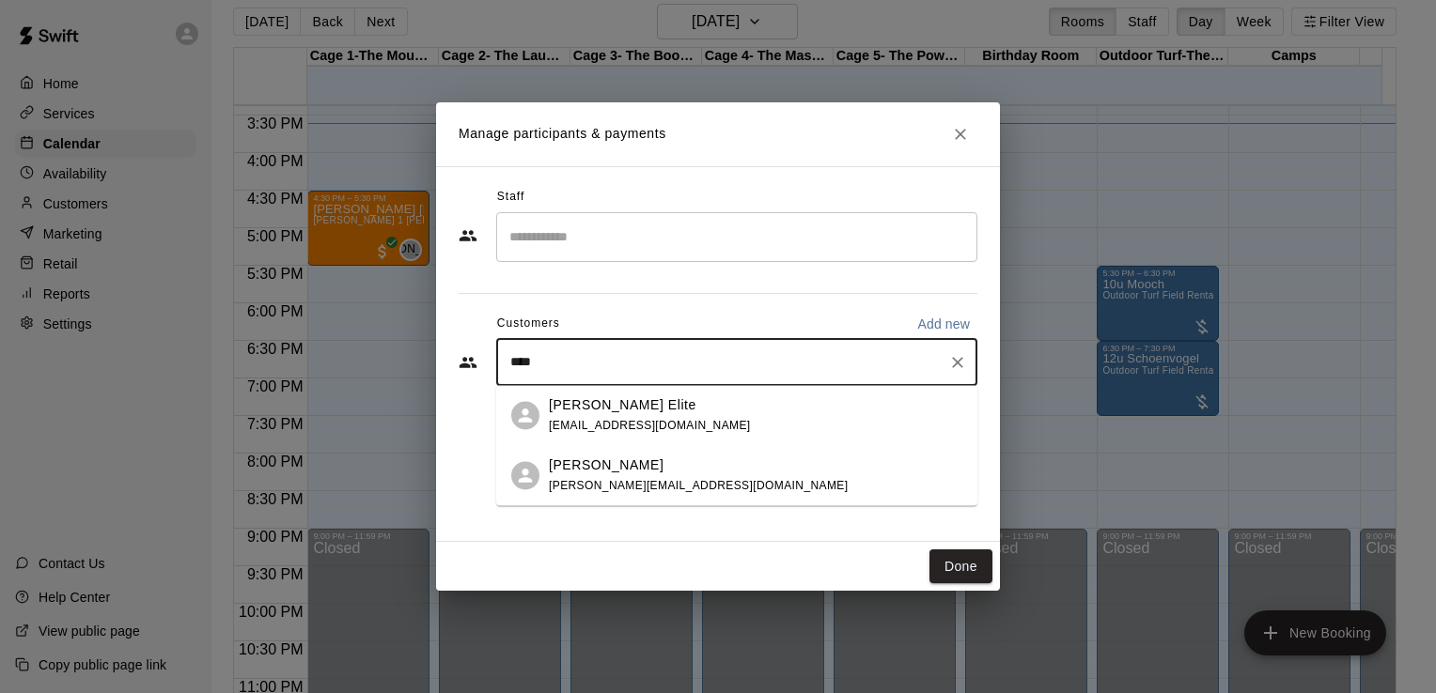
click at [618, 420] on span "[EMAIL_ADDRESS][DOMAIN_NAME]" at bounding box center [650, 425] width 202 height 13
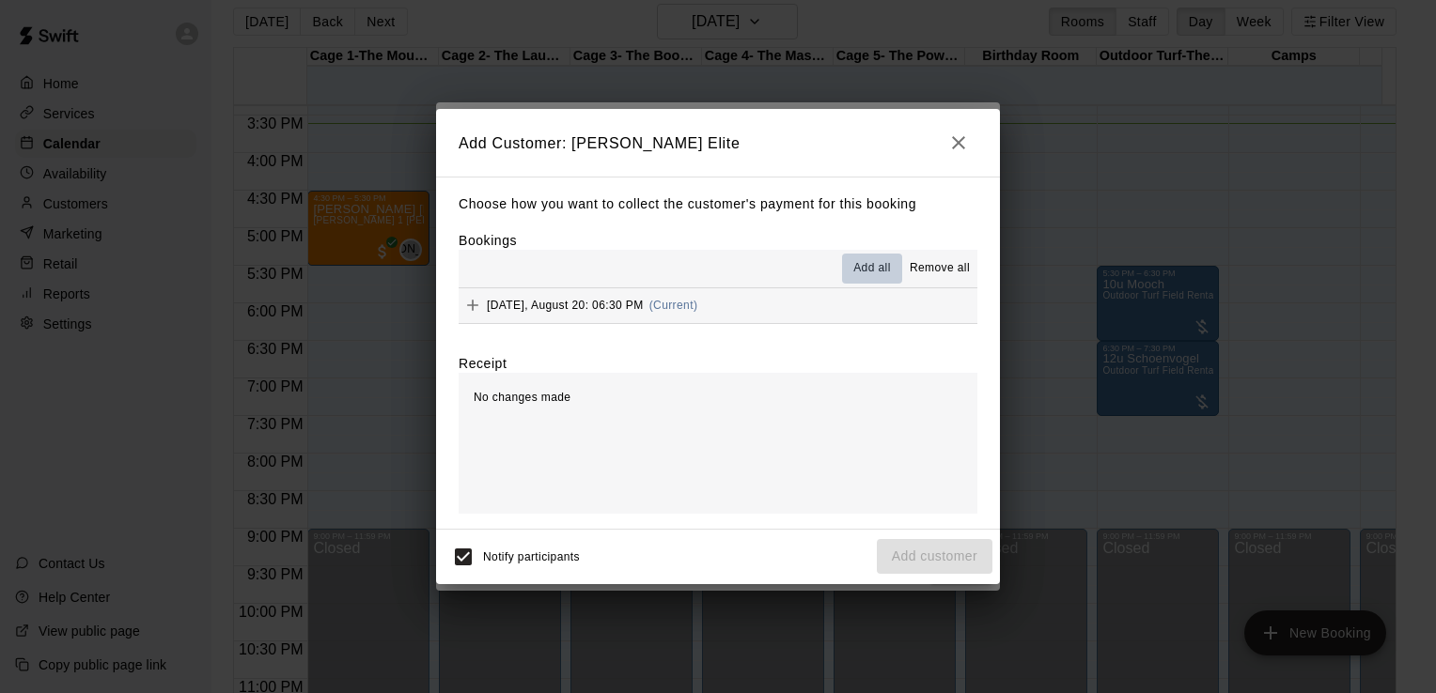
click at [882, 273] on span "Add all" at bounding box center [872, 268] width 38 height 19
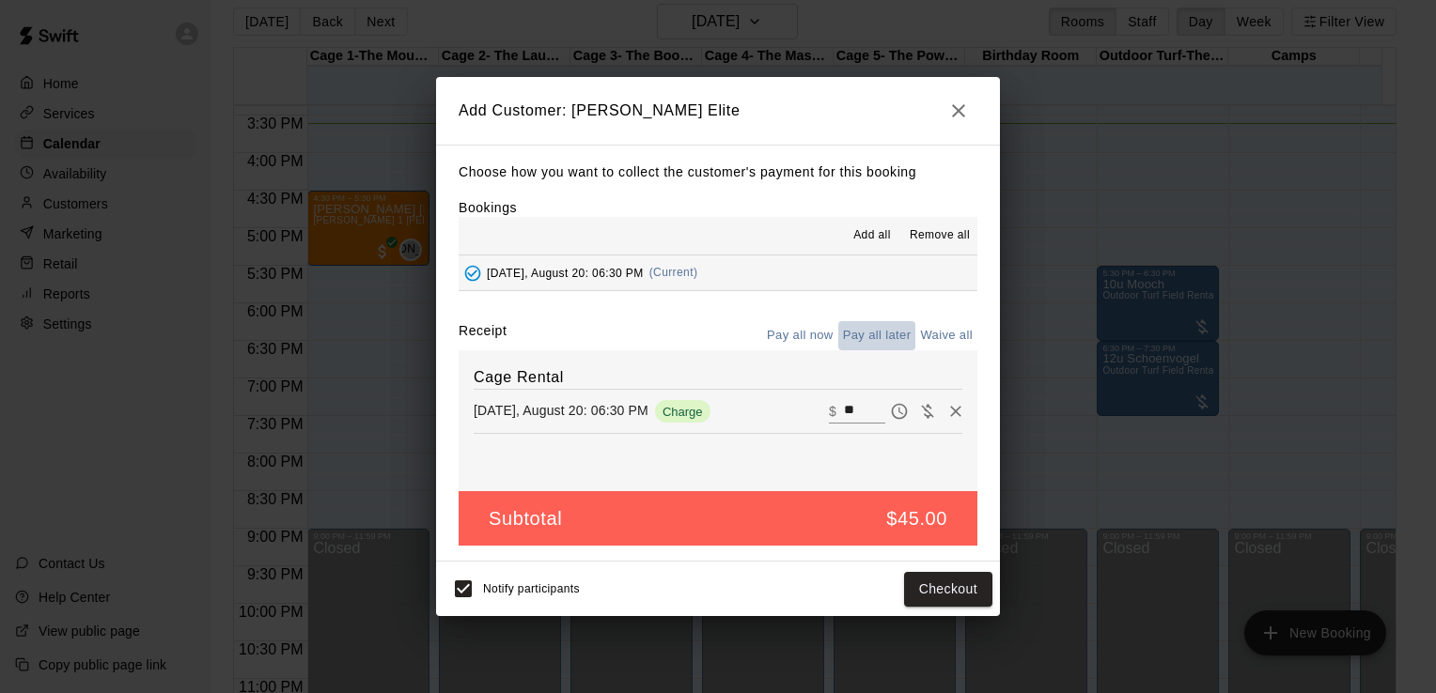
click at [861, 340] on button "Pay all later" at bounding box center [877, 335] width 78 height 29
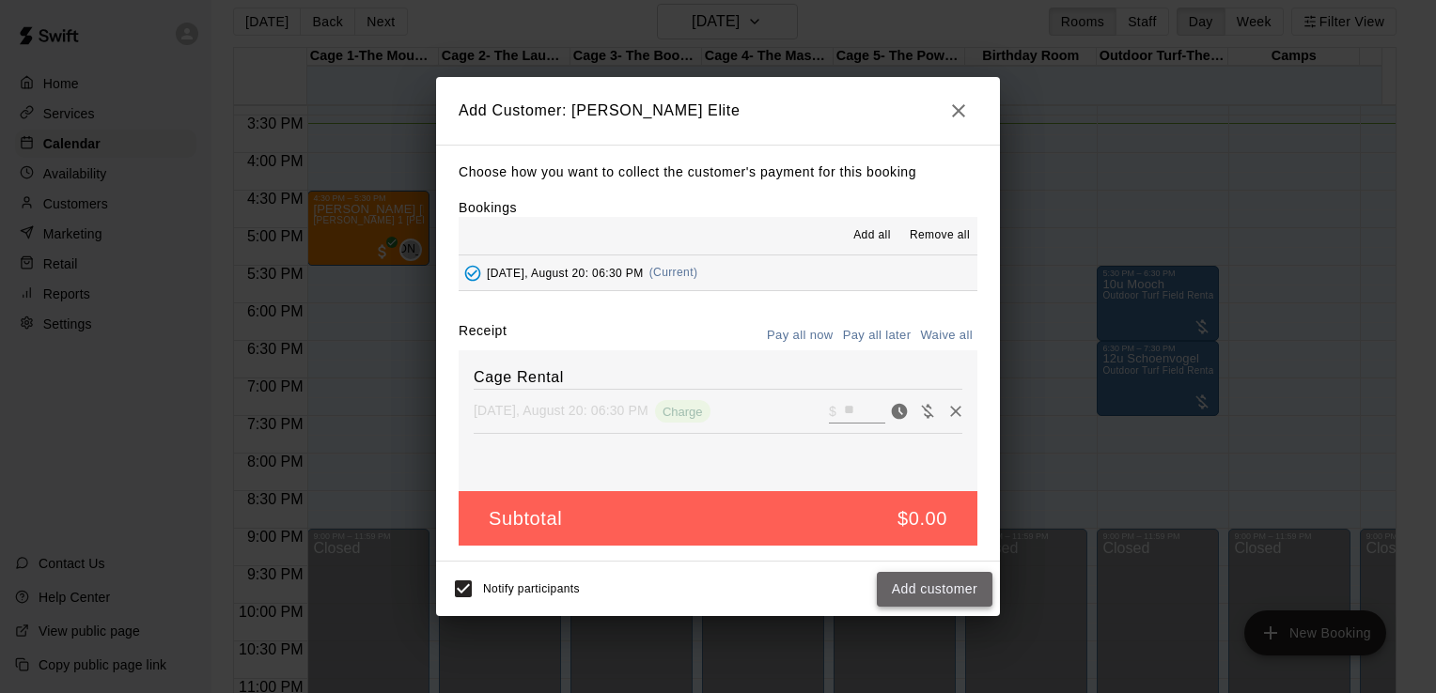
click at [930, 592] on button "Add customer" at bounding box center [935, 589] width 116 height 35
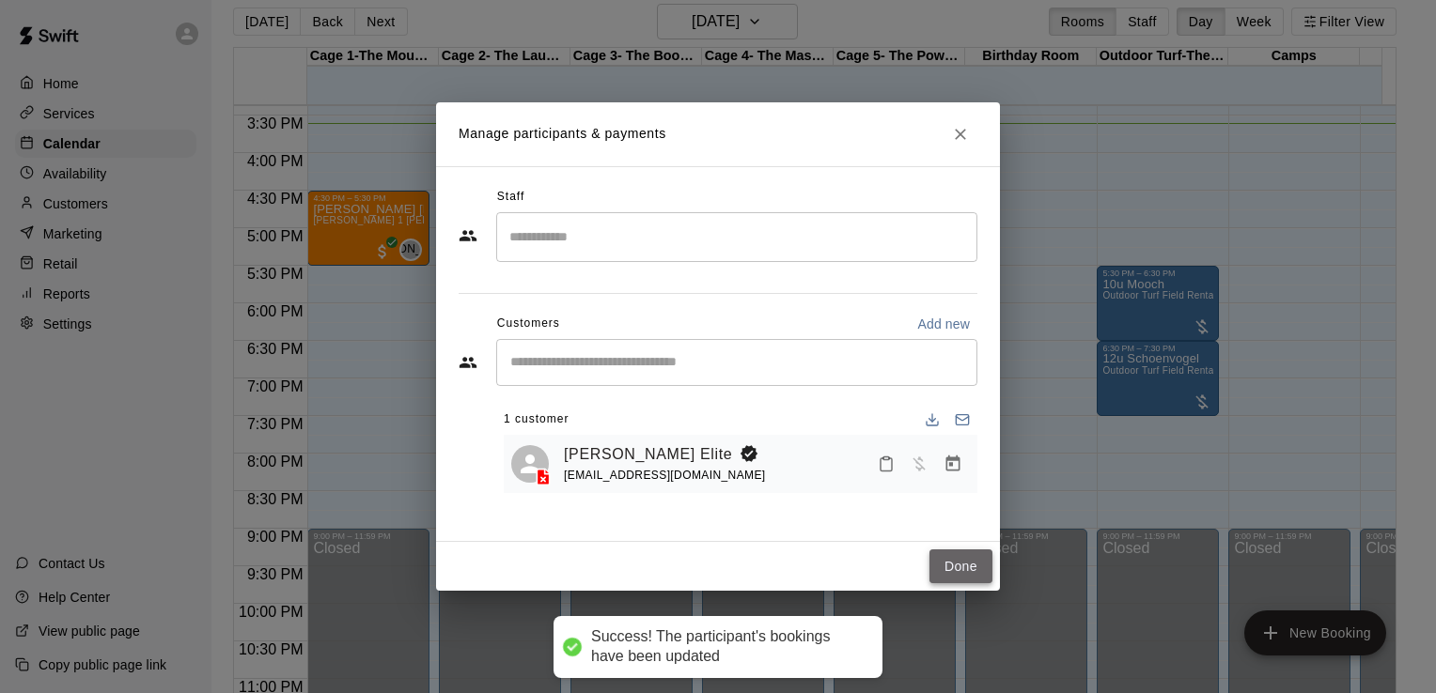
click at [960, 566] on button "Done" at bounding box center [960, 567] width 63 height 35
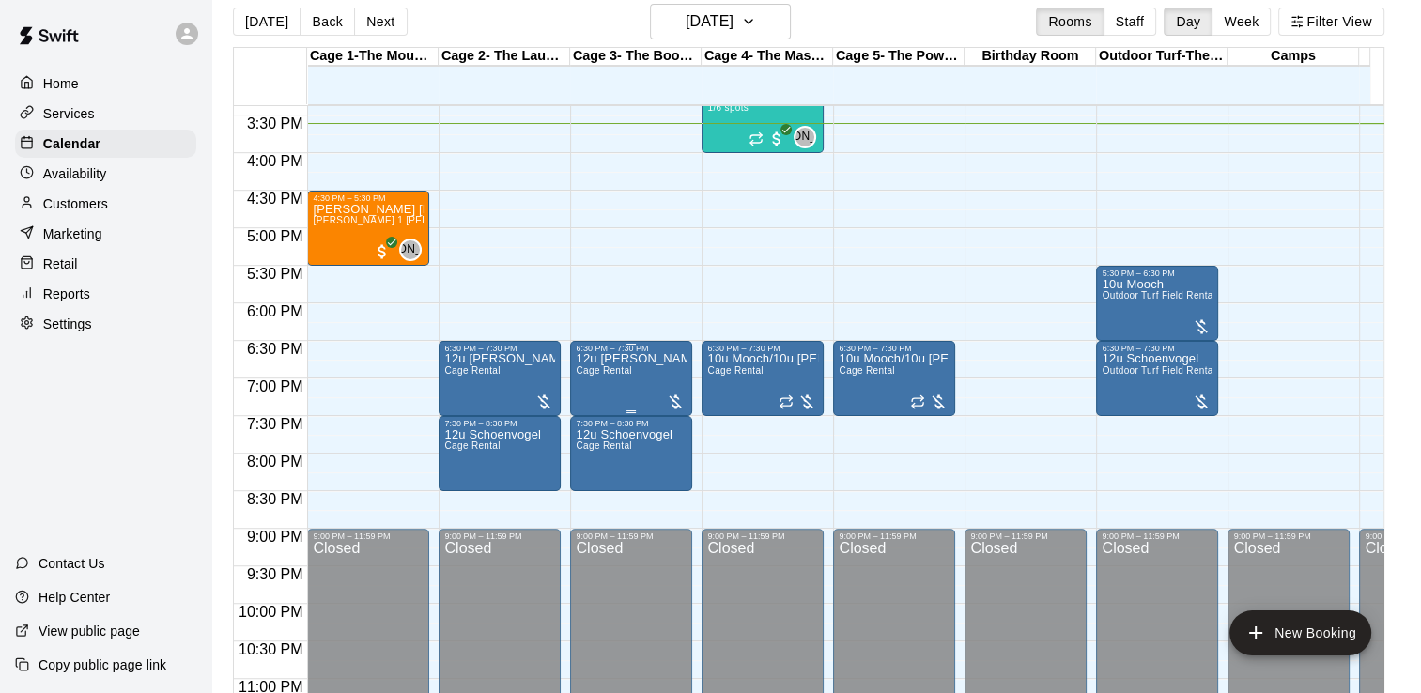
click at [603, 385] on div "12u Woodard Cage Rental" at bounding box center [631, 699] width 111 height 693
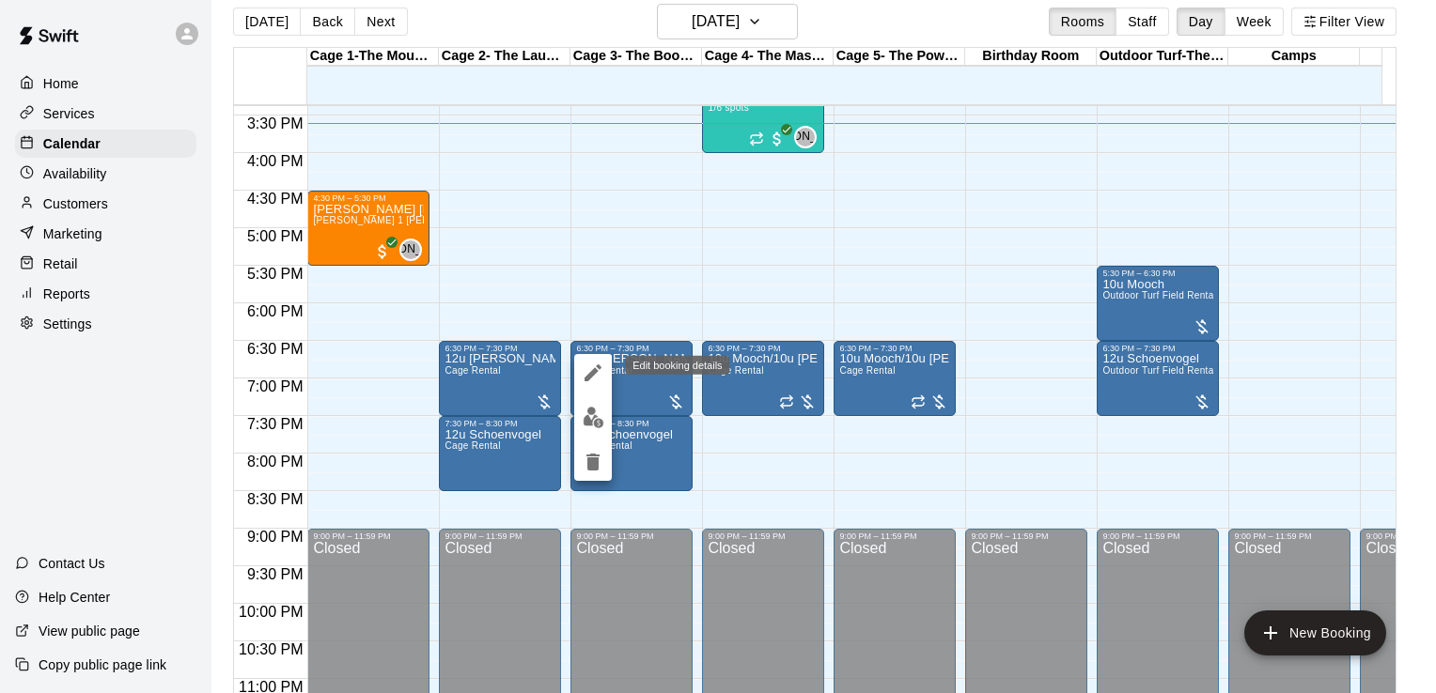
click at [594, 378] on icon "edit" at bounding box center [593, 373] width 23 height 23
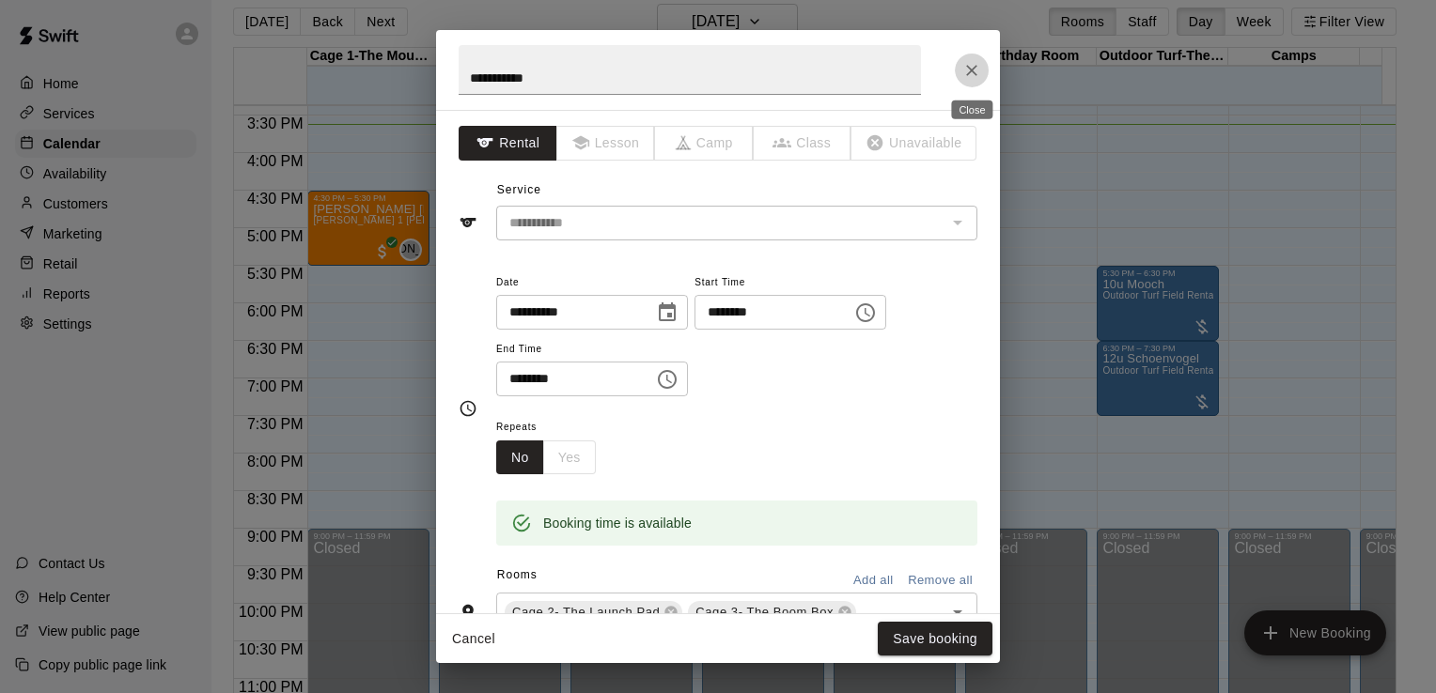
click at [975, 81] on button "Close" at bounding box center [972, 71] width 34 height 34
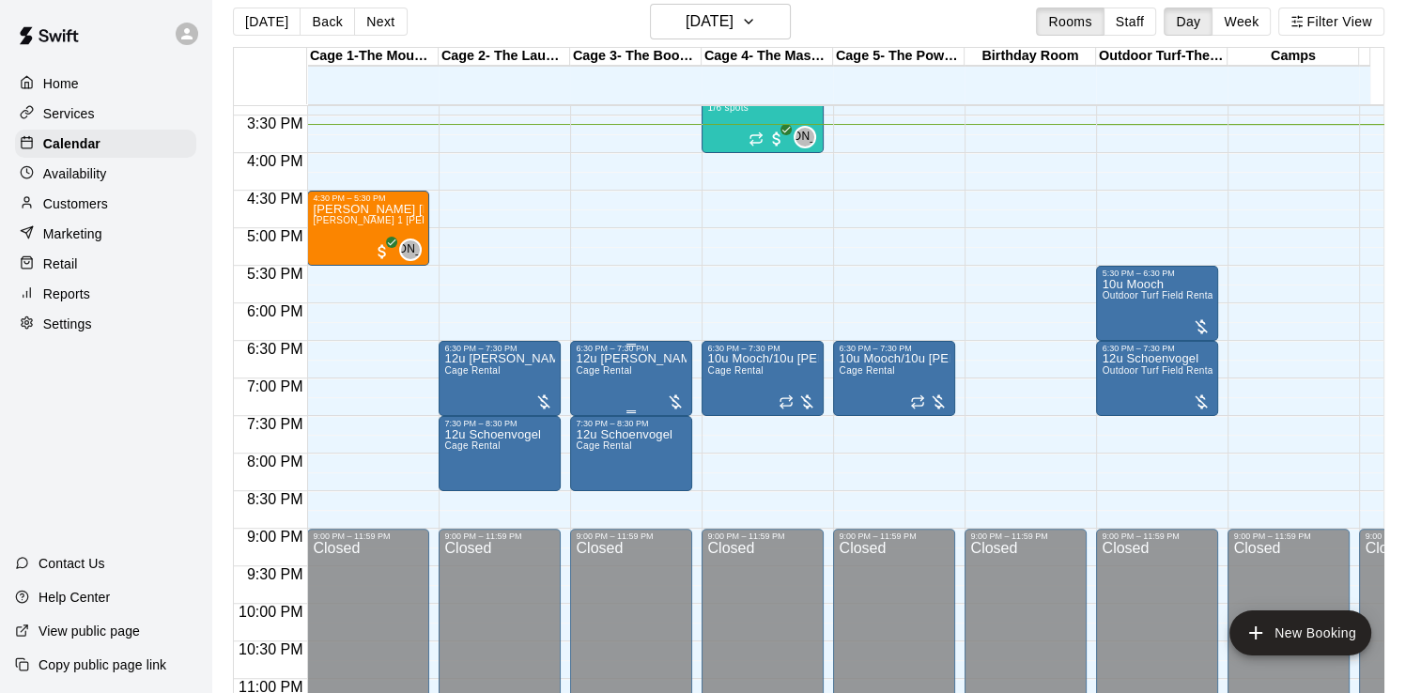
click at [660, 389] on div "12u Woodard Cage Rental" at bounding box center [631, 699] width 111 height 693
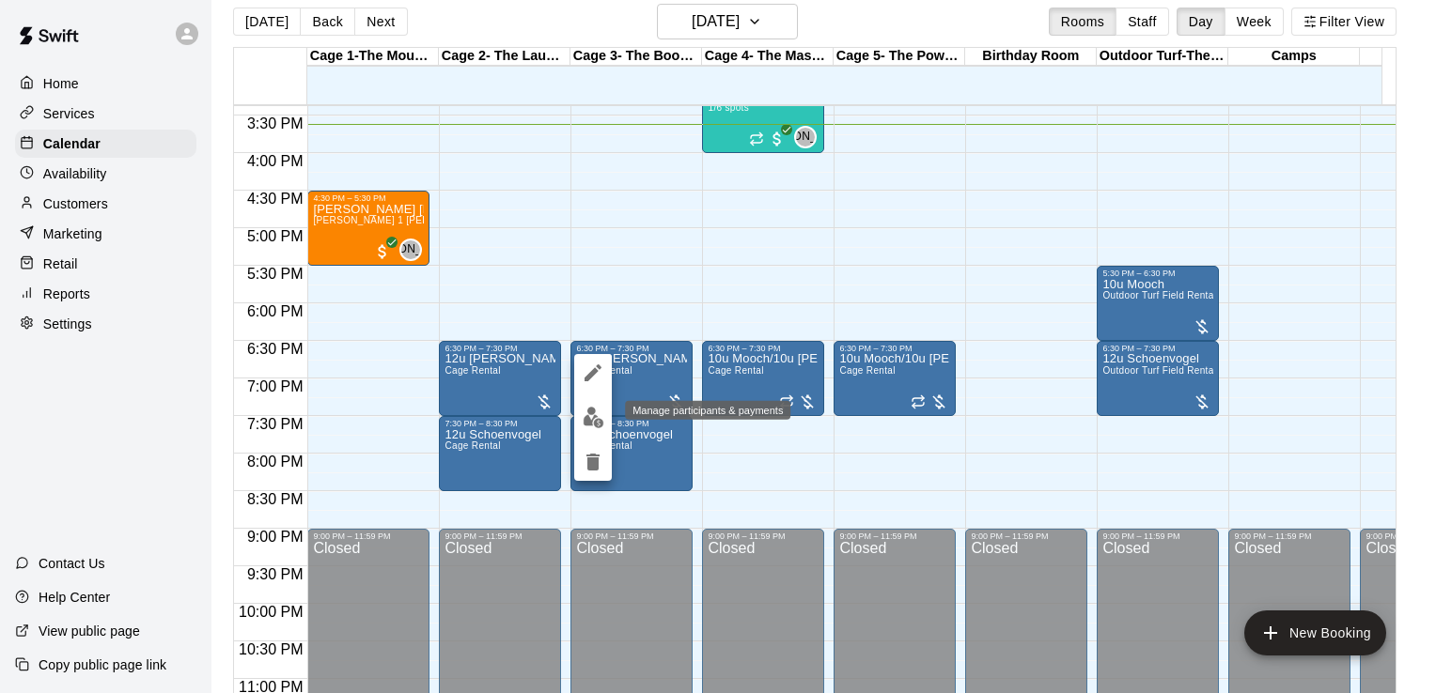
click at [598, 412] on img "edit" at bounding box center [594, 418] width 22 height 22
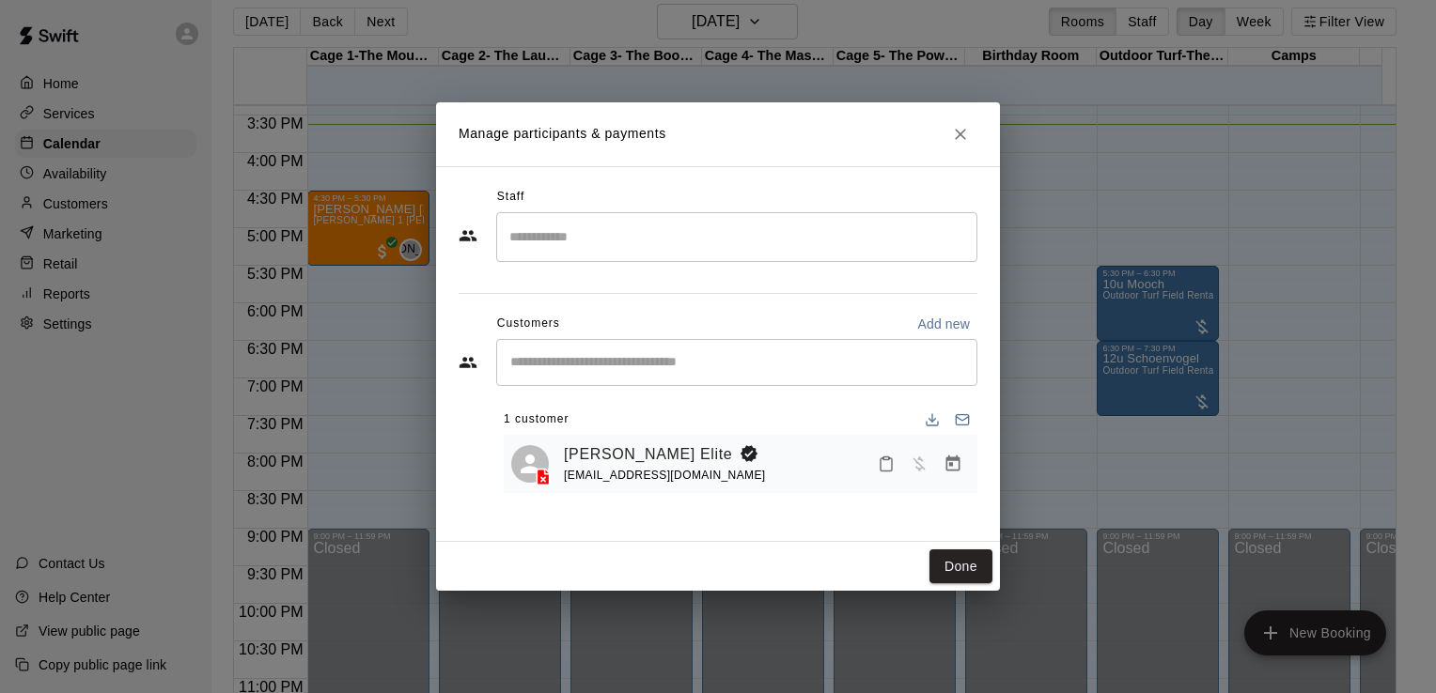
click at [556, 356] on input "Start typing to search customers..." at bounding box center [737, 362] width 464 height 19
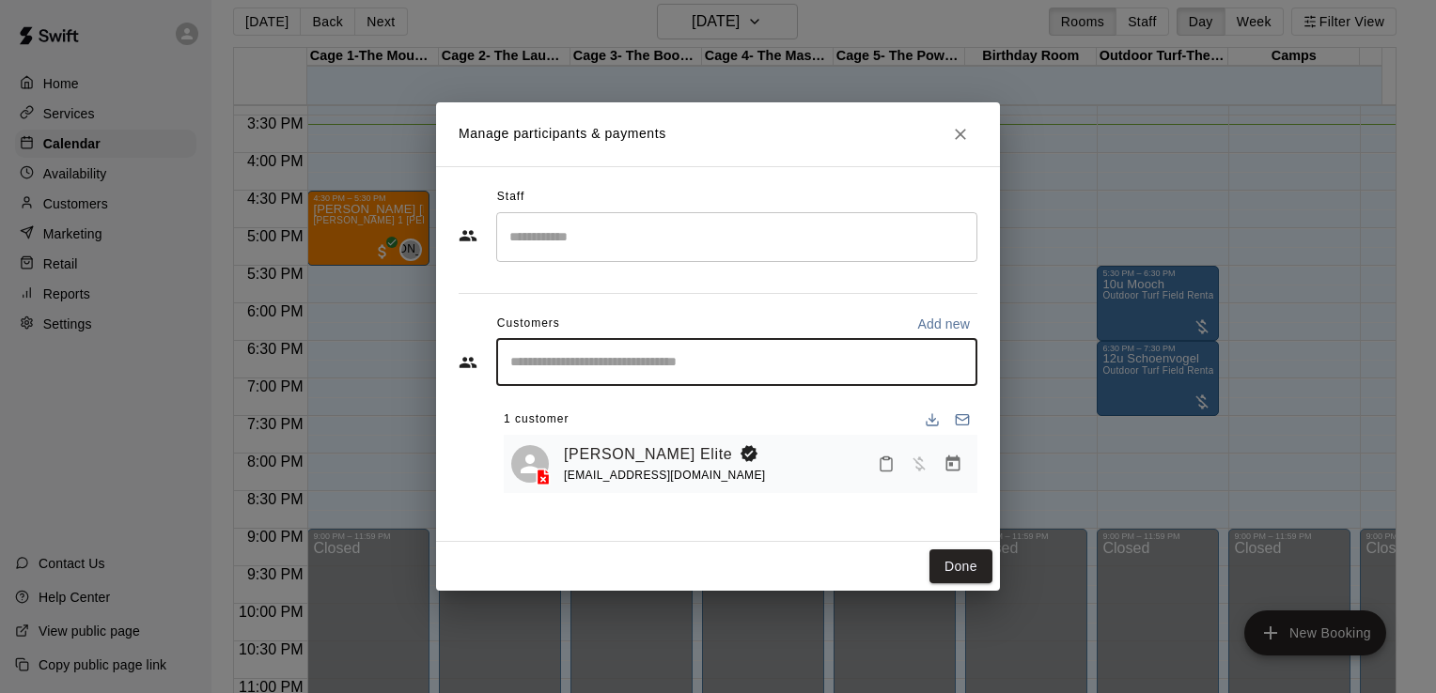
type input "*"
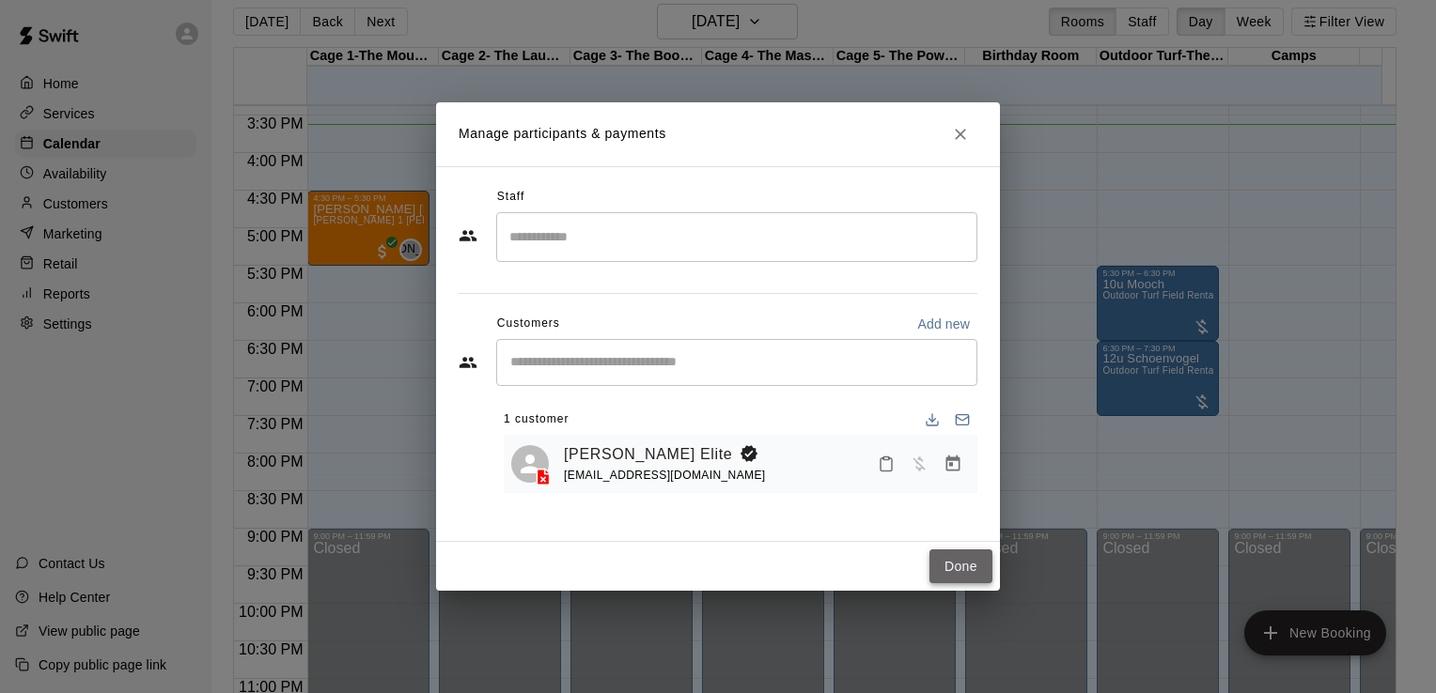
click at [962, 572] on button "Done" at bounding box center [960, 567] width 63 height 35
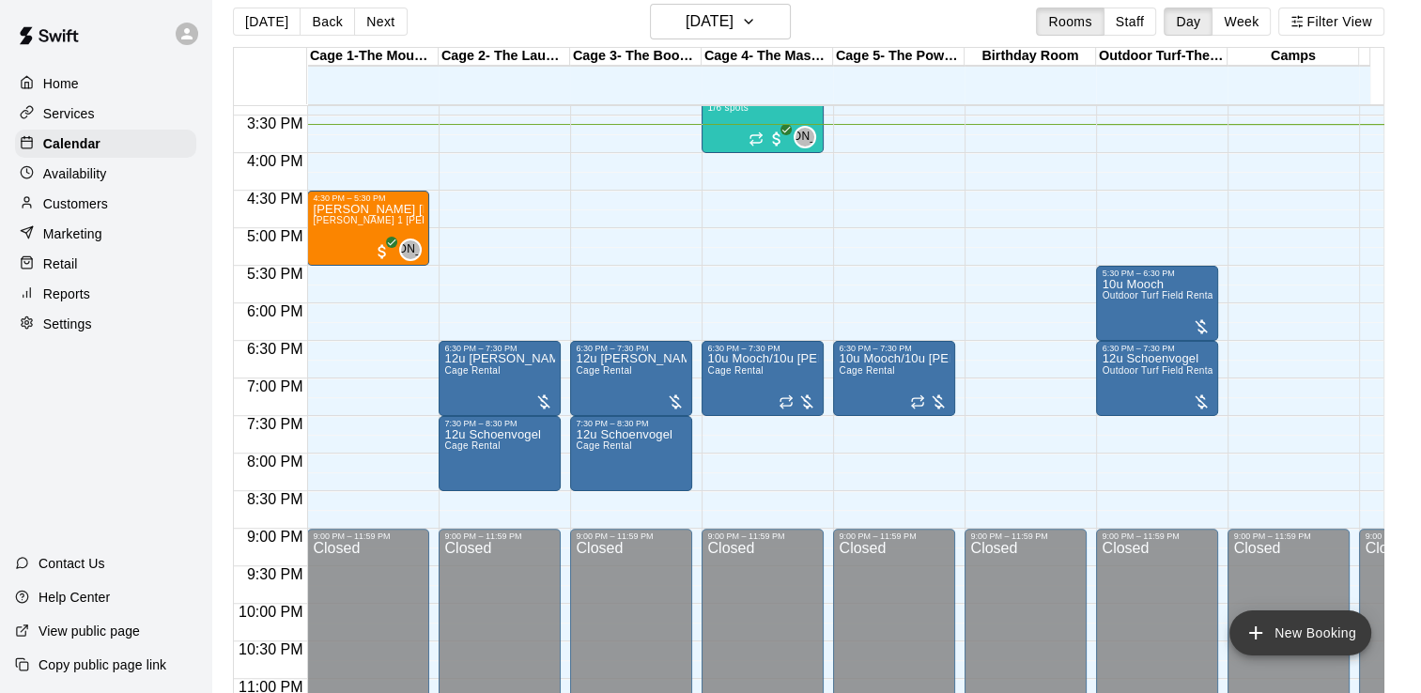
click at [1261, 631] on icon "add" at bounding box center [1256, 633] width 23 height 23
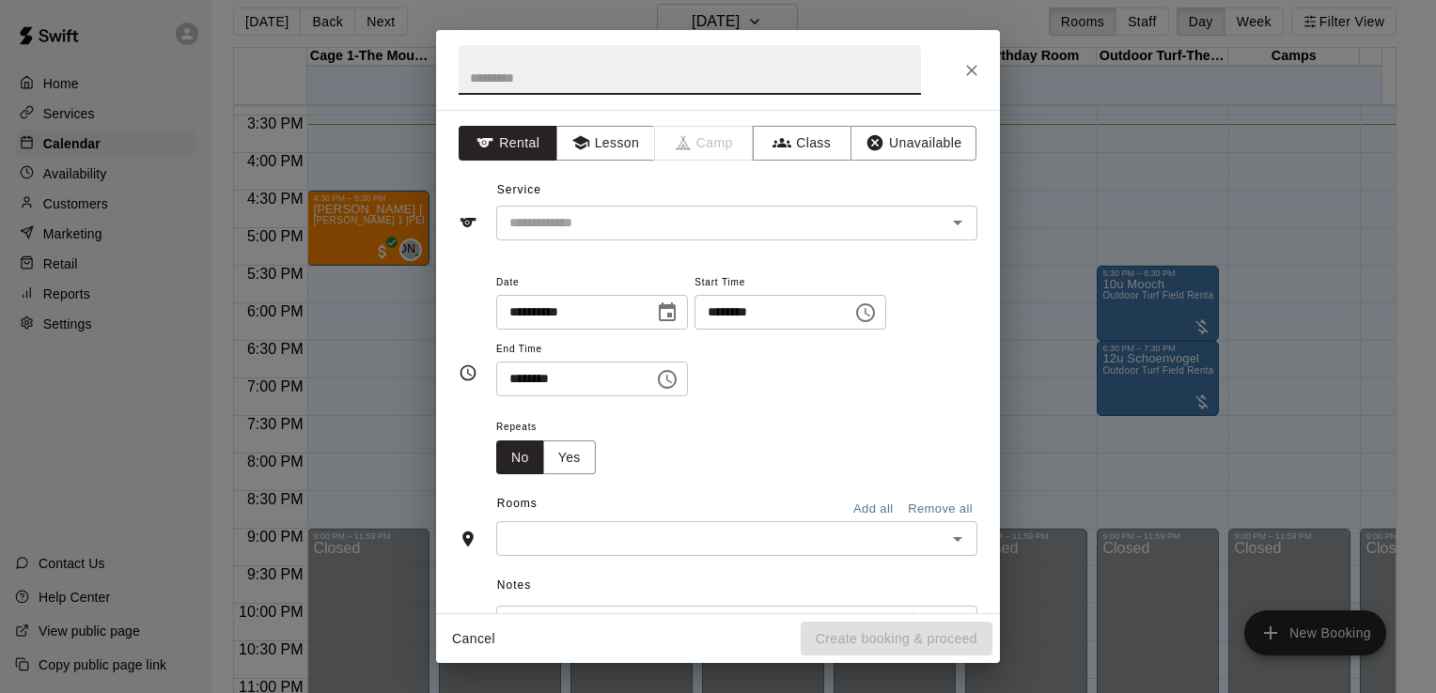
click at [1027, 270] on div "**********" at bounding box center [718, 346] width 1436 height 693
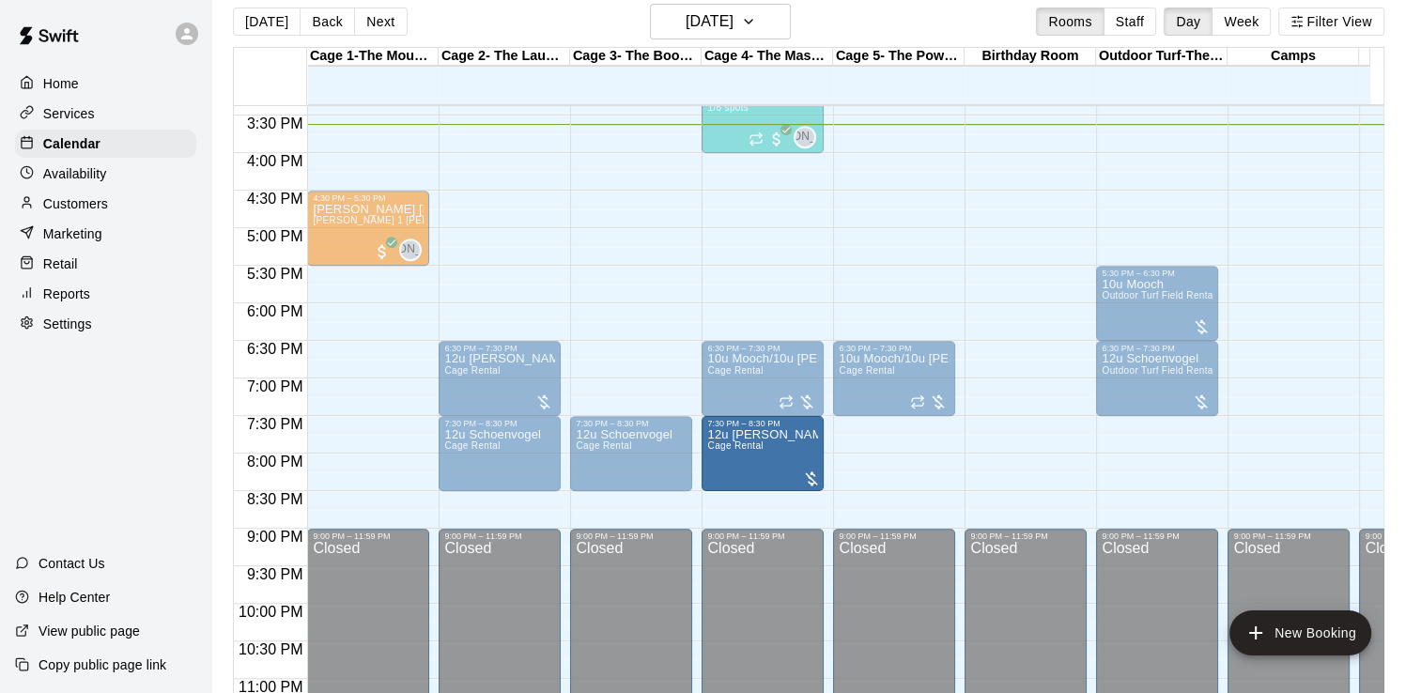
drag, startPoint x: 628, startPoint y: 366, endPoint x: 729, endPoint y: 444, distance: 128.0
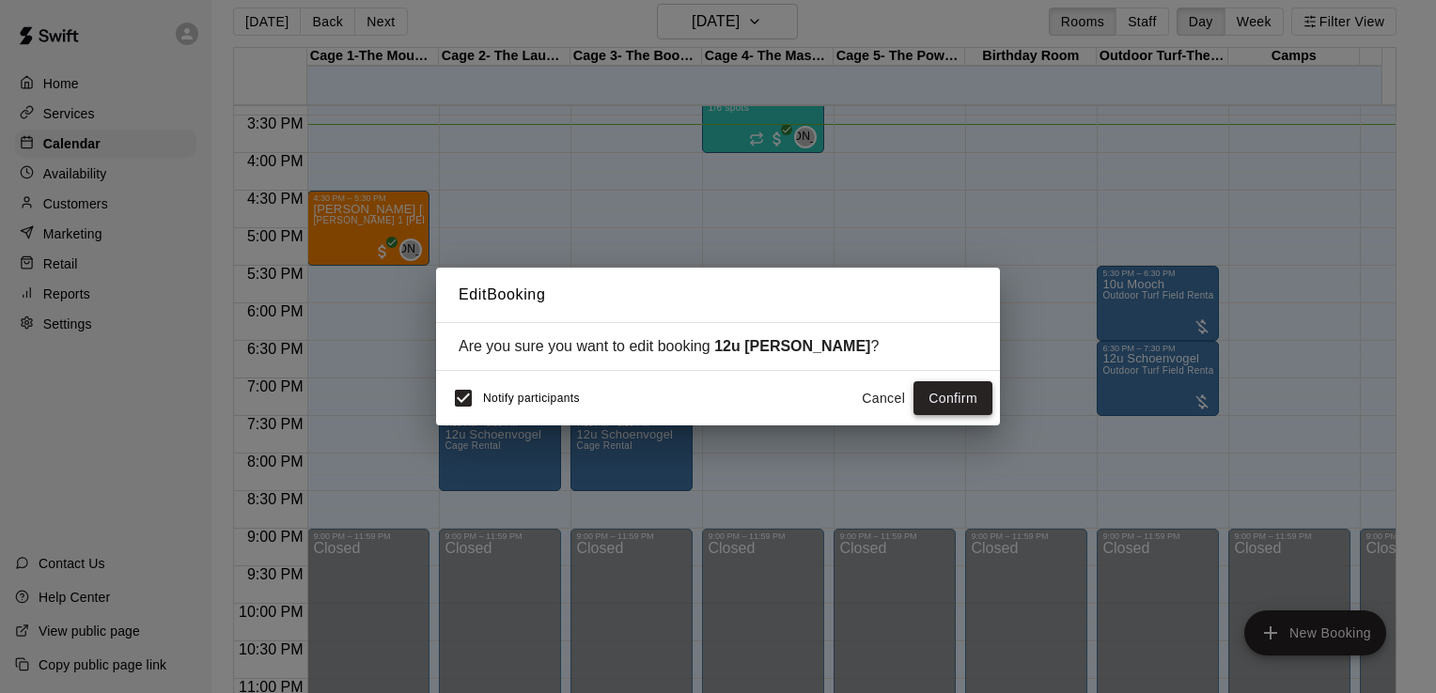
click at [937, 397] on button "Confirm" at bounding box center [952, 398] width 79 height 35
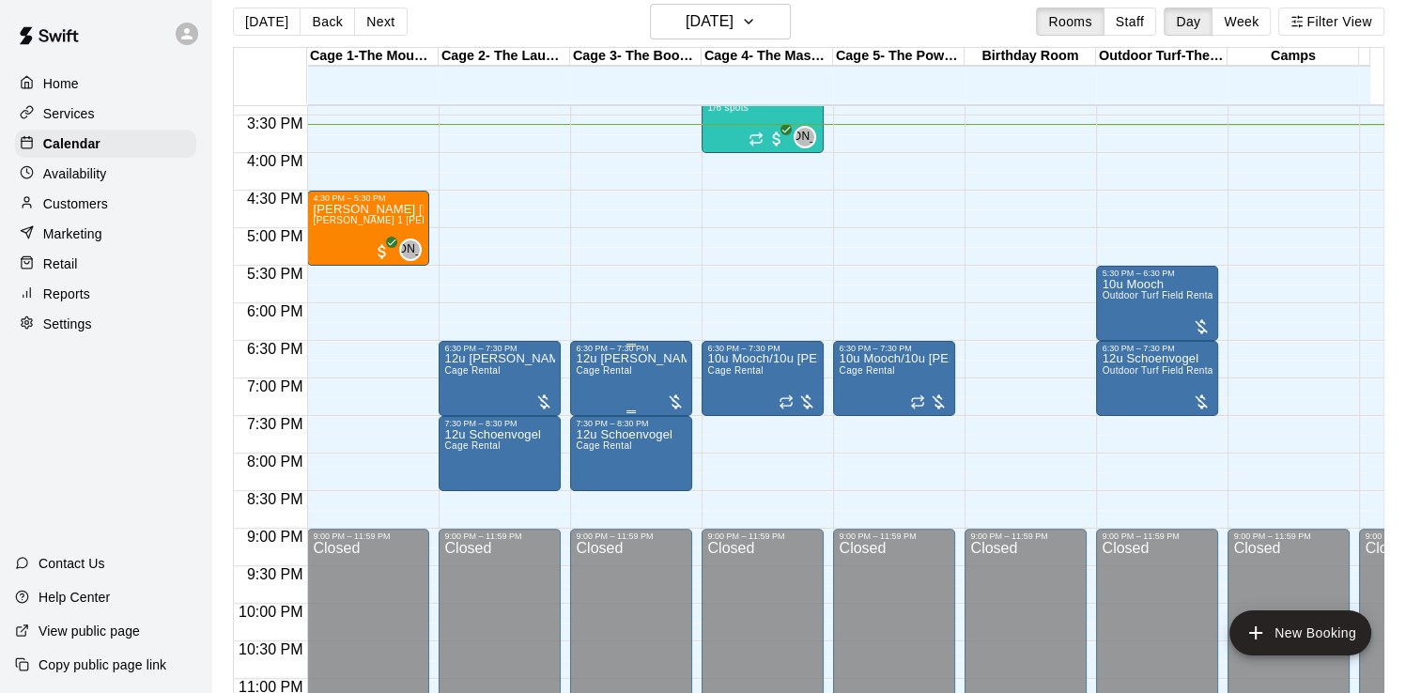
click at [620, 359] on p "12u [PERSON_NAME]" at bounding box center [631, 359] width 111 height 0
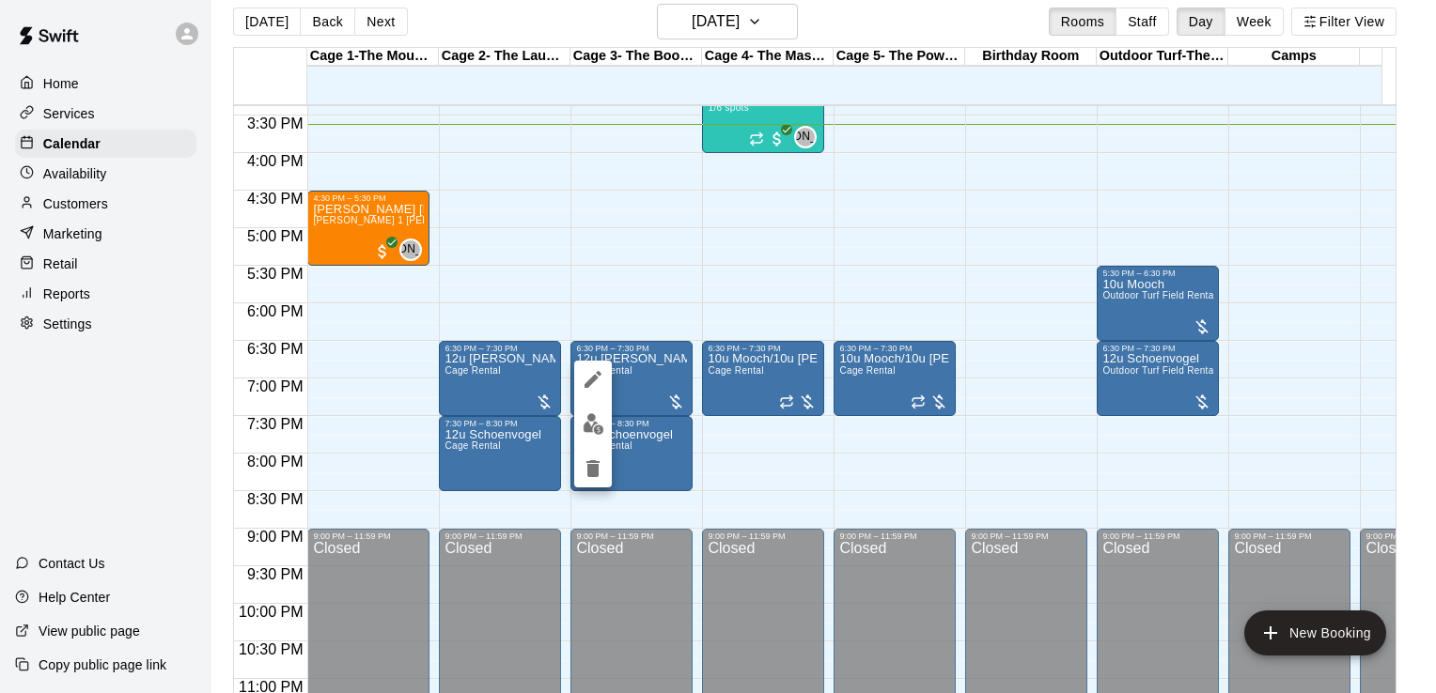
click at [660, 389] on div at bounding box center [718, 346] width 1436 height 693
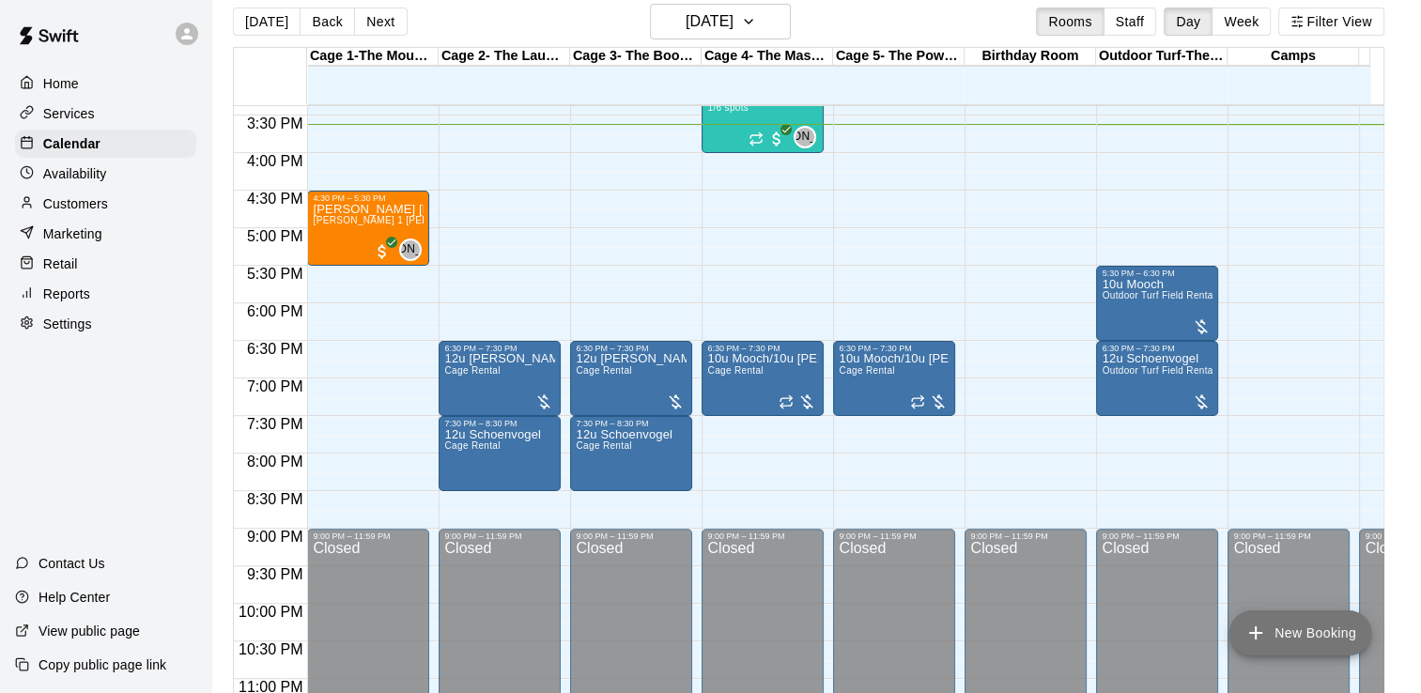
click at [1243, 622] on button "New Booking" at bounding box center [1301, 633] width 142 height 45
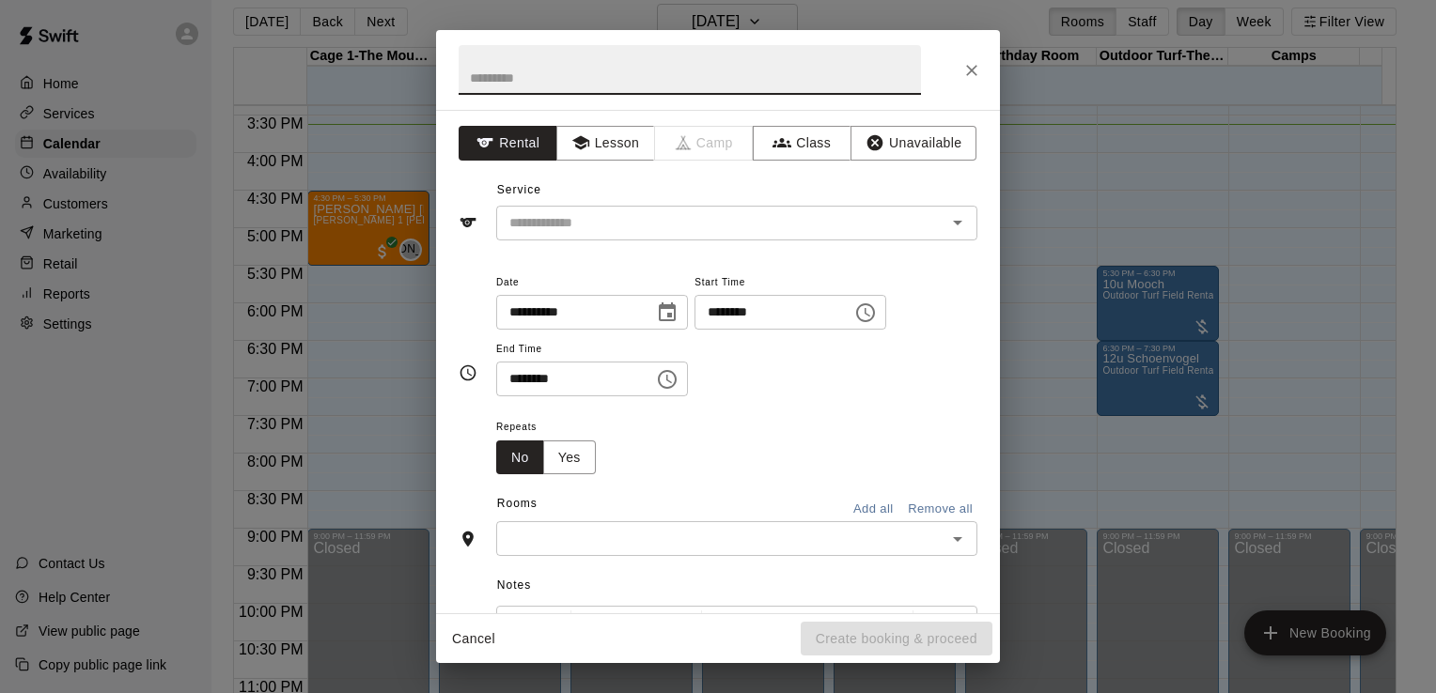
click at [877, 311] on icon "Choose time, selected time is 3:00 PM" at bounding box center [865, 313] width 23 height 23
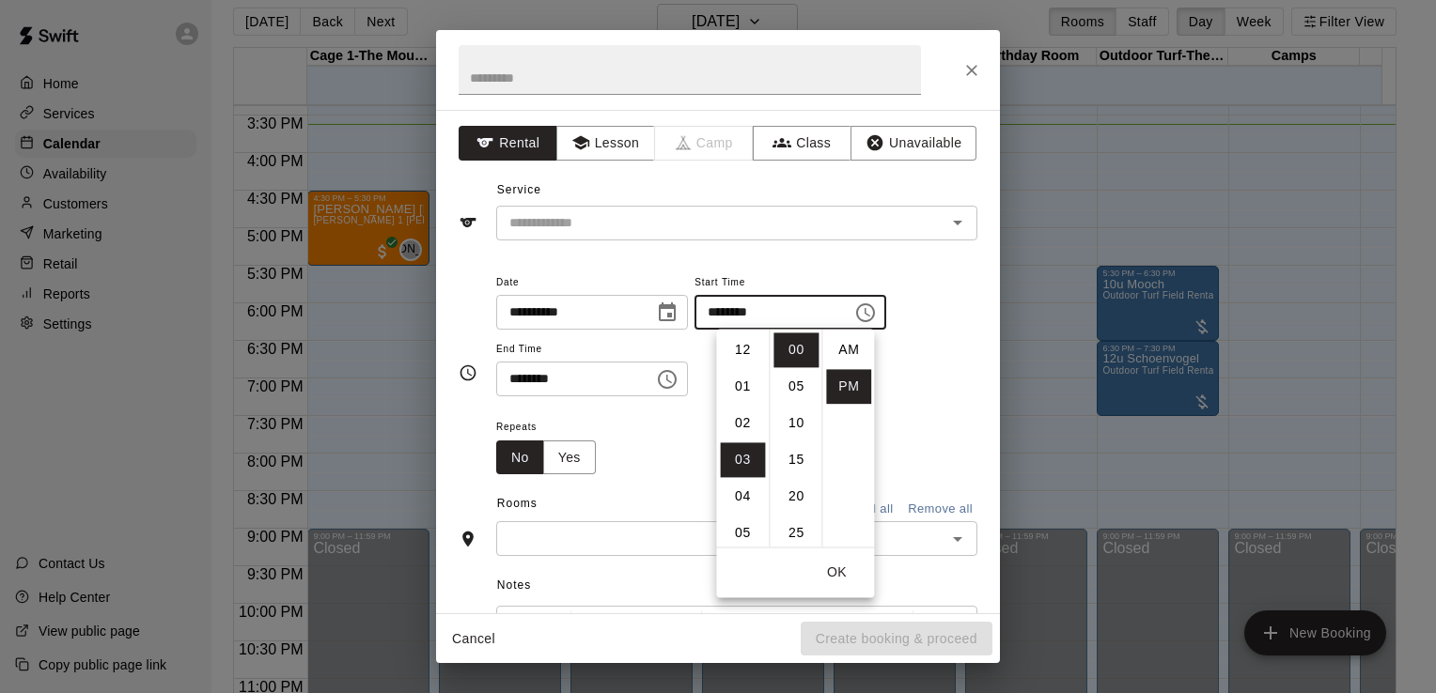
scroll to position [34, 0]
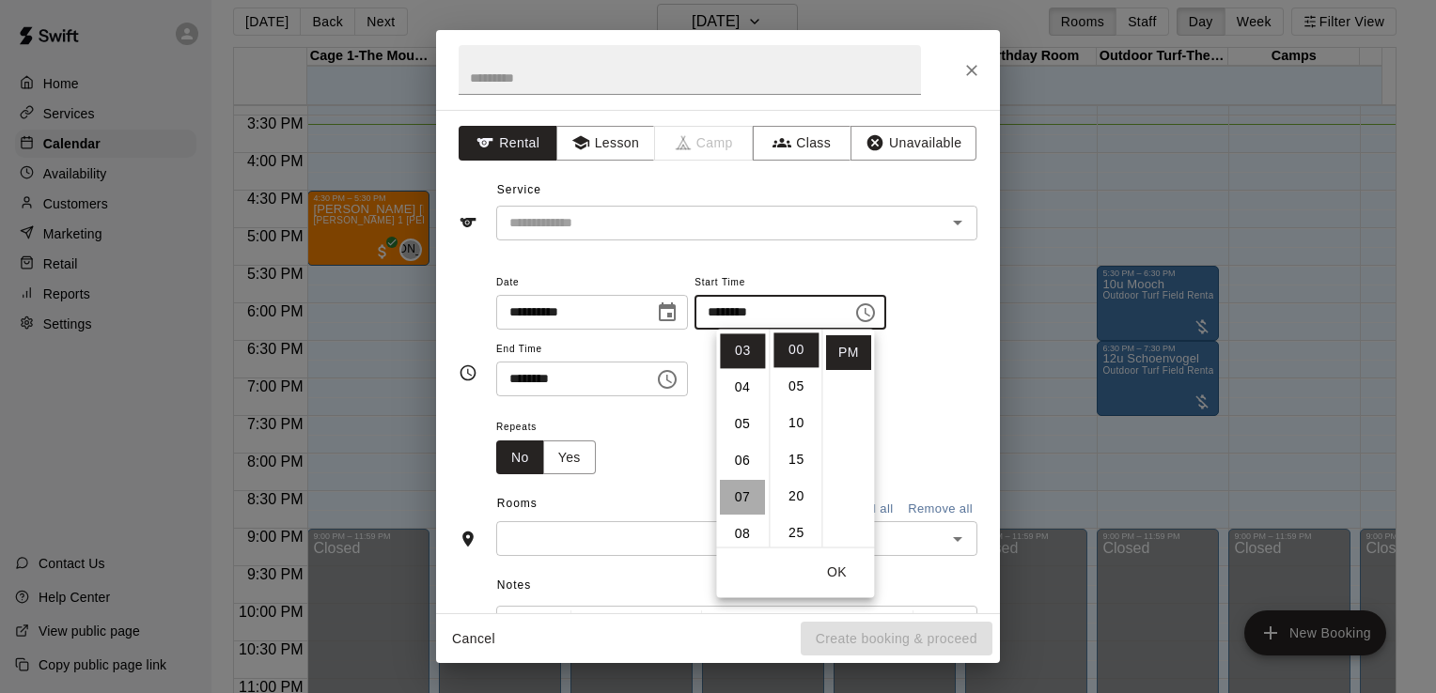
click at [740, 502] on li "07" at bounding box center [742, 497] width 45 height 35
click at [795, 348] on li "30" at bounding box center [795, 351] width 45 height 35
type input "********"
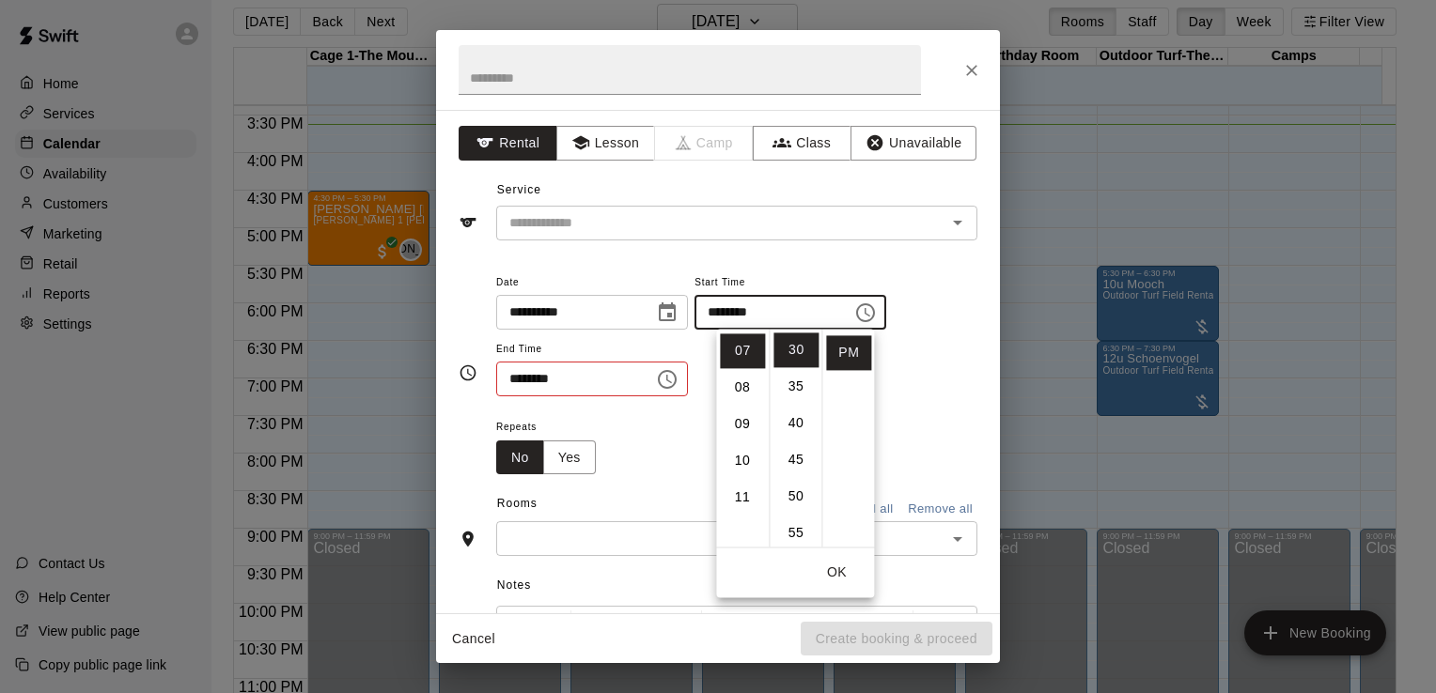
click at [640, 337] on span "End Time" at bounding box center [592, 349] width 192 height 25
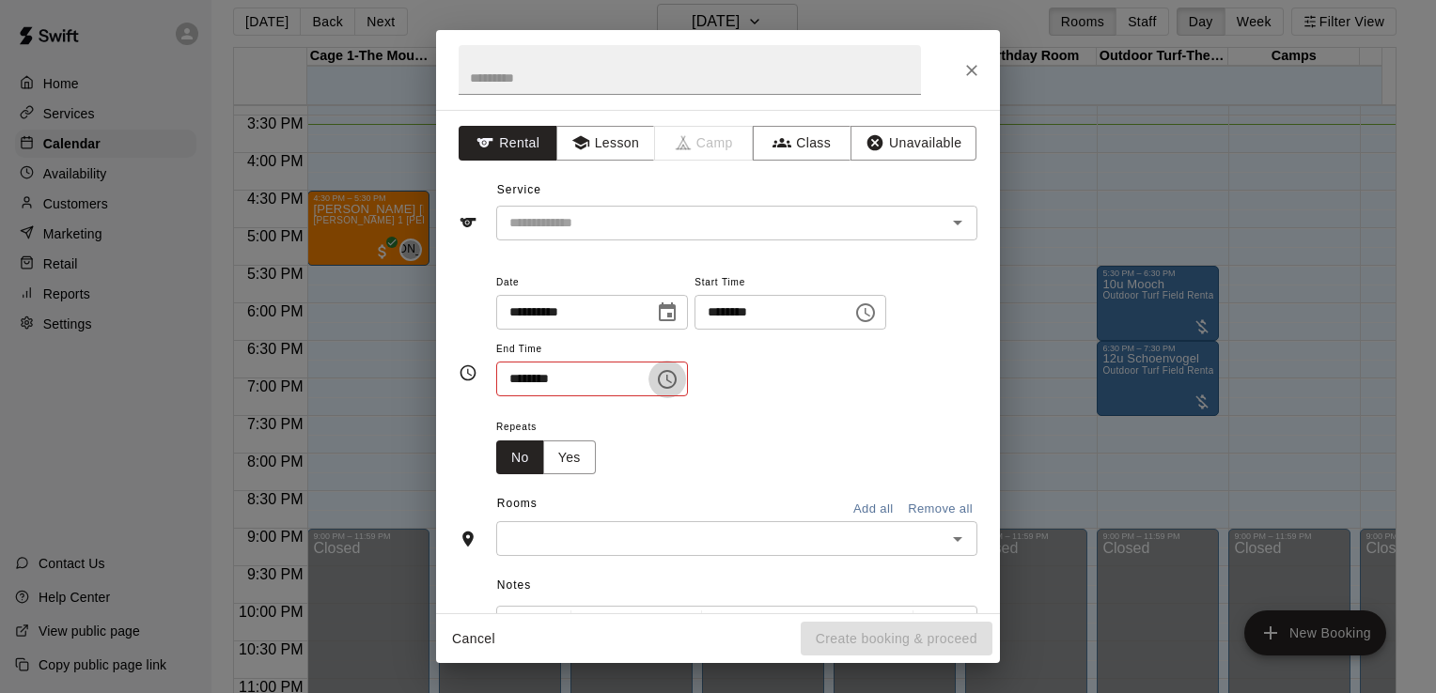
click at [678, 377] on icon "Choose time, selected time is 3:30 PM" at bounding box center [667, 379] width 23 height 23
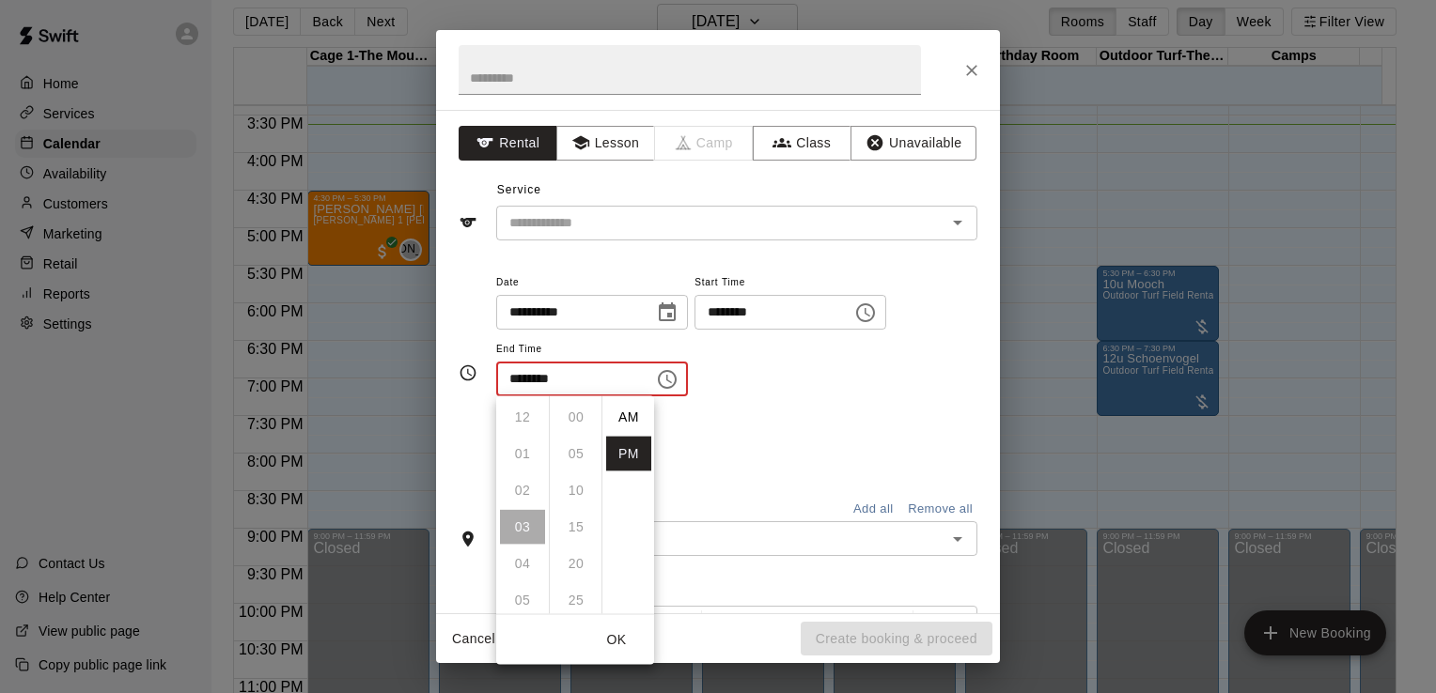
scroll to position [34, 0]
click at [528, 595] on li "08" at bounding box center [522, 601] width 45 height 35
type input "********"
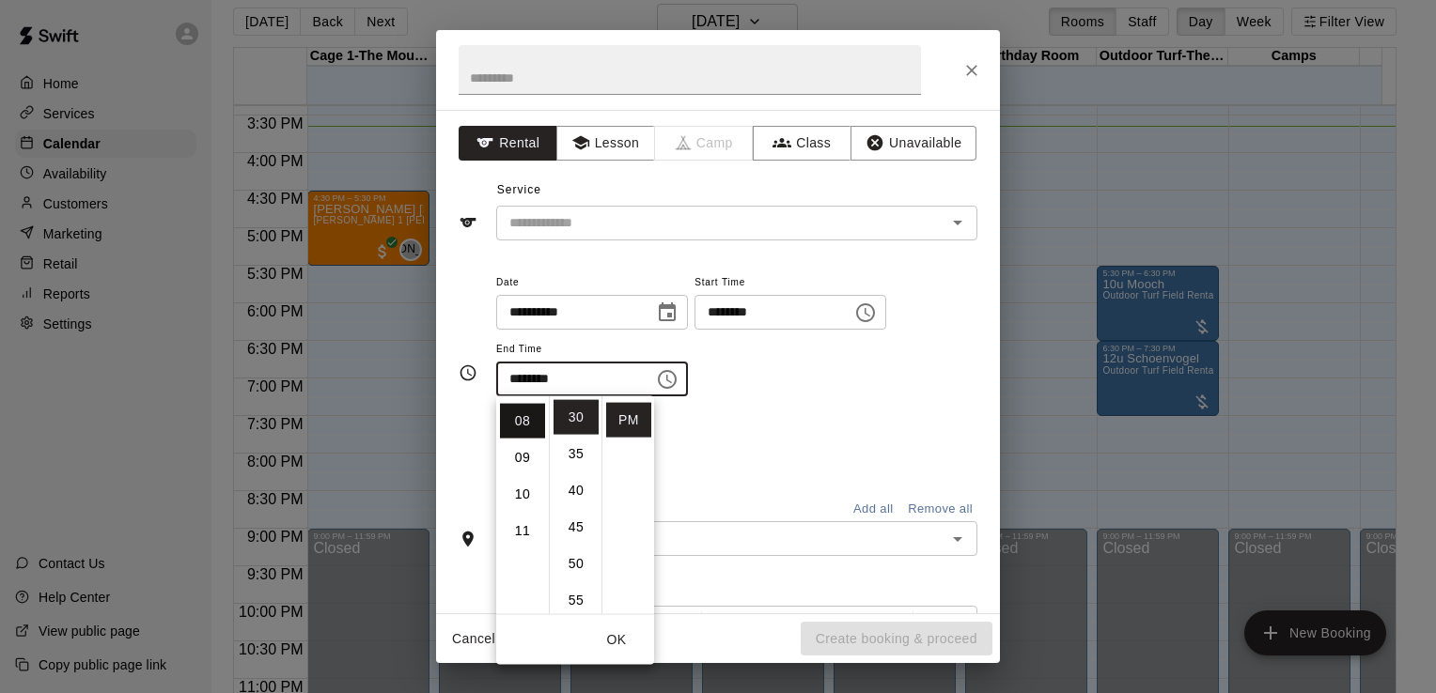
scroll to position [293, 0]
click at [626, 427] on li "PM" at bounding box center [628, 420] width 45 height 35
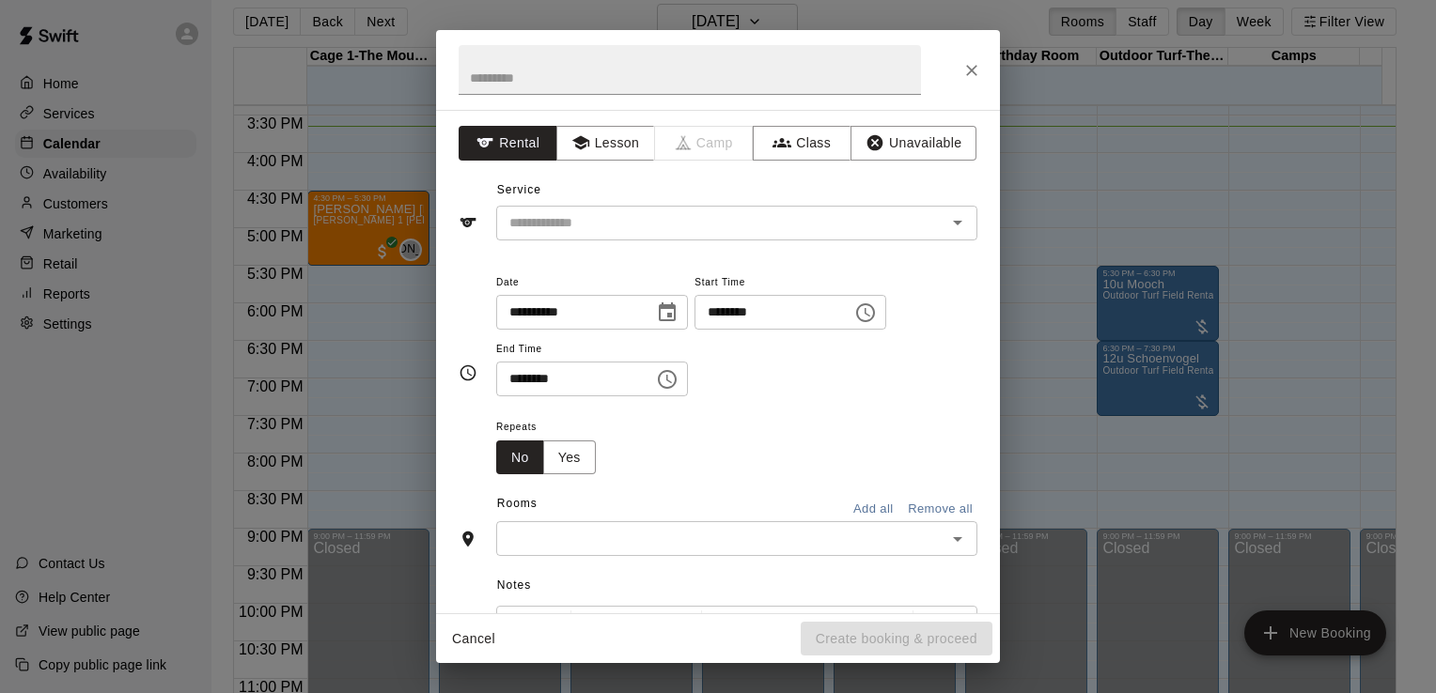
click at [560, 539] on input "text" at bounding box center [721, 538] width 439 height 23
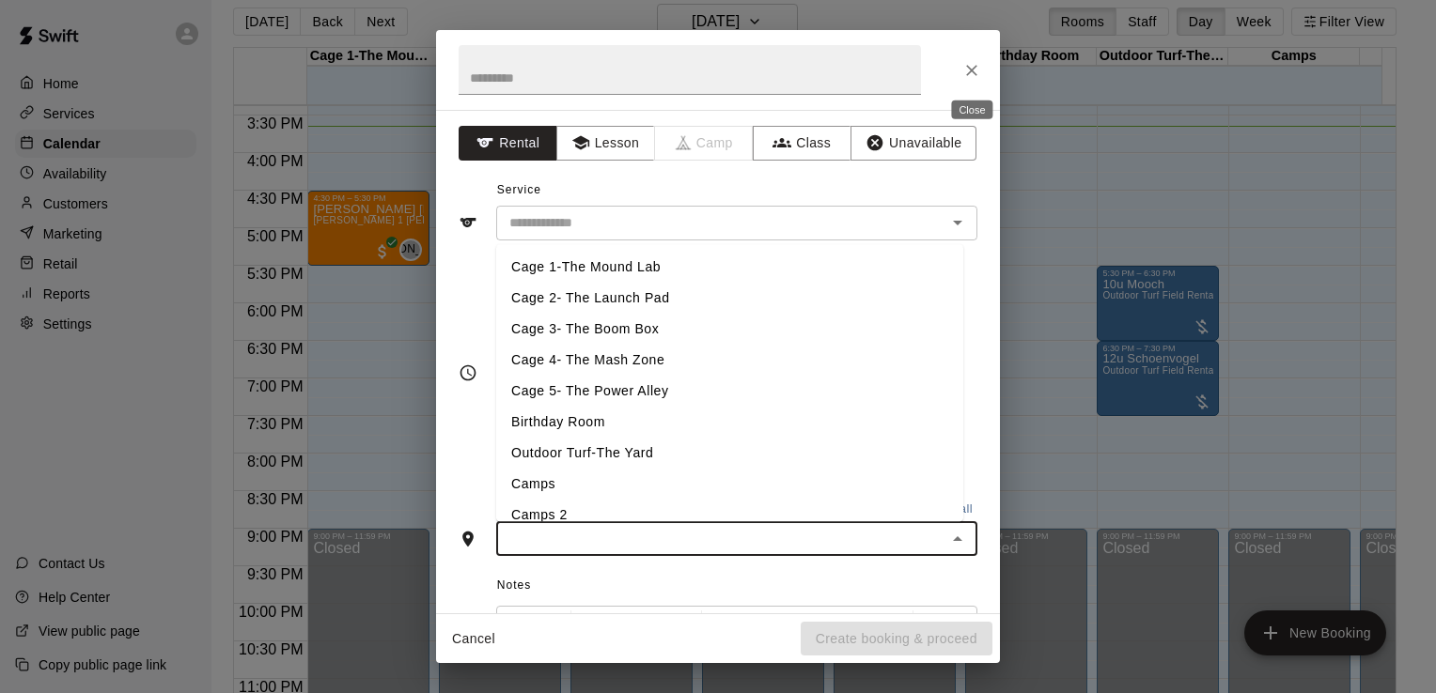
click at [967, 64] on icon "Close" at bounding box center [971, 70] width 19 height 19
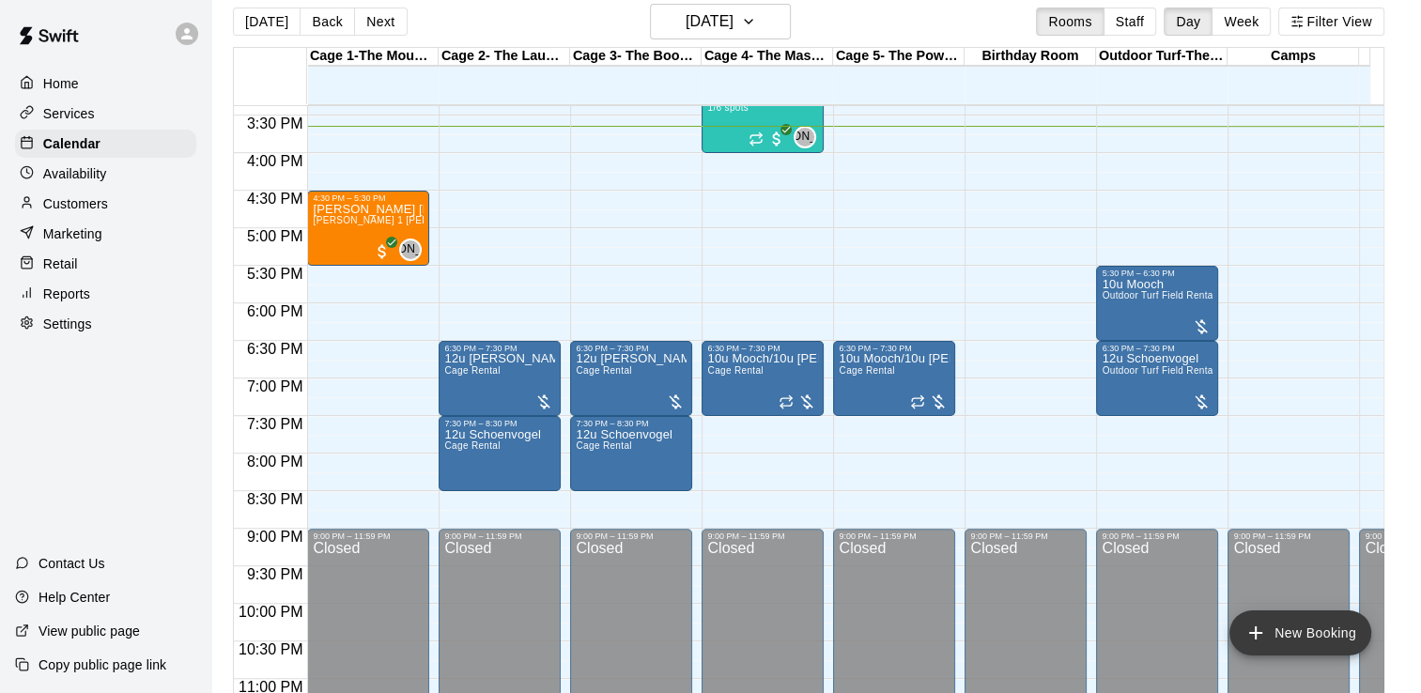
click at [1279, 627] on button "New Booking" at bounding box center [1301, 633] width 142 height 45
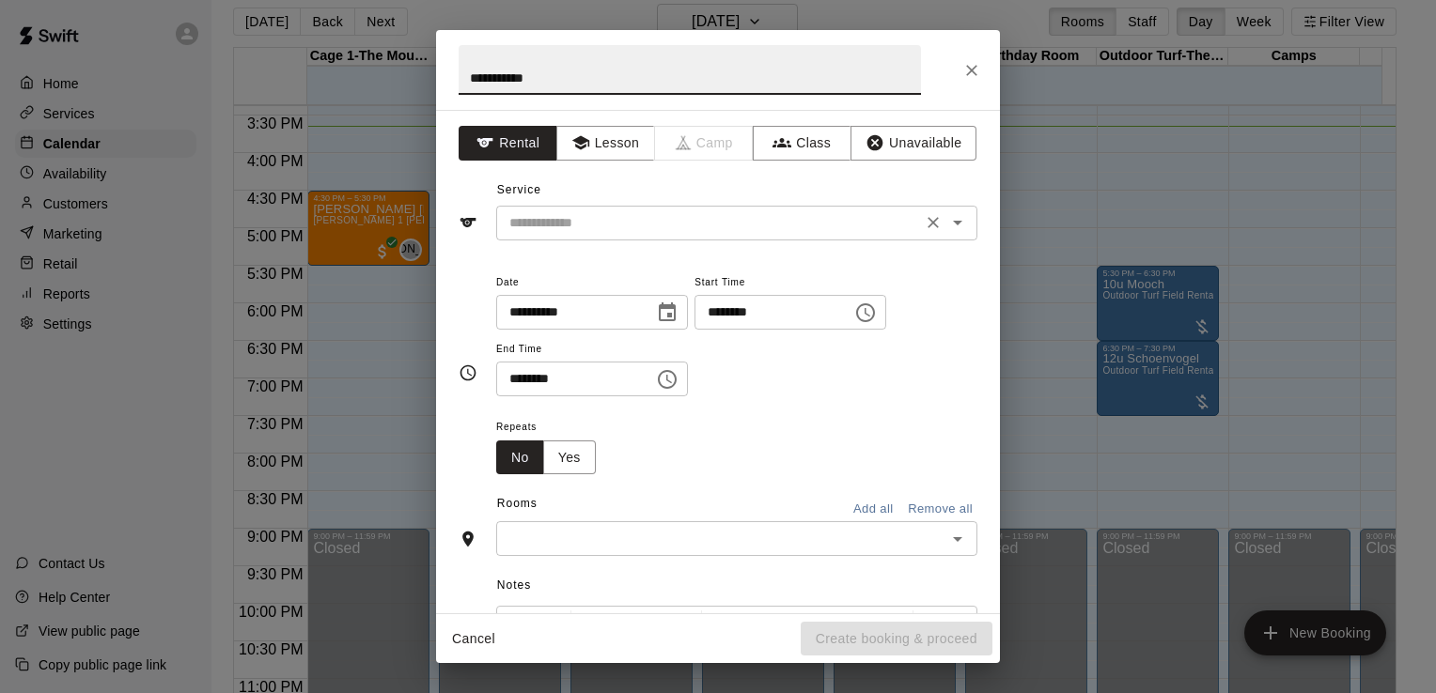
click at [526, 236] on div "​" at bounding box center [736, 223] width 481 height 35
type input "**********"
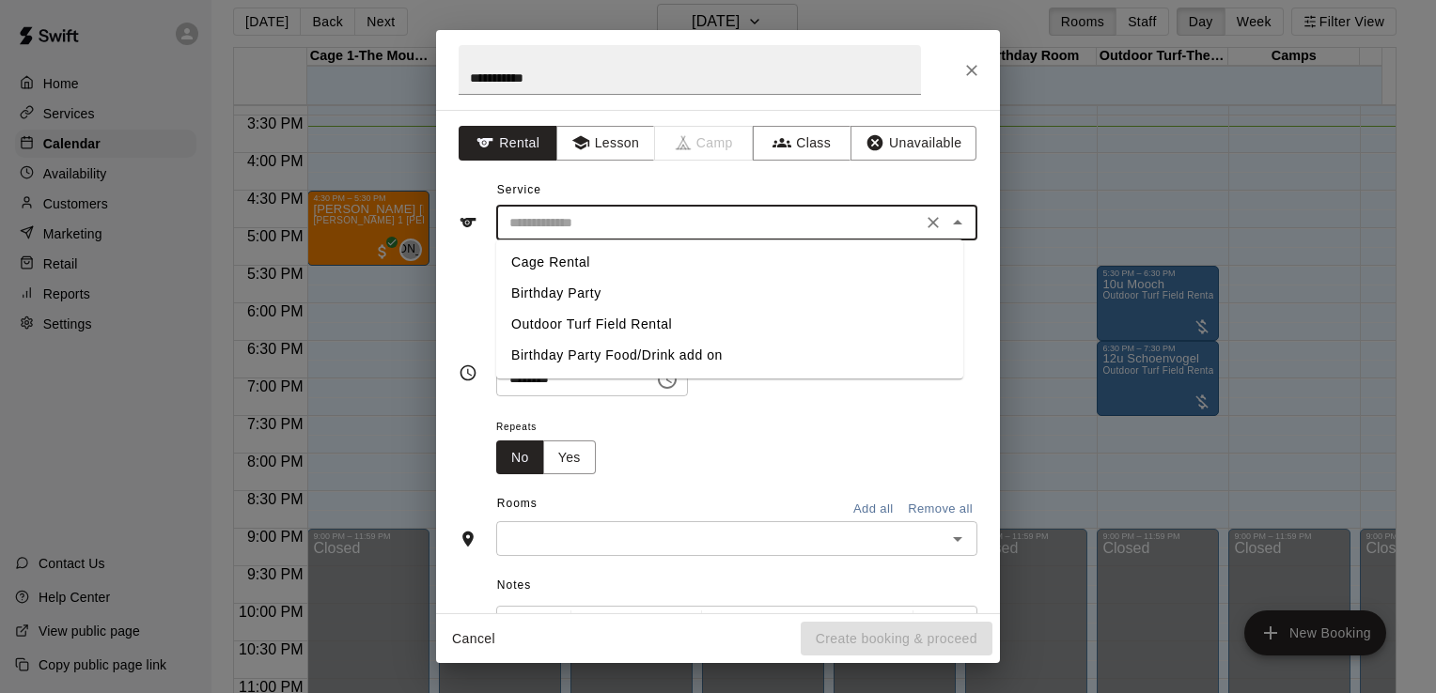
click at [580, 321] on li "Outdoor Turf Field Rental" at bounding box center [729, 324] width 467 height 31
type input "**********"
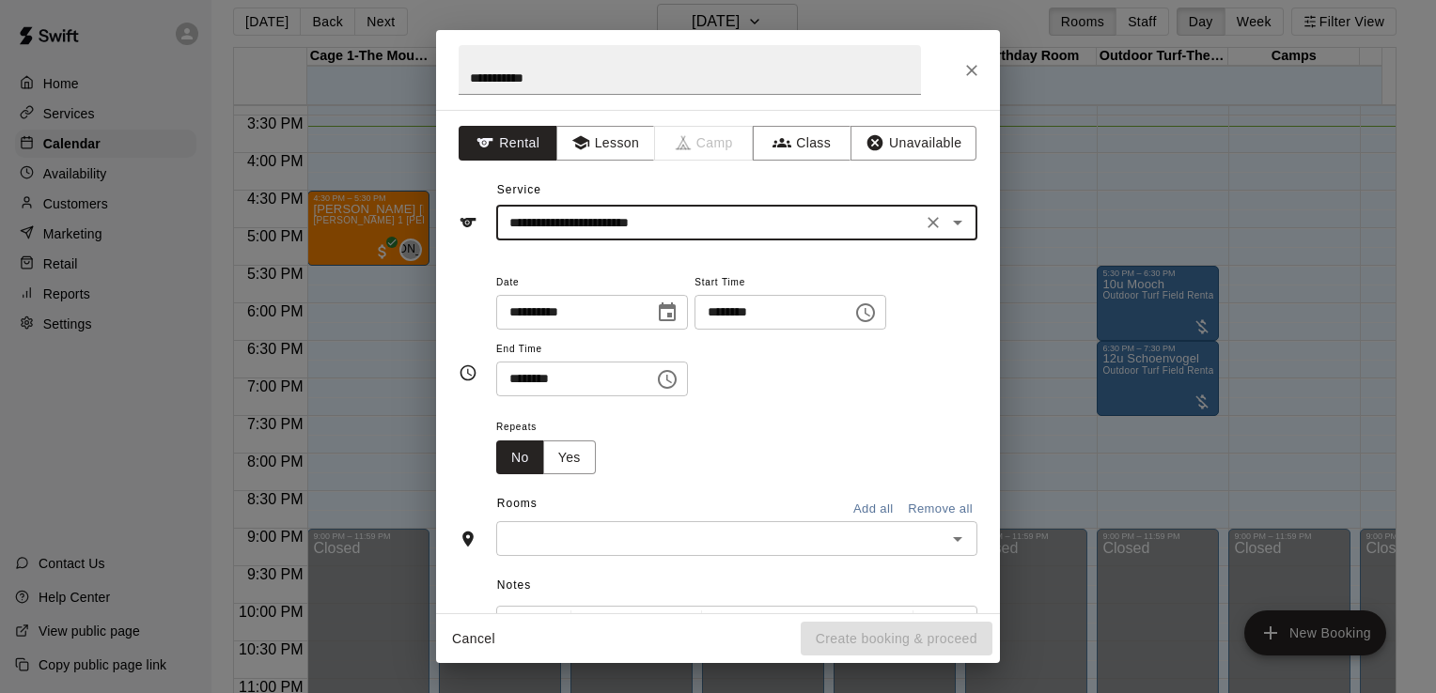
click at [678, 318] on icon "Choose date, selected date is Aug 20, 2025" at bounding box center [667, 313] width 23 height 23
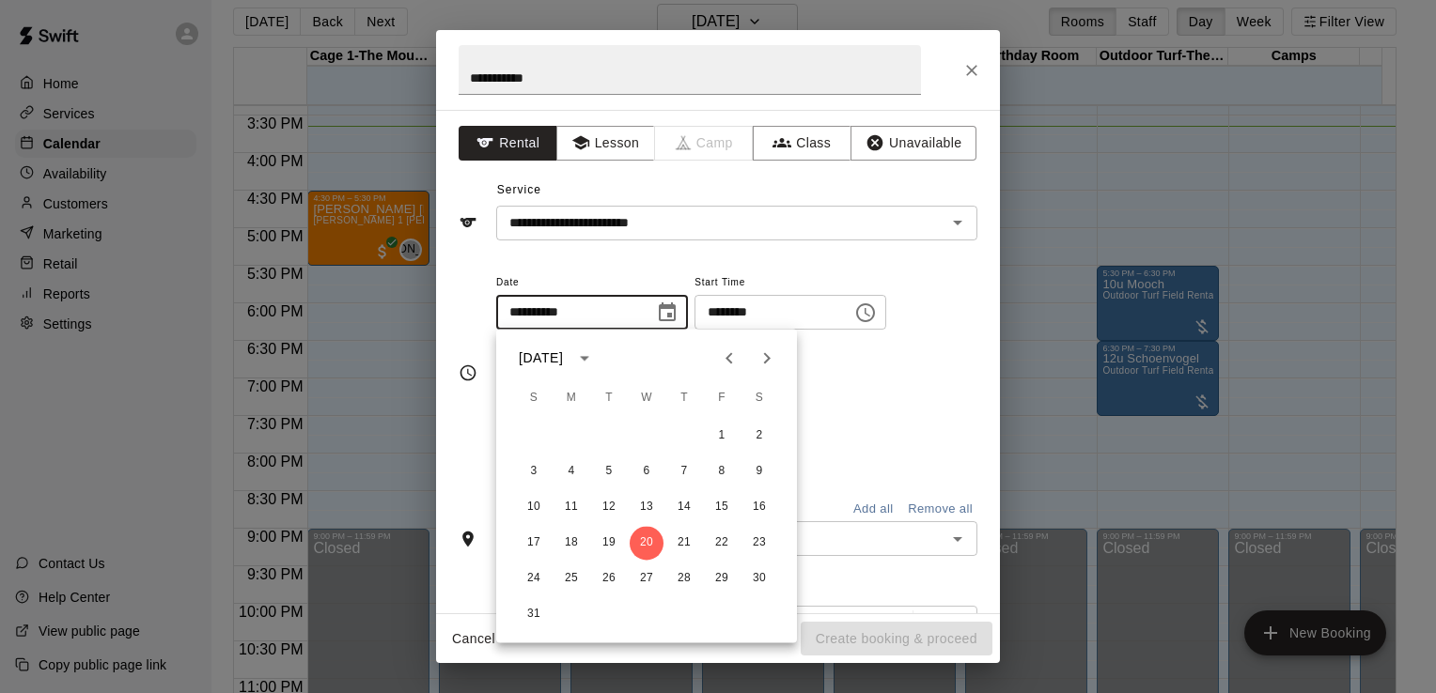
click at [877, 313] on icon "Choose time, selected time is 3:00 PM" at bounding box center [865, 313] width 23 height 23
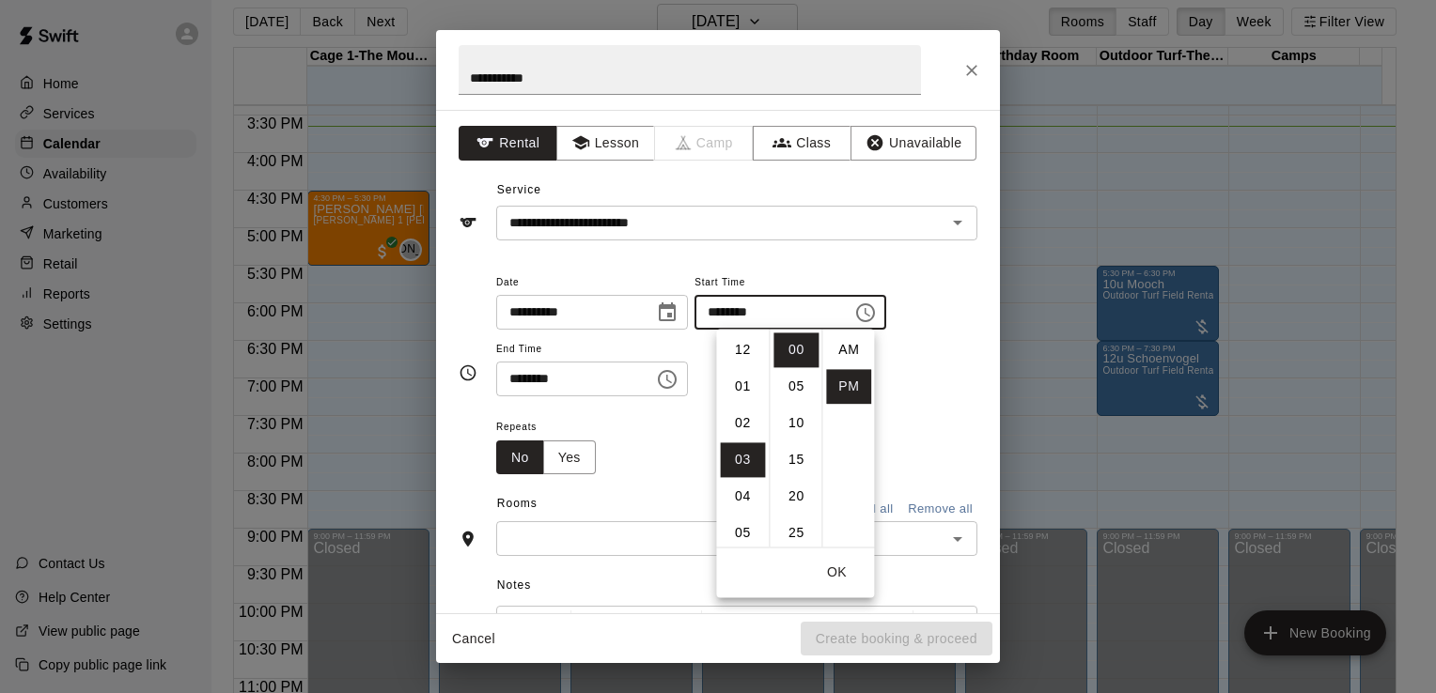
scroll to position [34, 0]
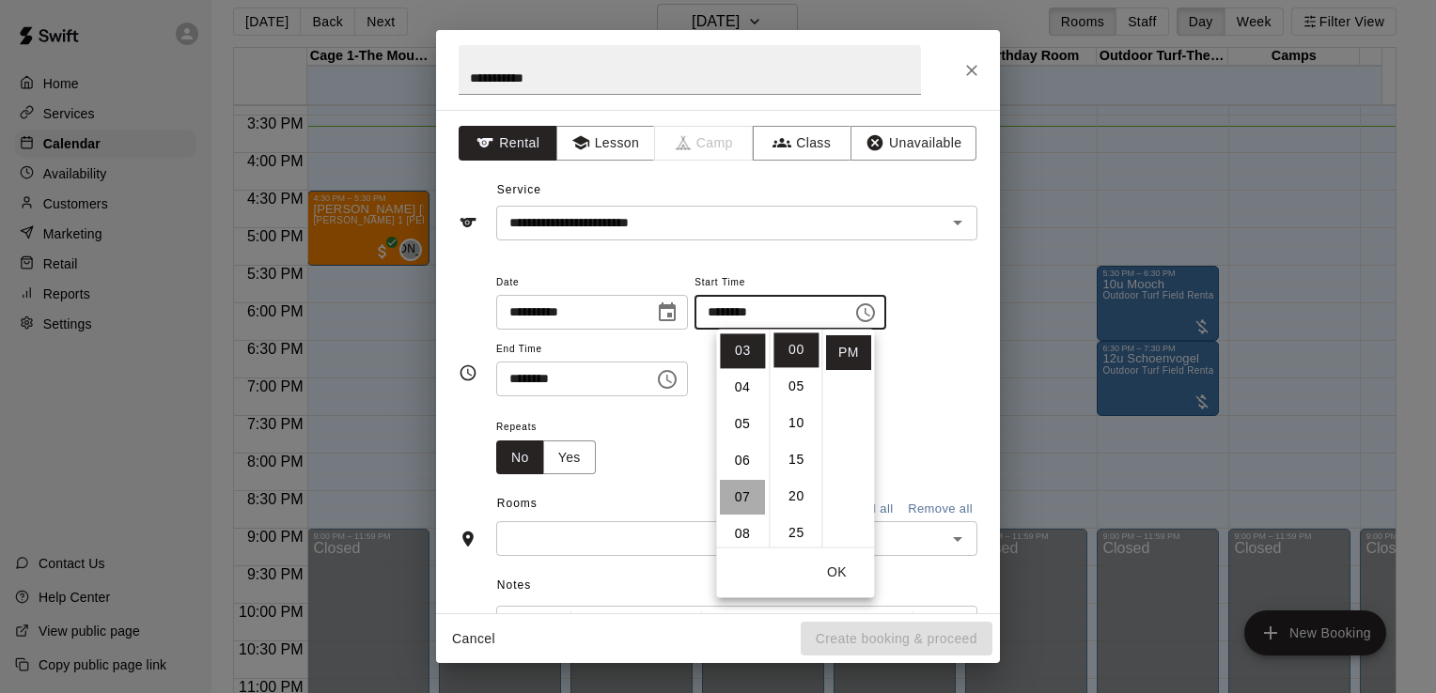
click at [747, 498] on li "07" at bounding box center [742, 497] width 45 height 35
click at [800, 502] on li "30" at bounding box center [795, 494] width 45 height 35
type input "********"
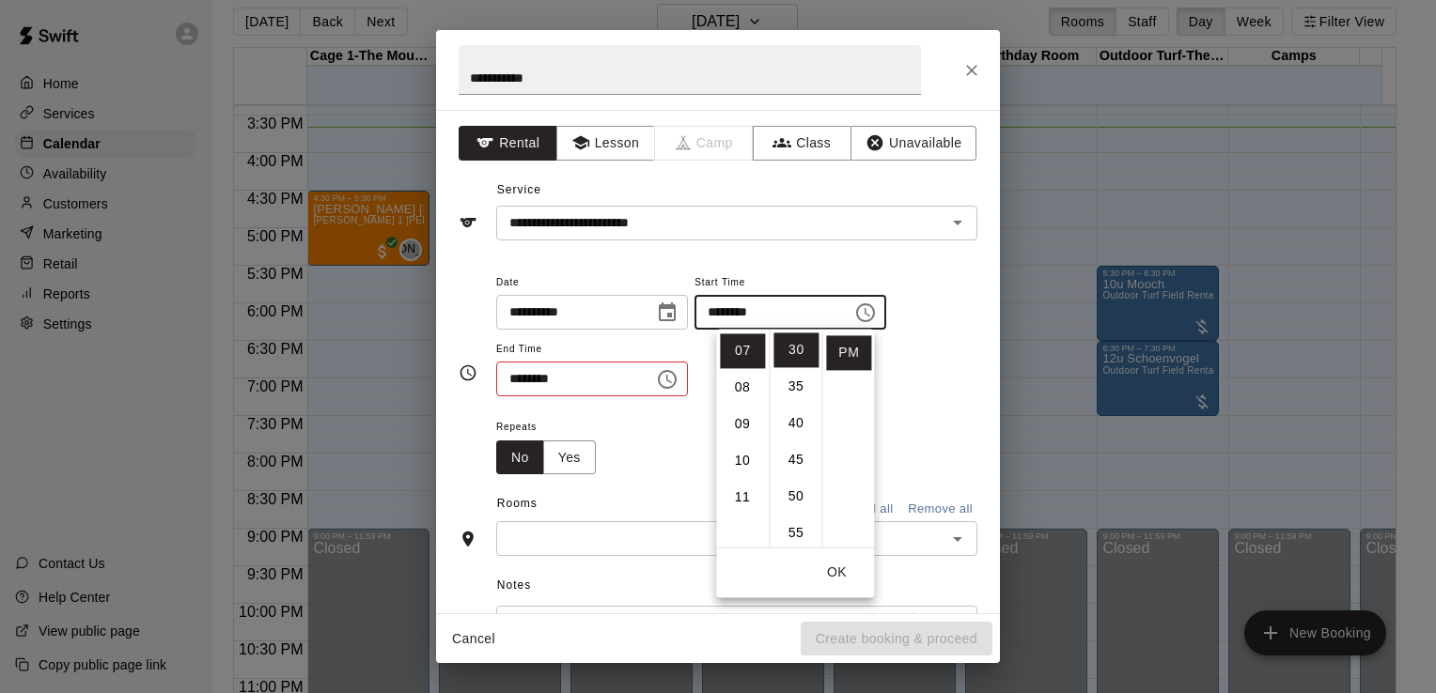
click at [676, 376] on icon "Choose time, selected time is 3:30 PM" at bounding box center [667, 379] width 19 height 19
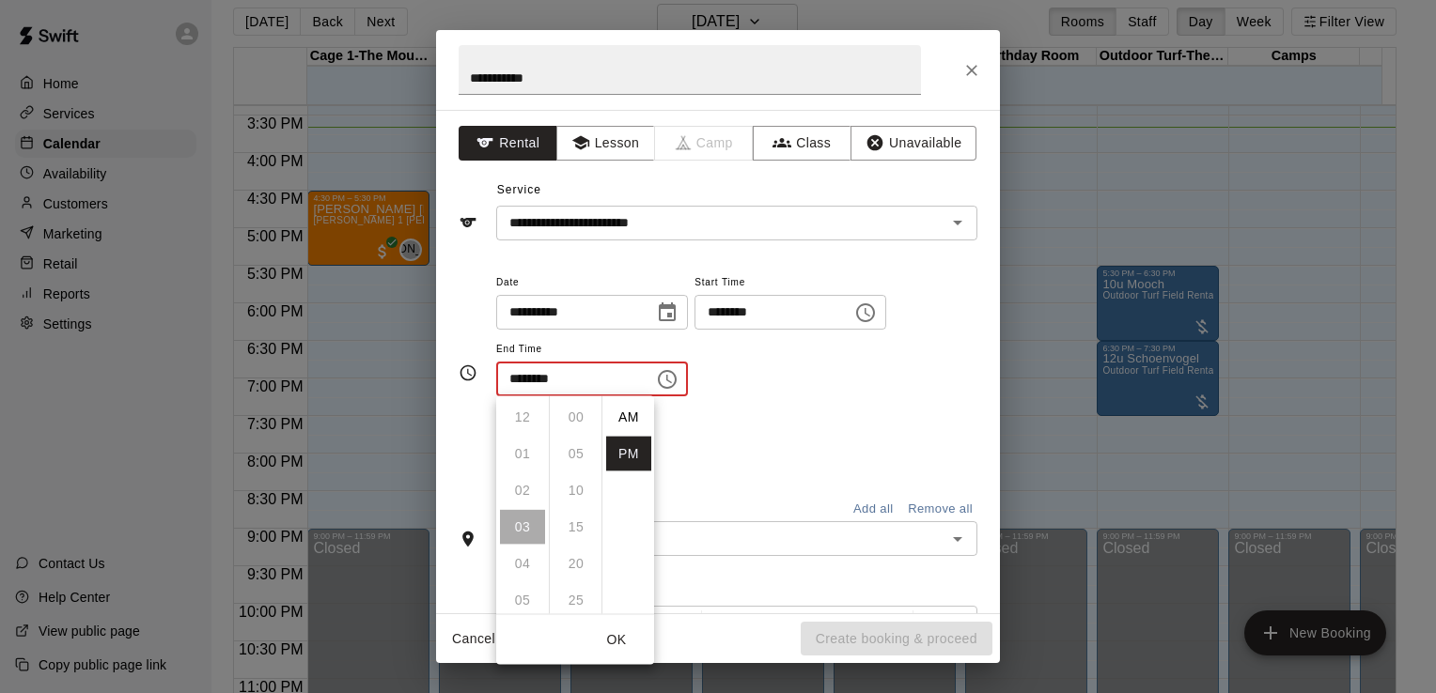
scroll to position [34, 0]
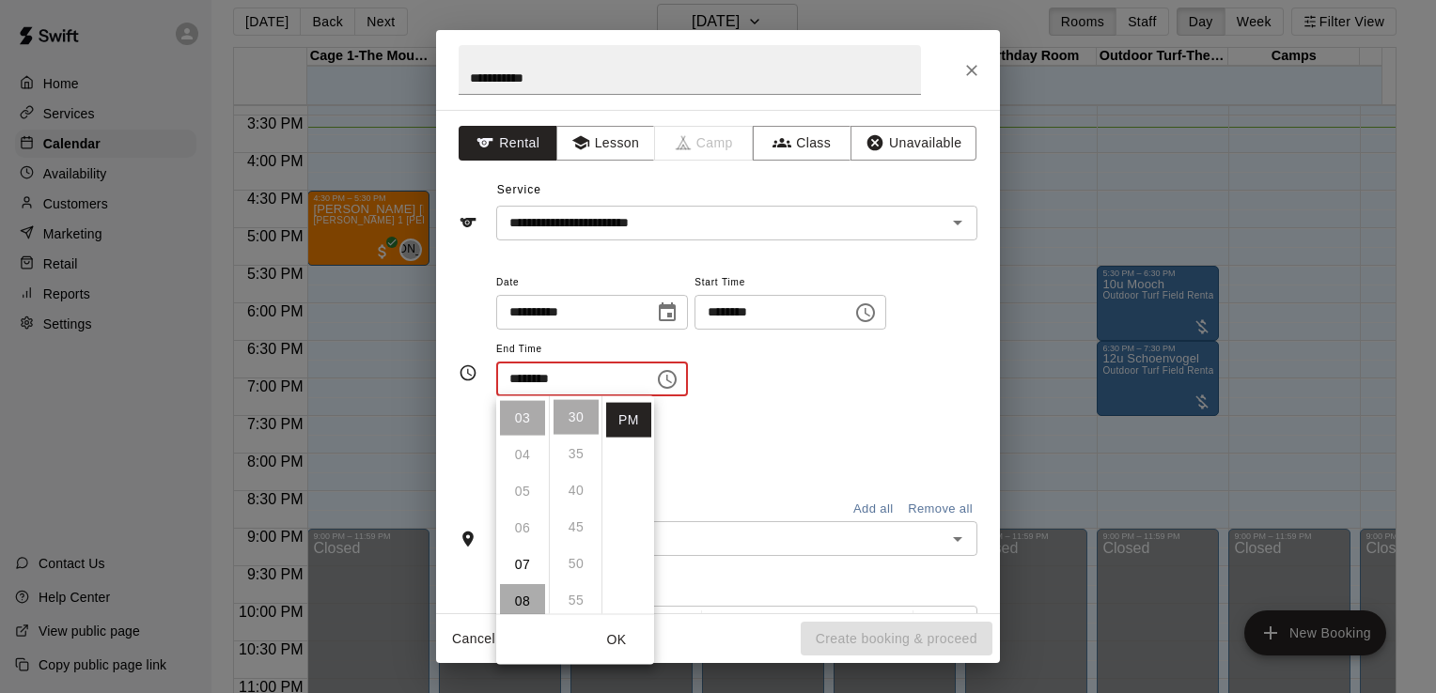
click at [515, 596] on li "08" at bounding box center [522, 601] width 45 height 35
type input "********"
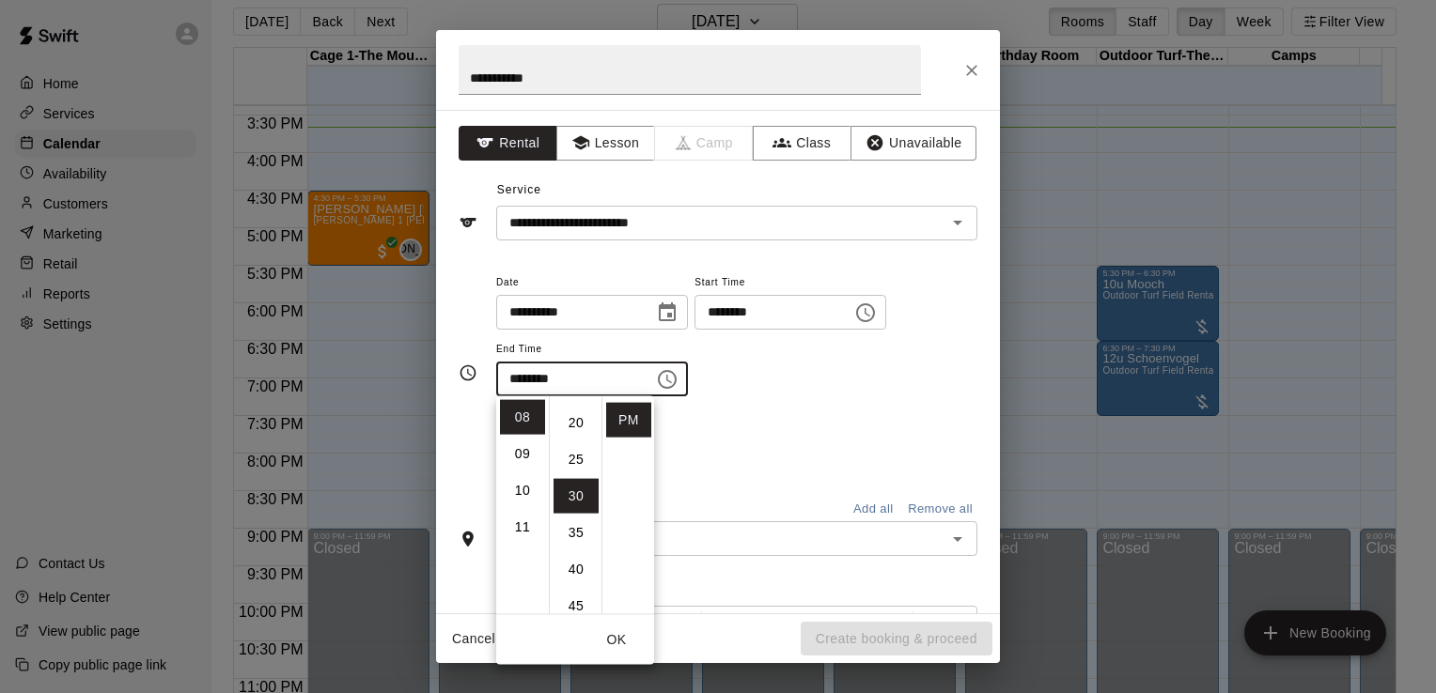
scroll to position [139, 0]
click at [575, 501] on li "30" at bounding box center [575, 498] width 45 height 35
click at [628, 453] on li "PM" at bounding box center [628, 454] width 45 height 35
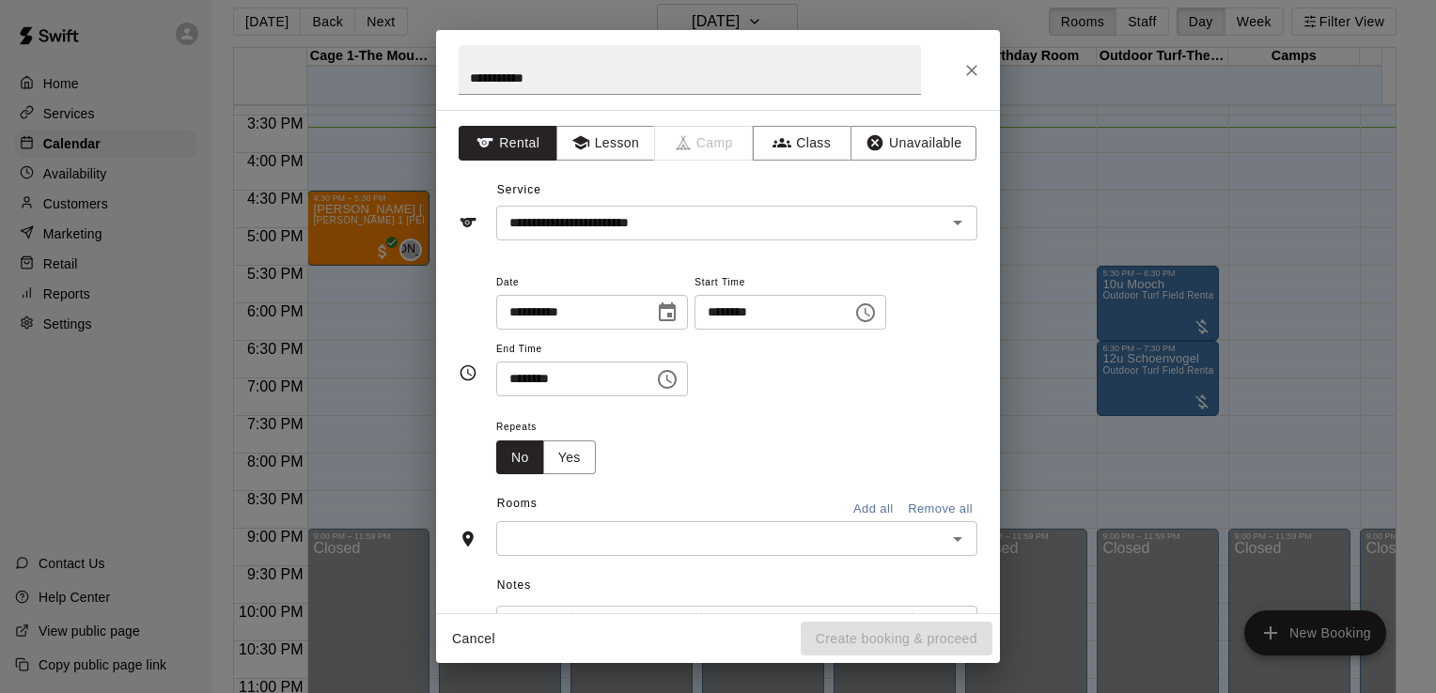
drag, startPoint x: 1002, startPoint y: 370, endPoint x: 1000, endPoint y: 423, distance: 52.6
click at [1000, 423] on div "**********" at bounding box center [718, 346] width 1436 height 693
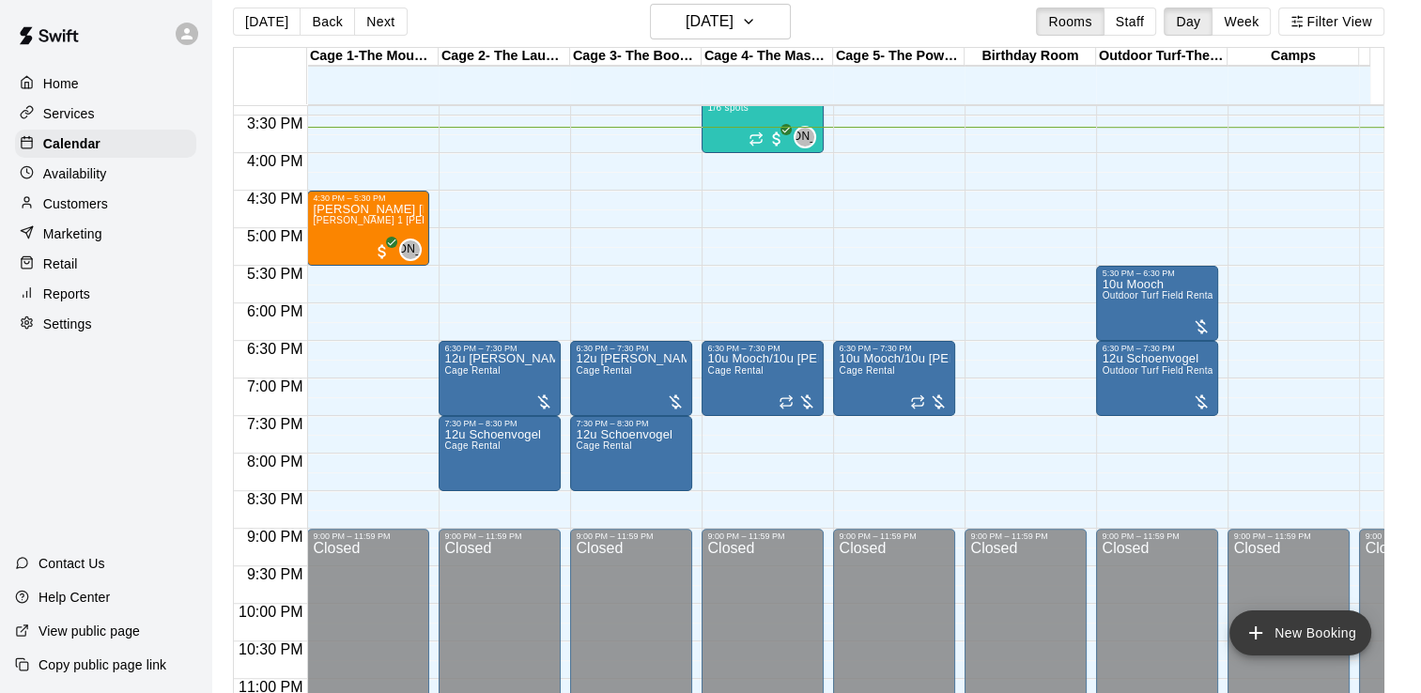
click at [1259, 626] on icon "add" at bounding box center [1256, 633] width 23 height 23
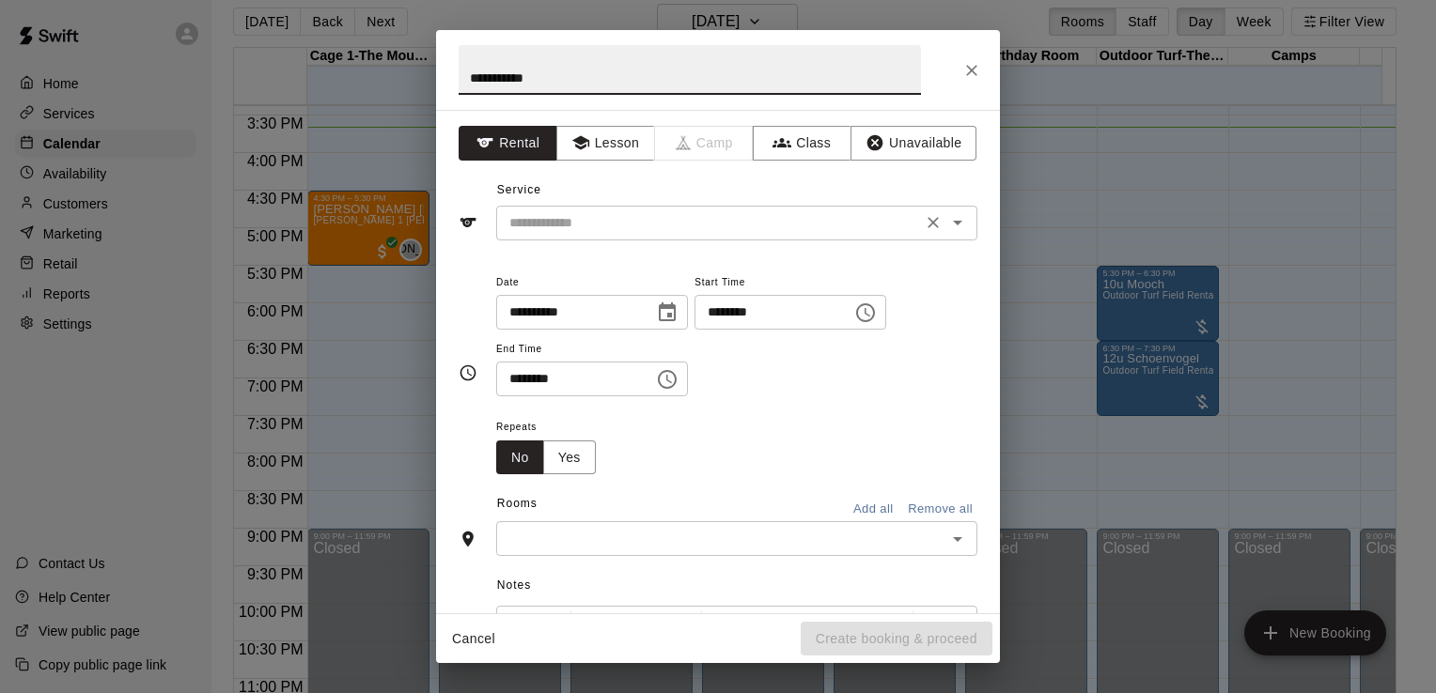
type input "**********"
click at [524, 216] on input "text" at bounding box center [709, 222] width 414 height 23
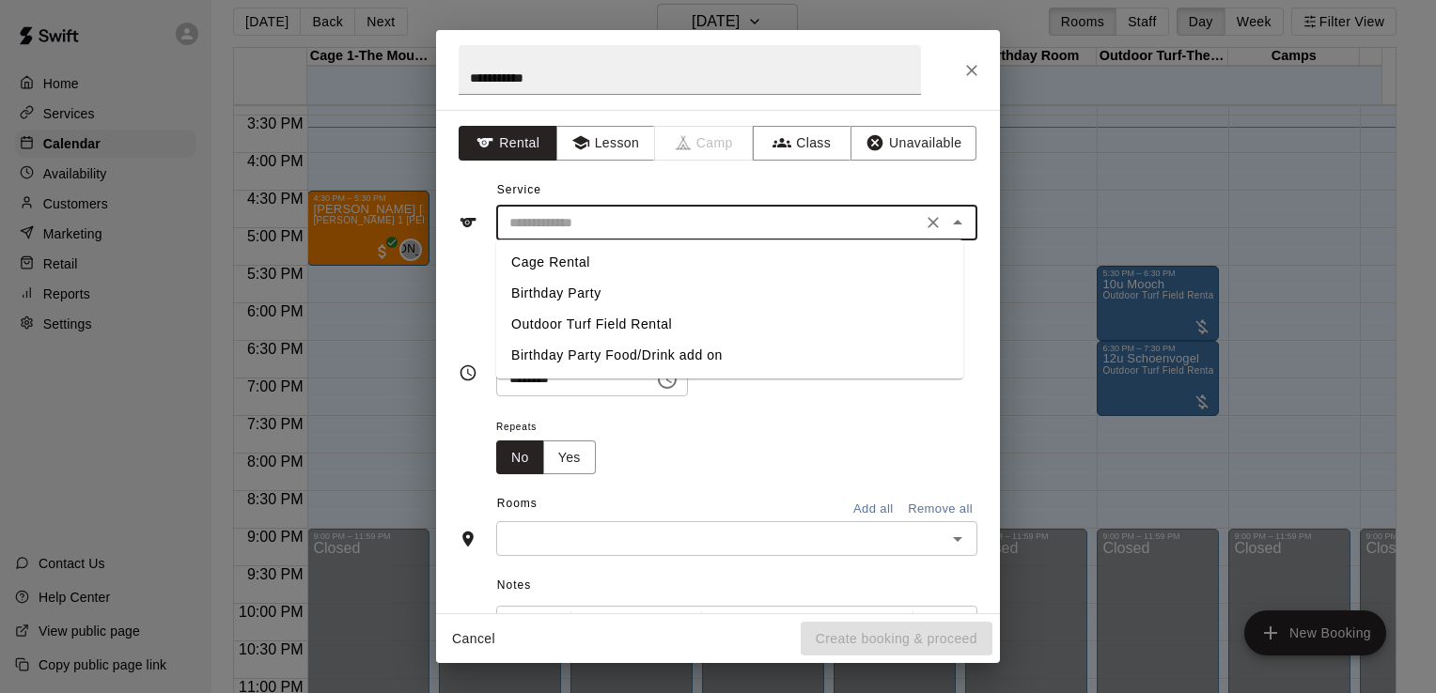
click at [551, 321] on li "Outdoor Turf Field Rental" at bounding box center [729, 324] width 467 height 31
type input "**********"
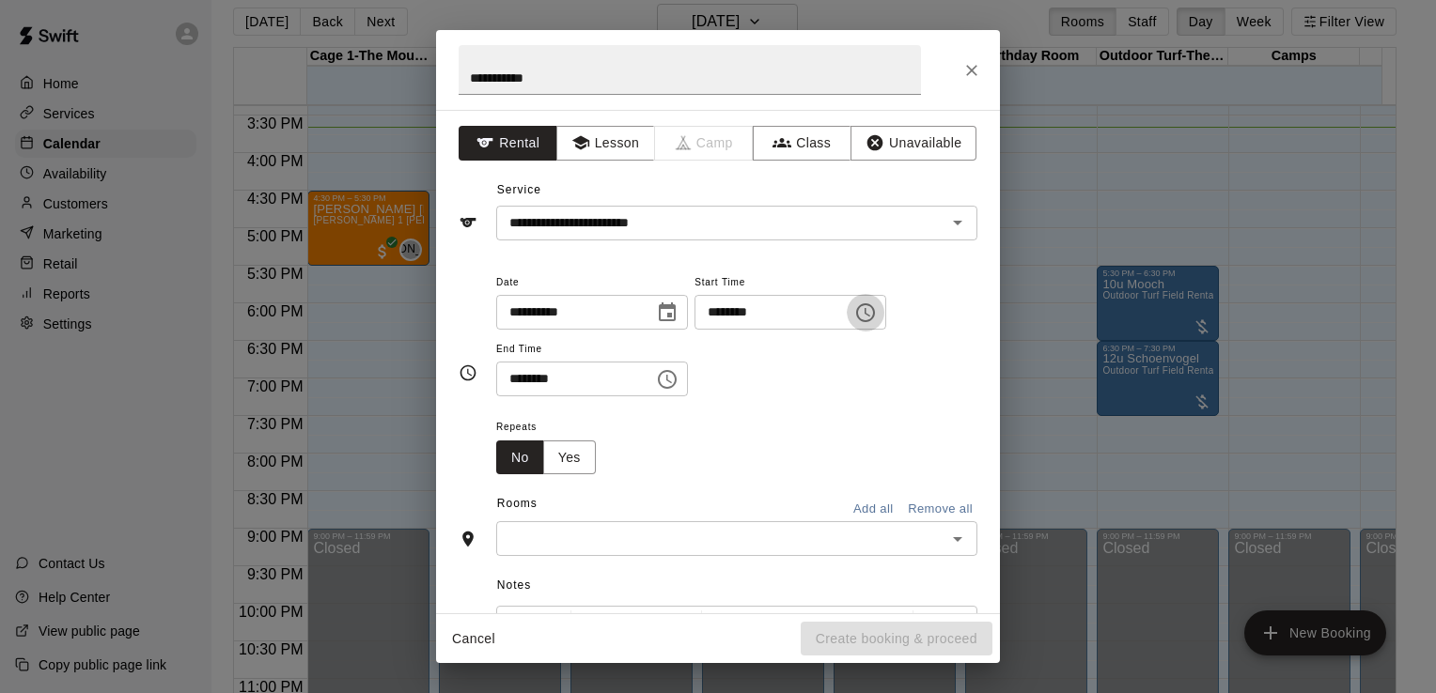
click at [877, 305] on icon "Choose time, selected time is 3:00 PM" at bounding box center [865, 313] width 23 height 23
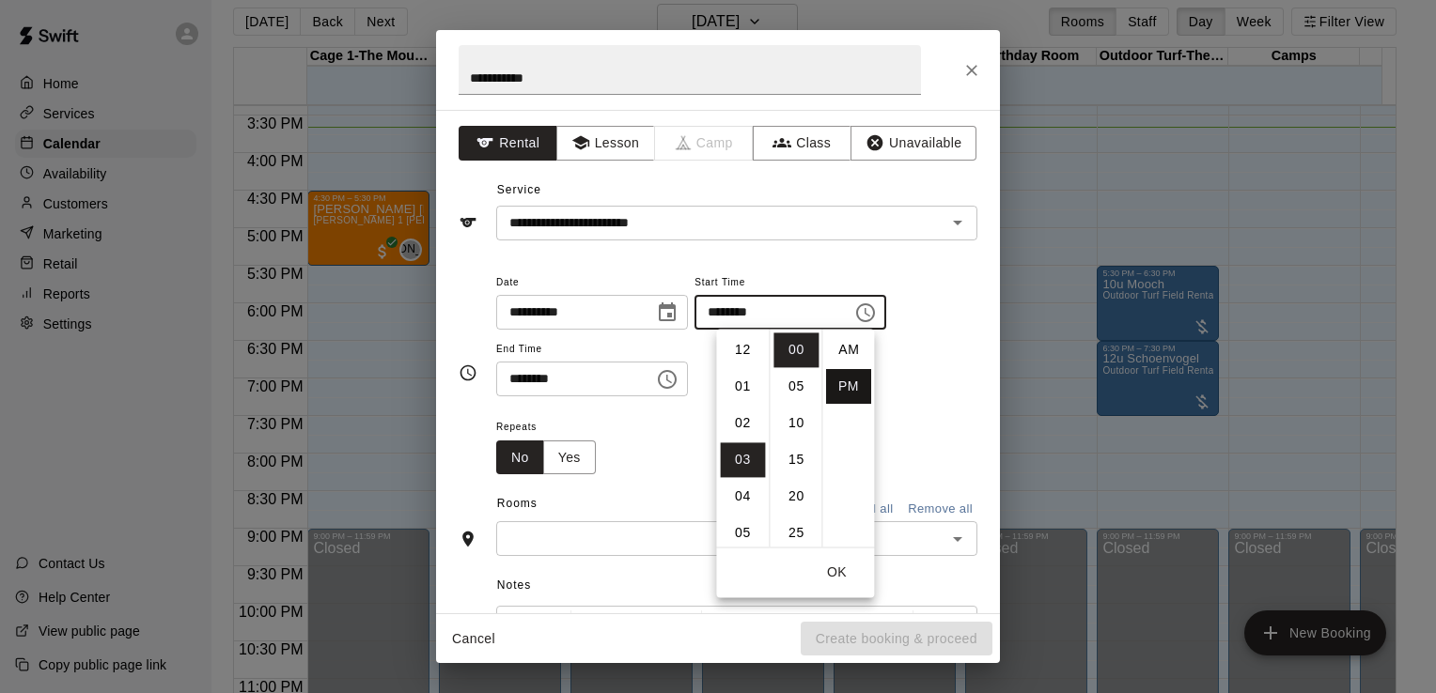
scroll to position [34, 0]
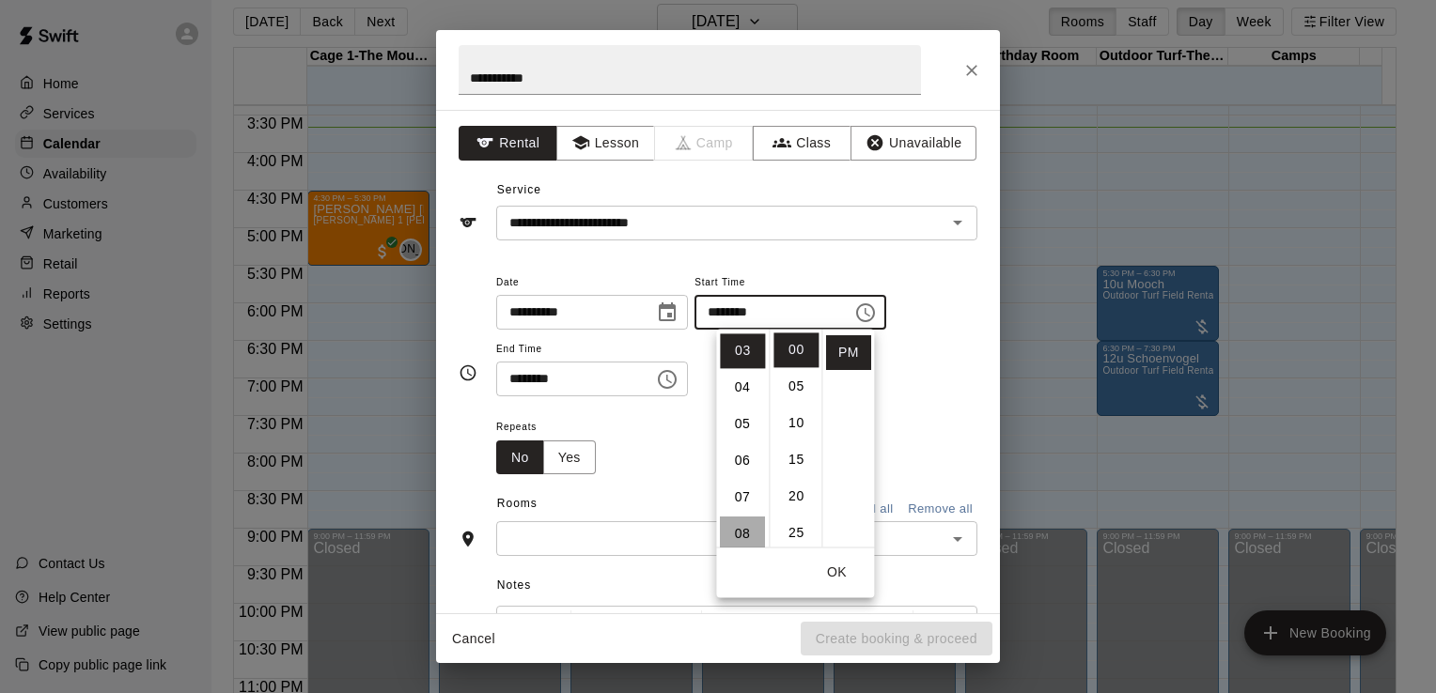
click at [746, 538] on li "08" at bounding box center [742, 534] width 45 height 35
click at [741, 427] on li "07" at bounding box center [742, 429] width 45 height 35
click at [786, 530] on li "30" at bounding box center [795, 532] width 45 height 35
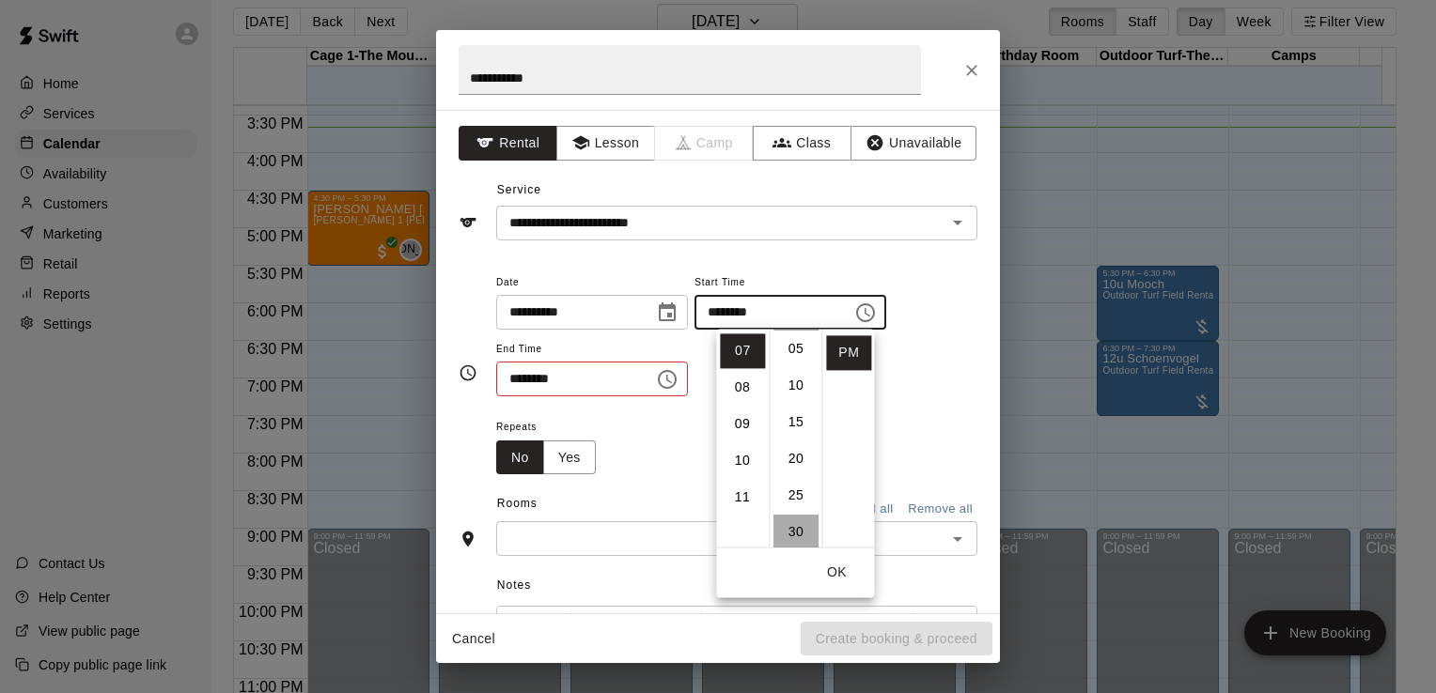
type input "********"
click at [676, 382] on icon "Choose time, selected time is 3:30 PM" at bounding box center [667, 379] width 19 height 19
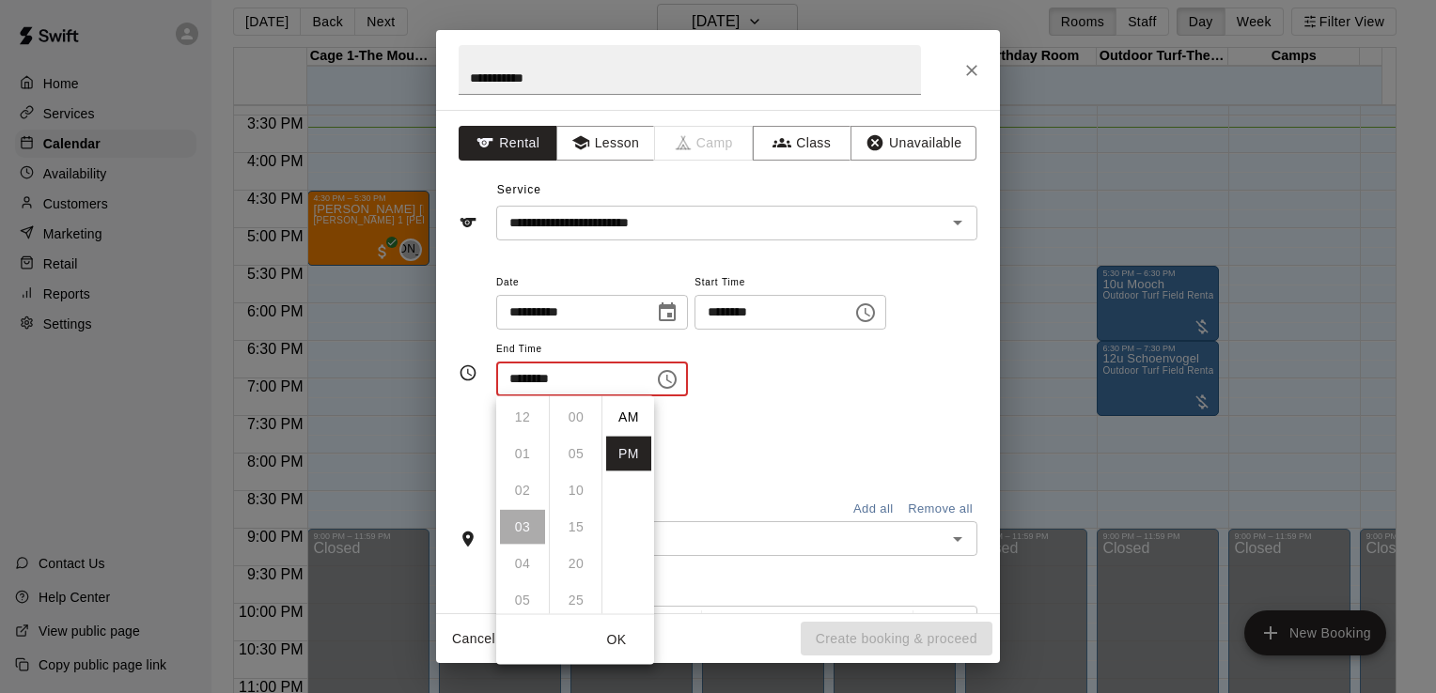
scroll to position [34, 0]
click at [530, 607] on li "08" at bounding box center [522, 601] width 45 height 35
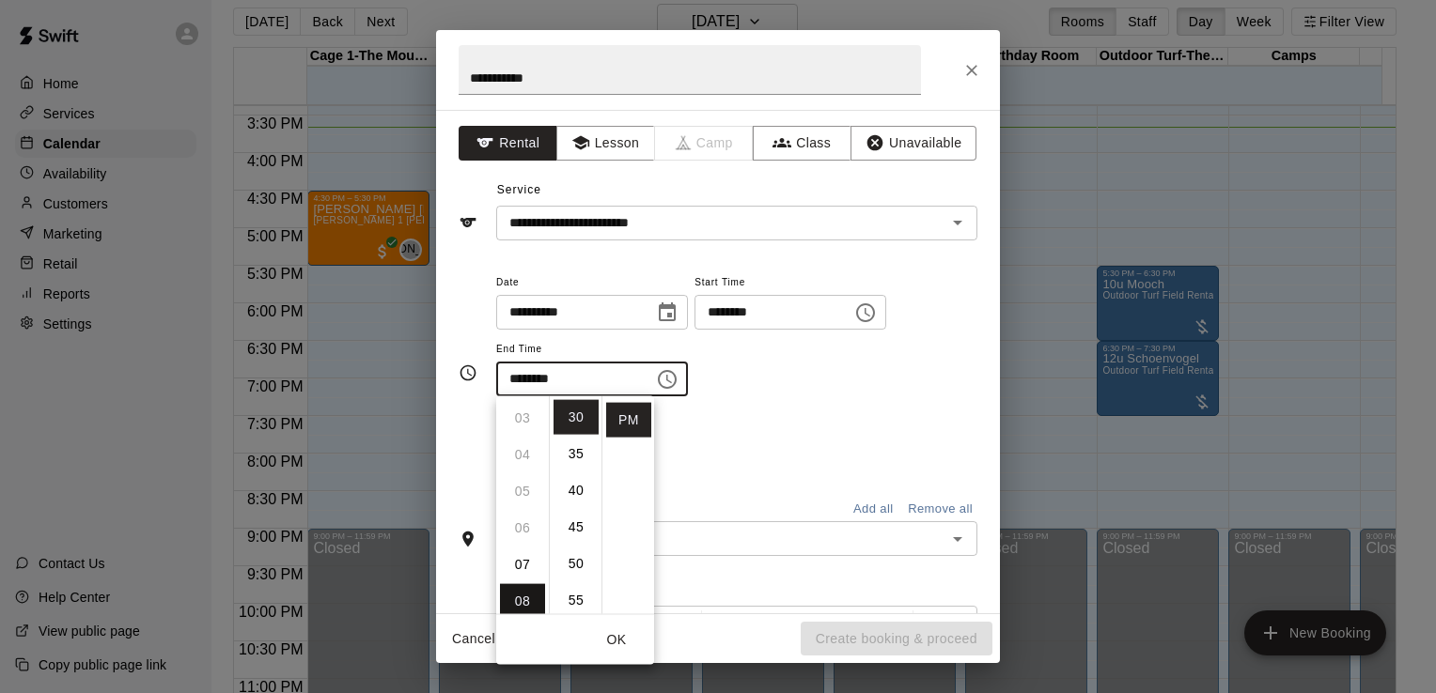
type input "********"
click at [620, 423] on li "PM" at bounding box center [628, 420] width 45 height 35
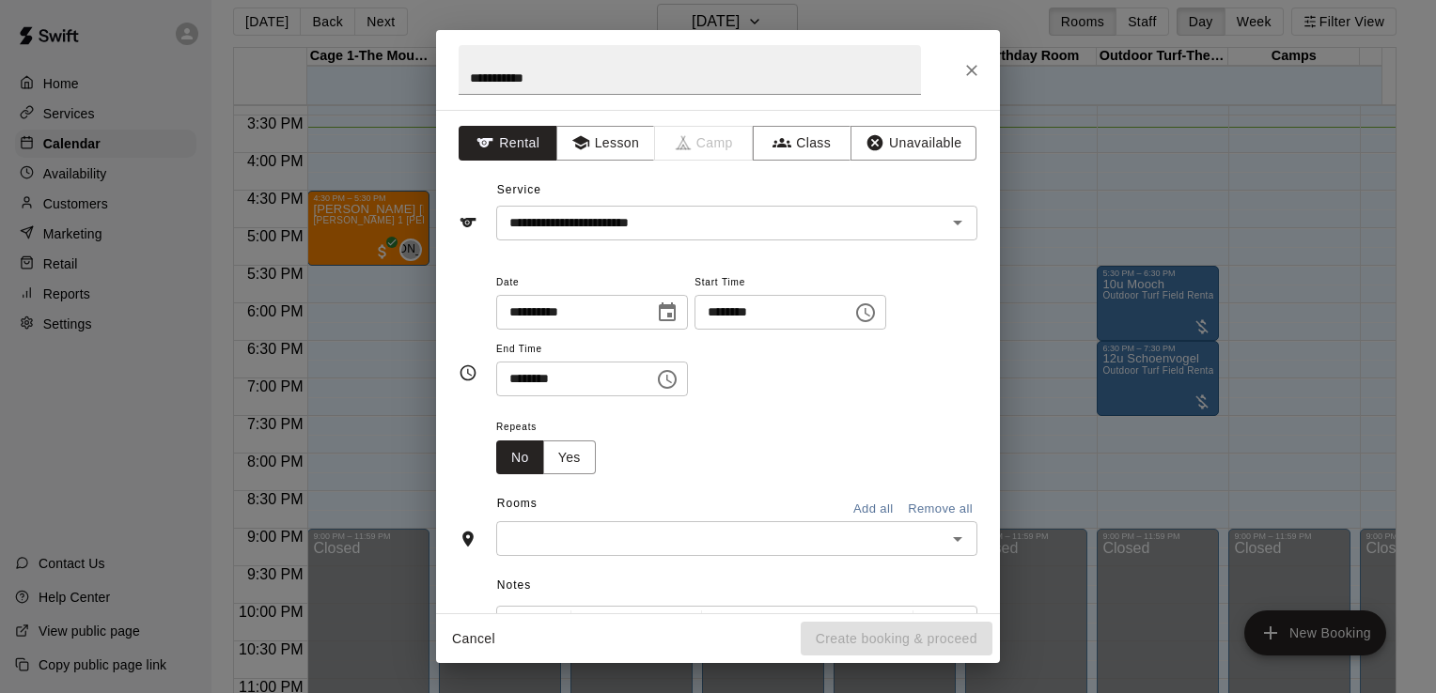
click at [541, 528] on input "text" at bounding box center [721, 538] width 439 height 23
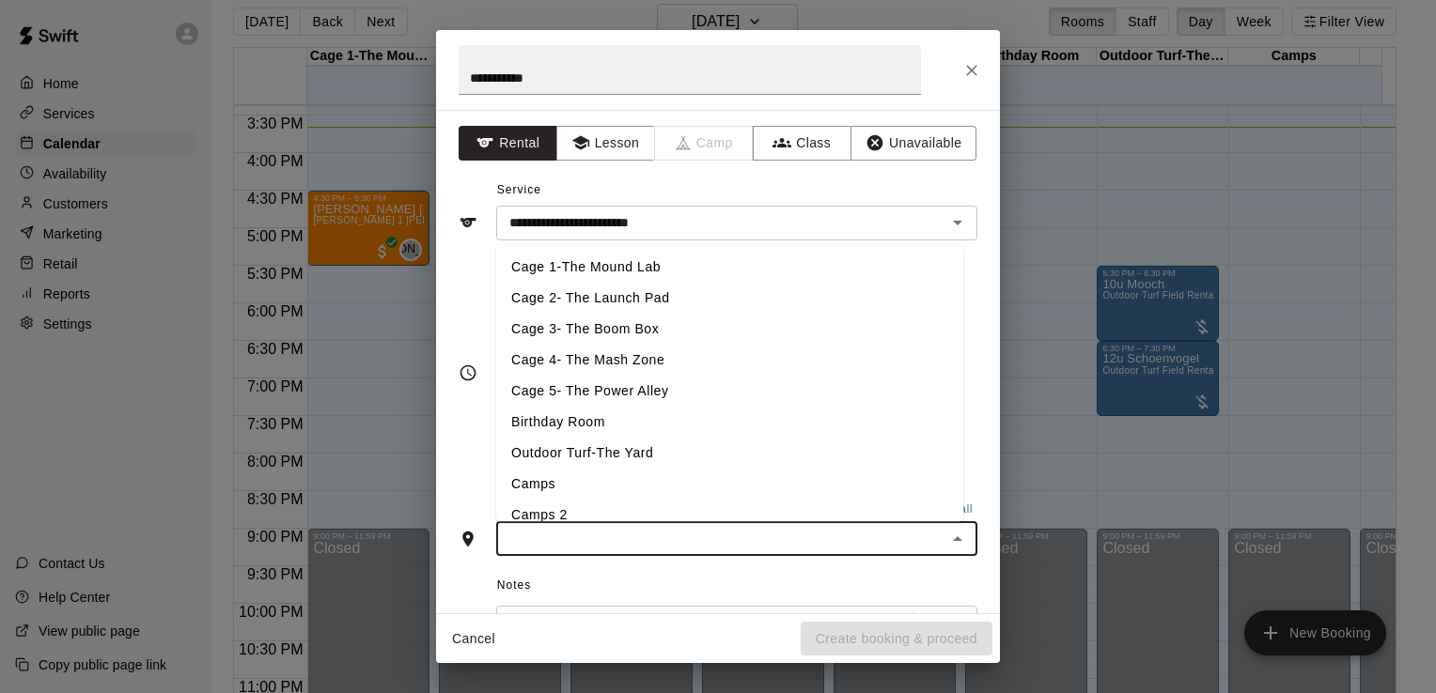
click at [567, 457] on li "Outdoor Turf-The Yard" at bounding box center [729, 453] width 467 height 31
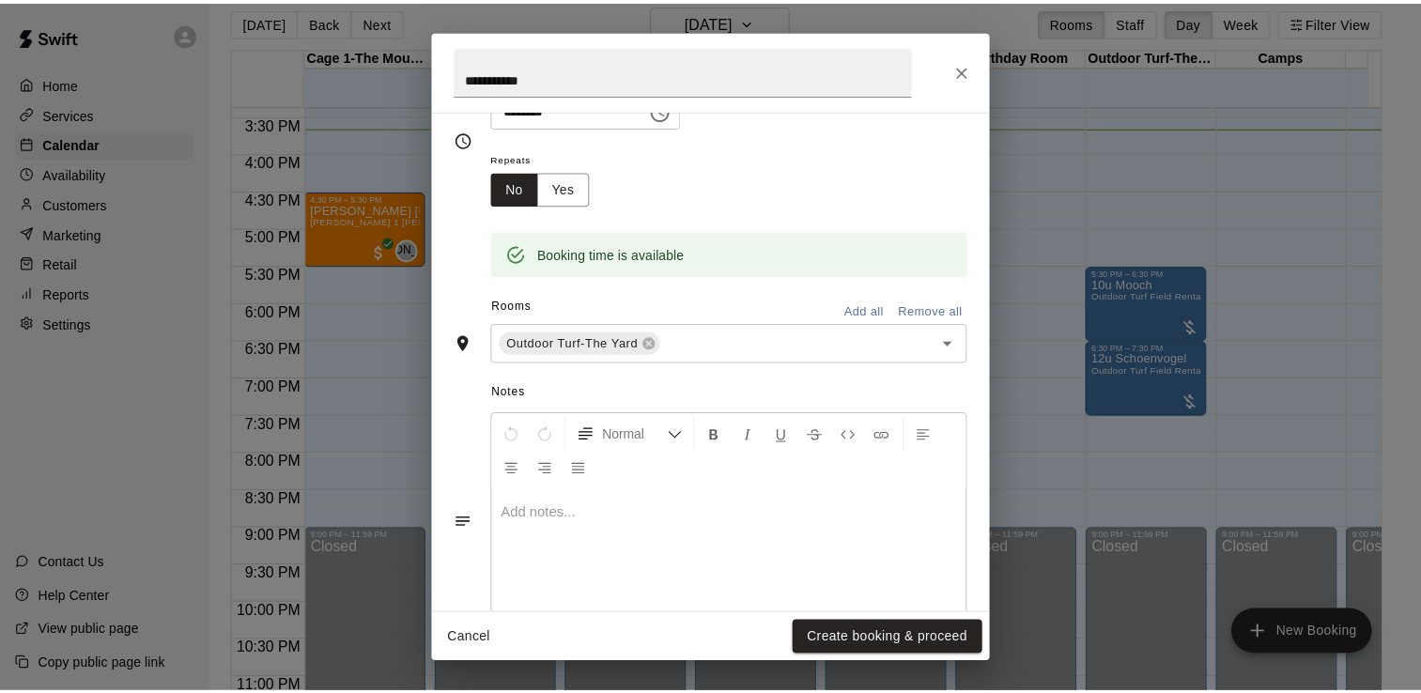
scroll to position [320, 0]
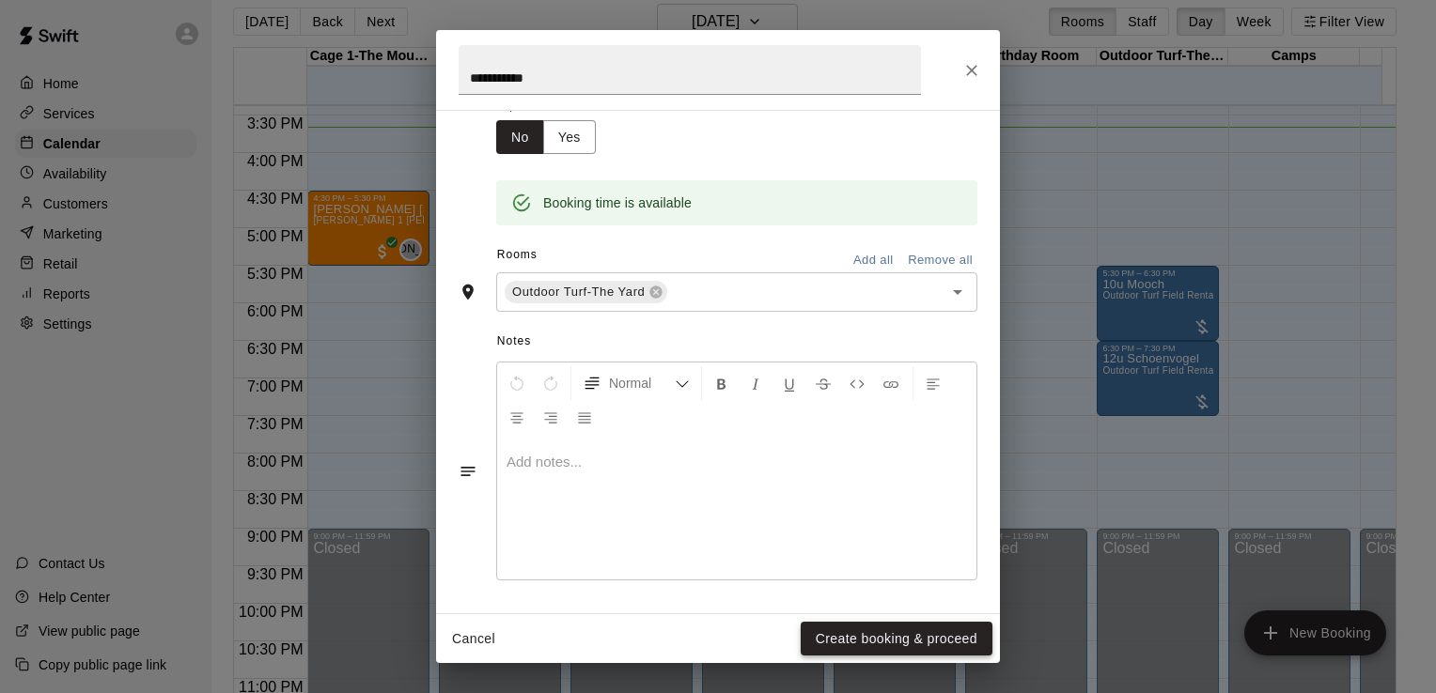
click at [886, 642] on button "Create booking & proceed" at bounding box center [896, 639] width 192 height 35
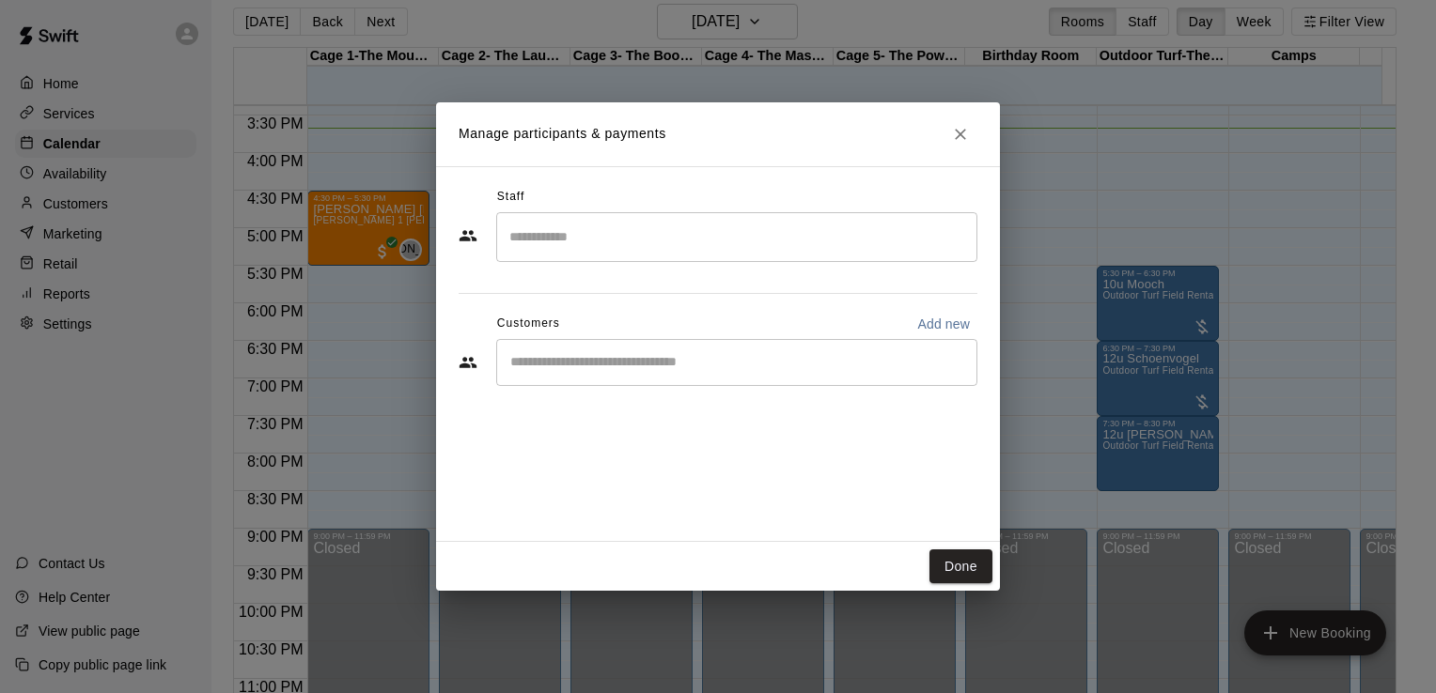
click at [608, 235] on input "Search staff" at bounding box center [737, 237] width 464 height 33
click at [993, 316] on div "Staff ​ Customers Add new ​" at bounding box center [718, 354] width 564 height 376
click at [862, 348] on div "​" at bounding box center [736, 362] width 481 height 47
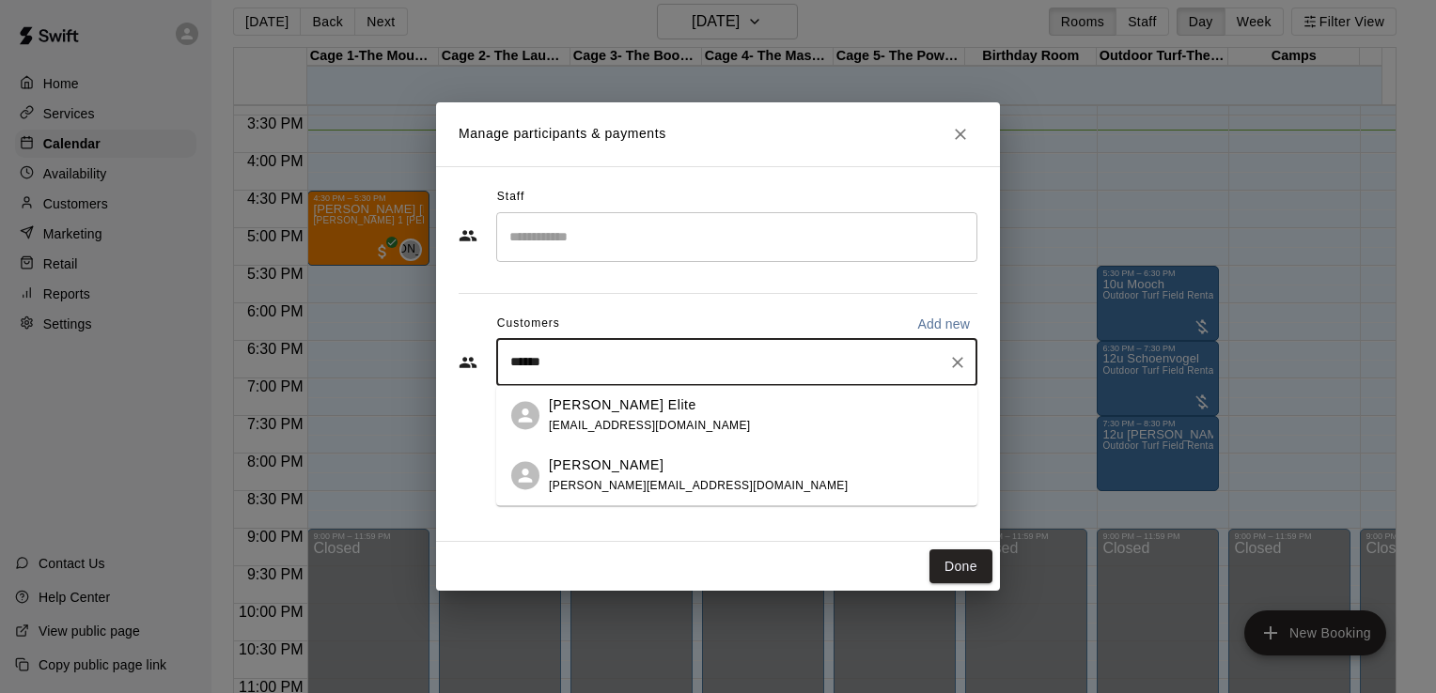
type input "*****"
click at [604, 412] on p "[PERSON_NAME] Elite" at bounding box center [623, 406] width 148 height 20
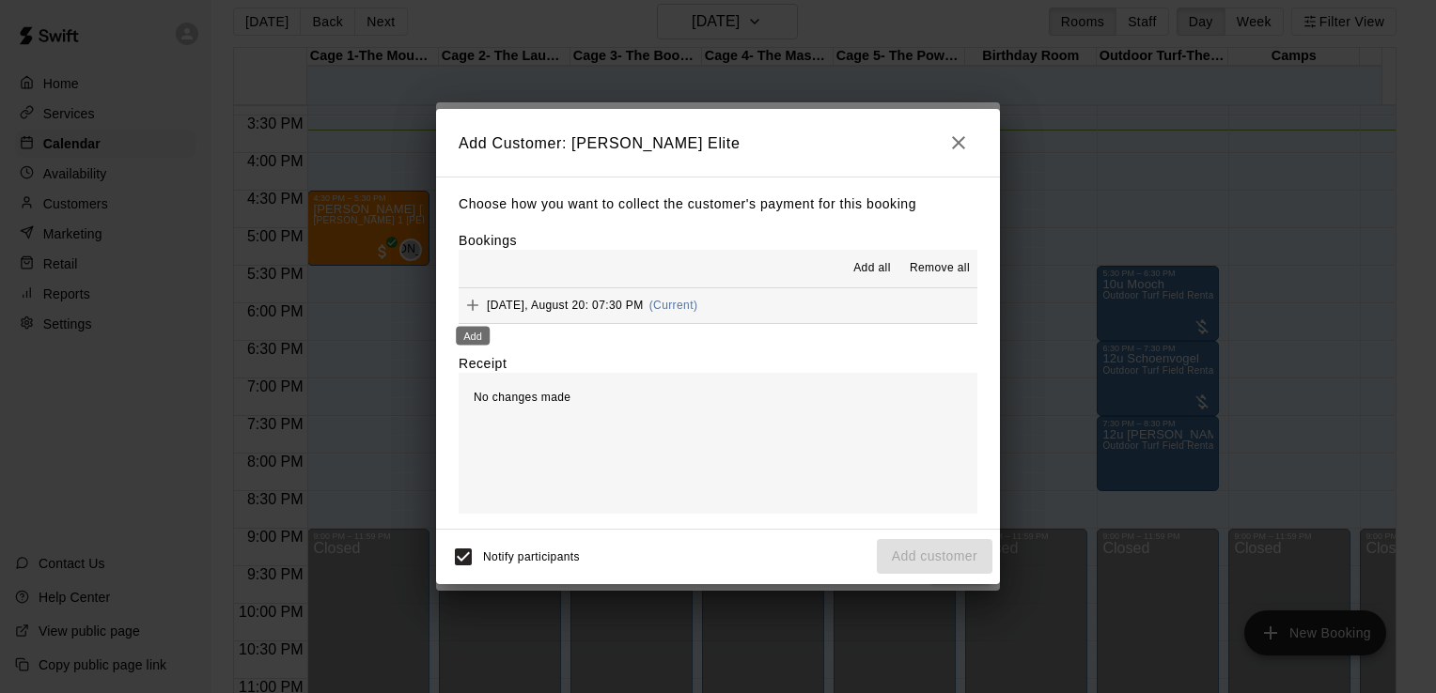
click at [474, 309] on icon "Add" at bounding box center [472, 305] width 19 height 19
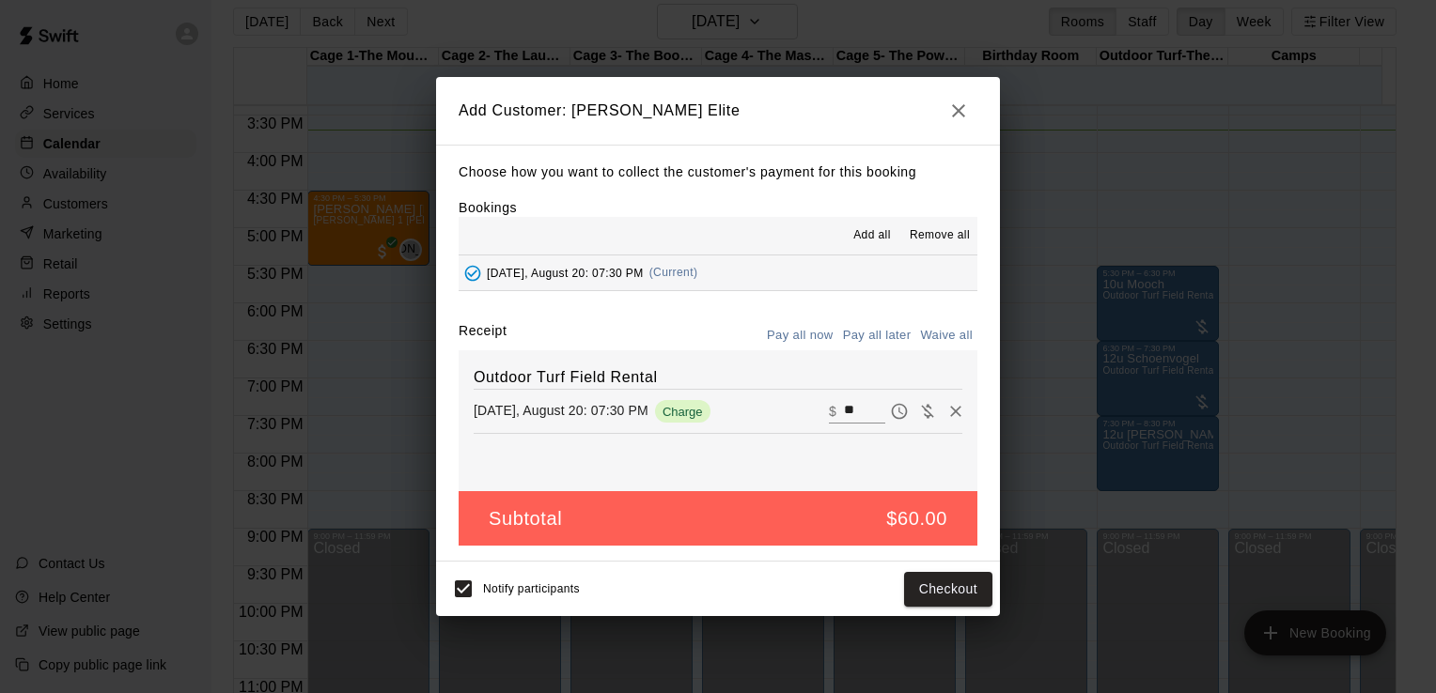
click at [866, 334] on button "Pay all later" at bounding box center [877, 335] width 78 height 29
click at [907, 597] on button "Add customer" at bounding box center [935, 589] width 116 height 35
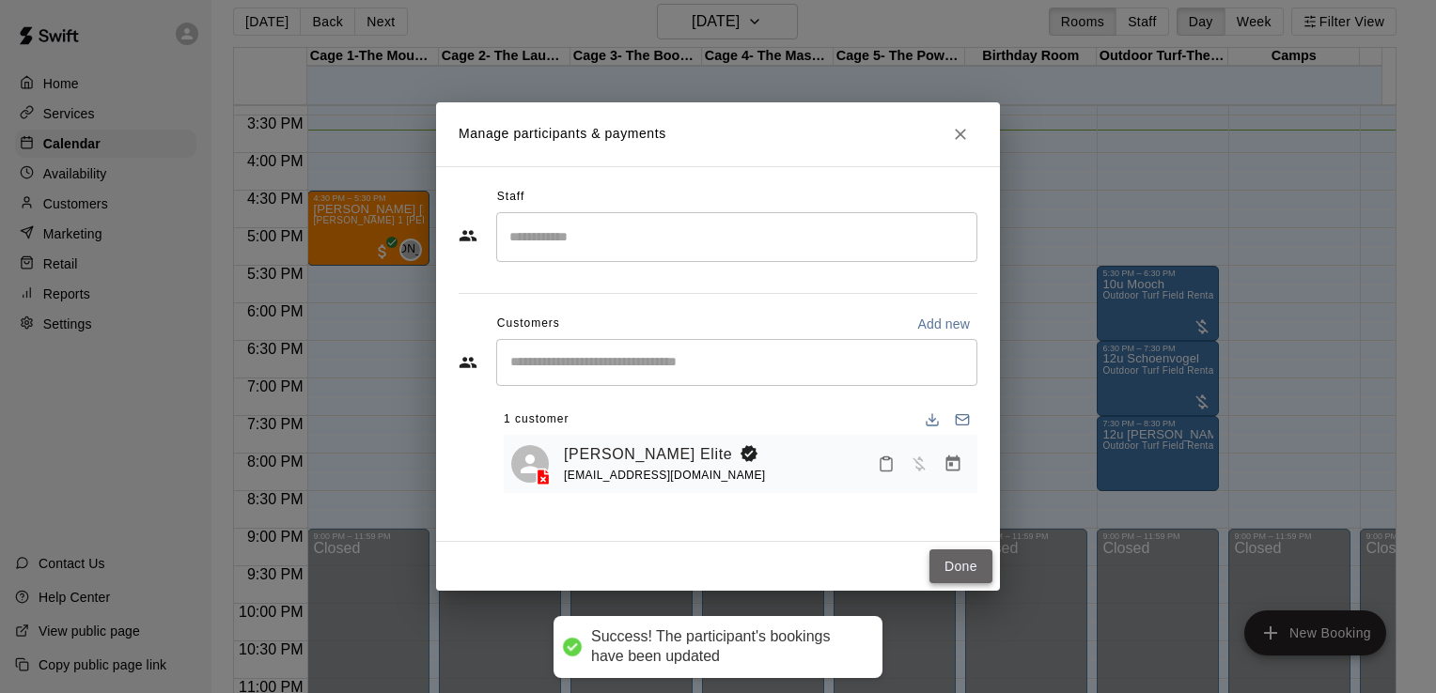
click at [952, 564] on button "Done" at bounding box center [960, 567] width 63 height 35
